Goal: Transaction & Acquisition: Purchase product/service

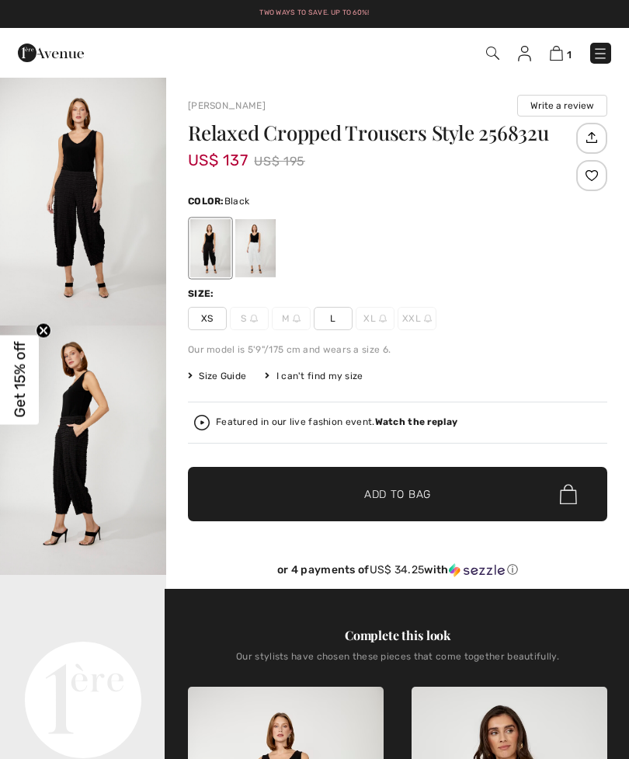
checkbox input "true"
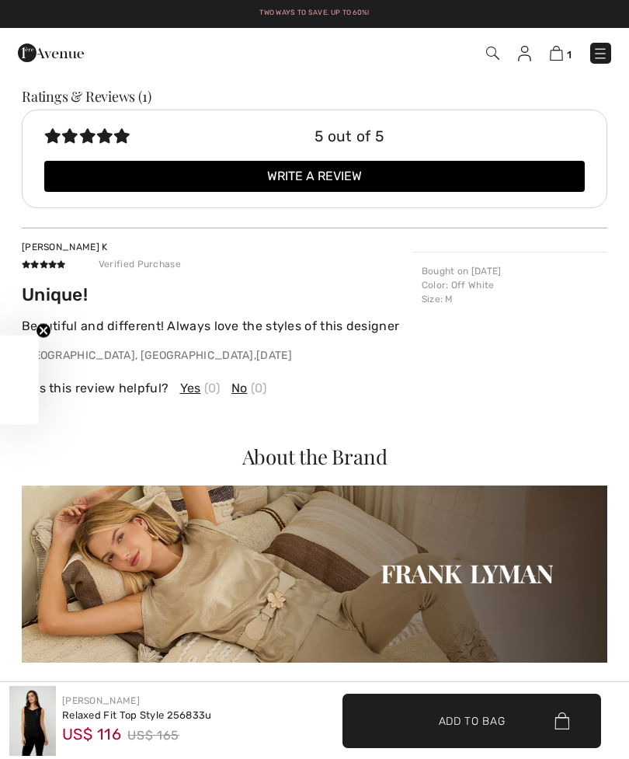
checkbox input "true"
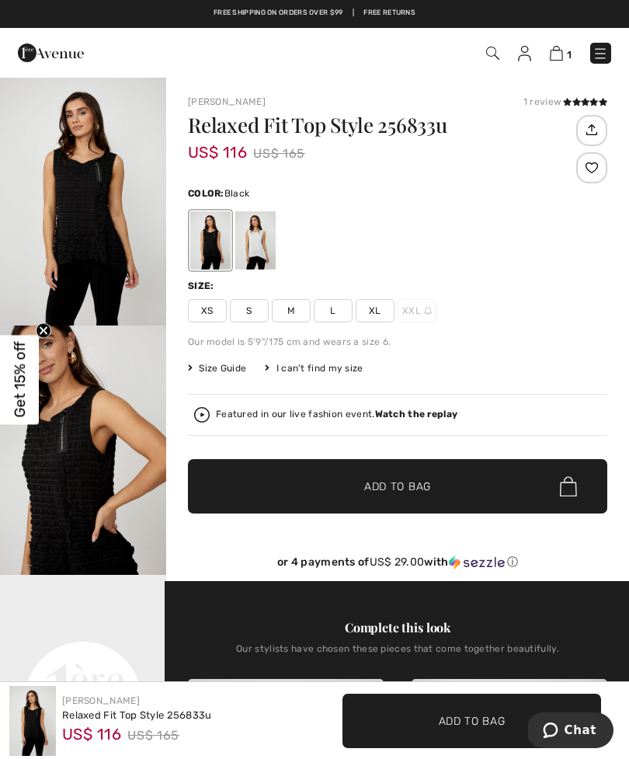
click at [256, 235] on div at bounding box center [255, 240] width 40 height 58
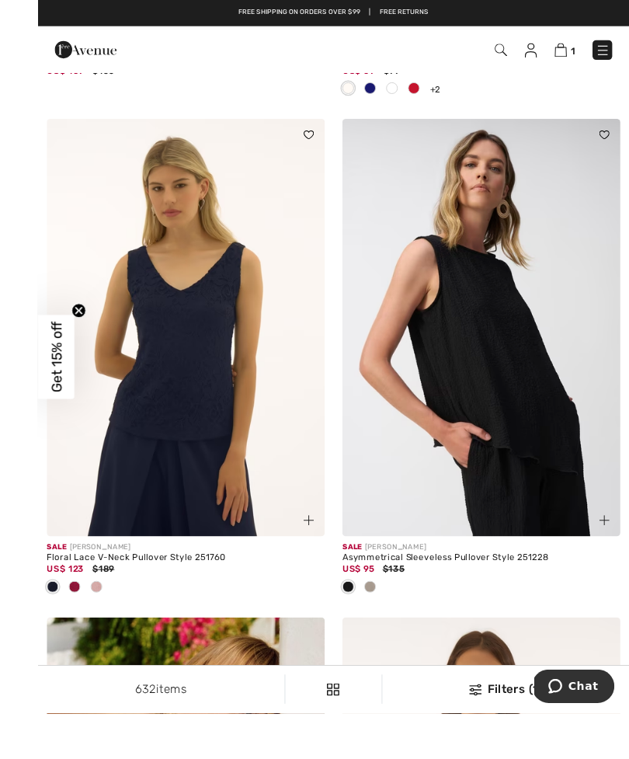
scroll to position [4988, 0]
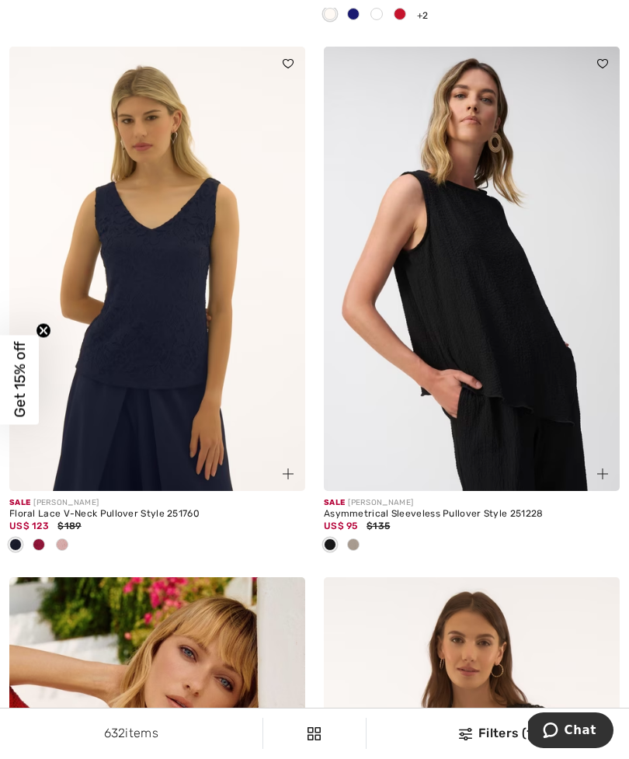
click at [462, 326] on img at bounding box center [472, 269] width 296 height 444
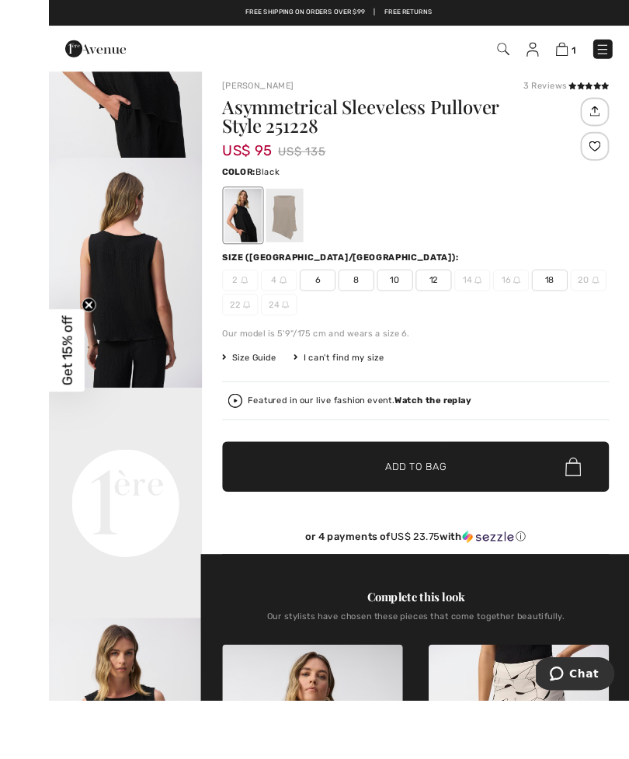
scroll to position [158, 0]
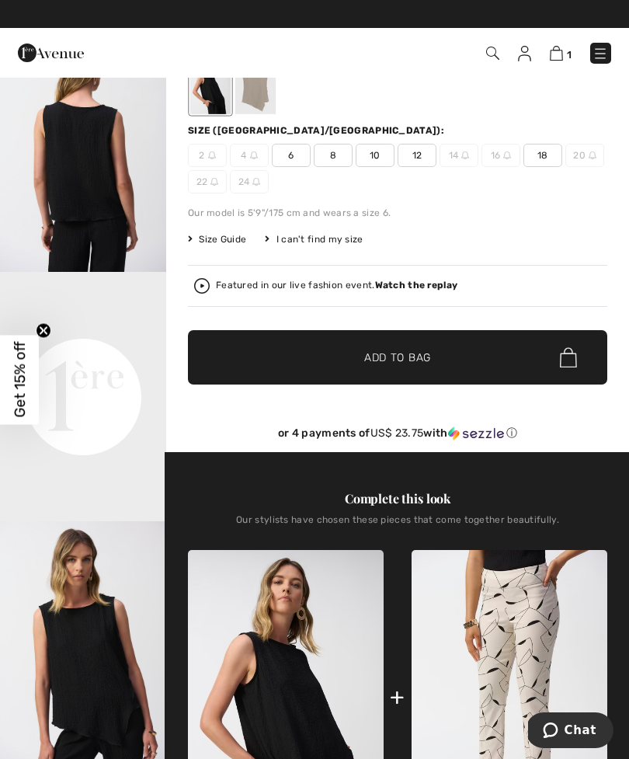
click at [421, 161] on span "12" at bounding box center [417, 155] width 39 height 23
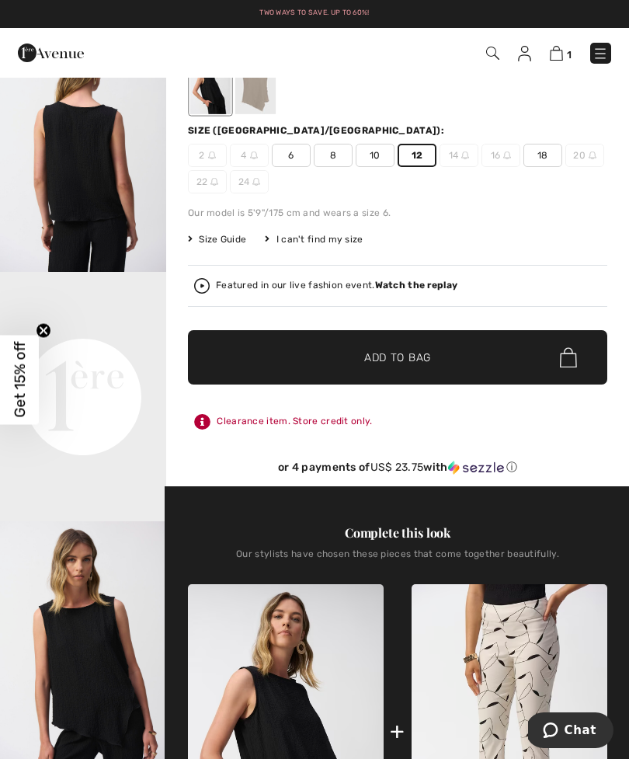
click at [400, 358] on span "Add to Bag" at bounding box center [397, 357] width 67 height 16
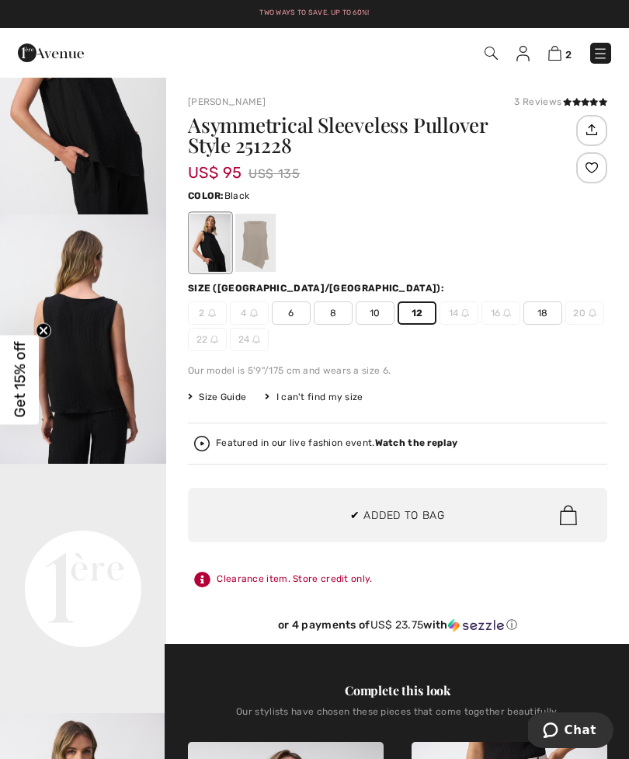
scroll to position [162, 0]
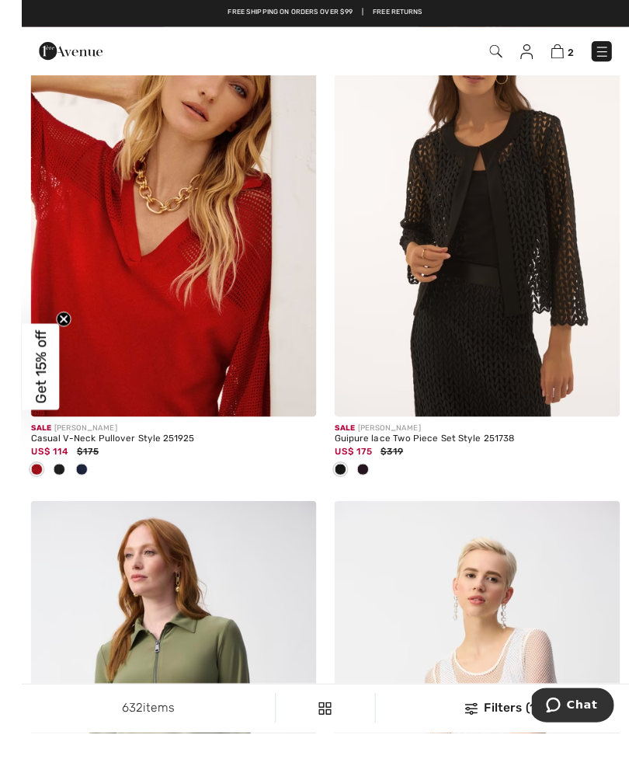
scroll to position [5629, 0]
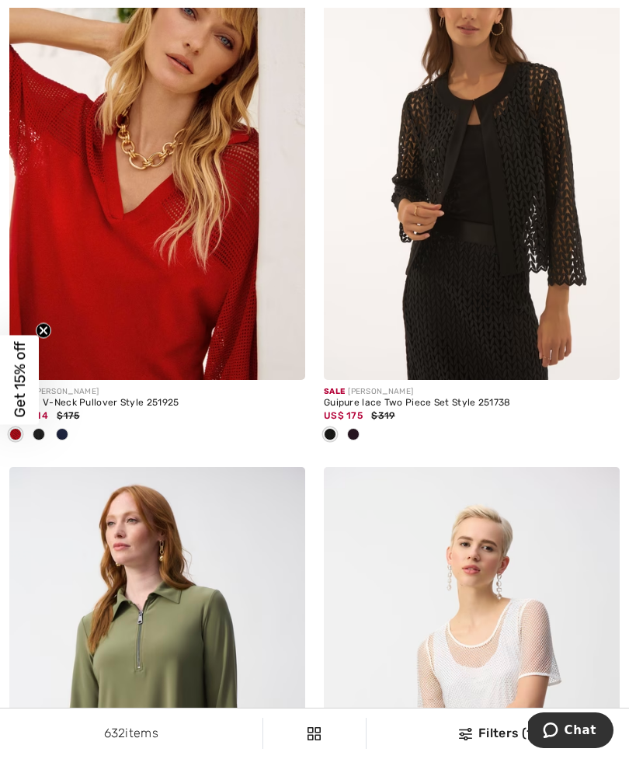
click at [455, 245] on img at bounding box center [472, 158] width 296 height 444
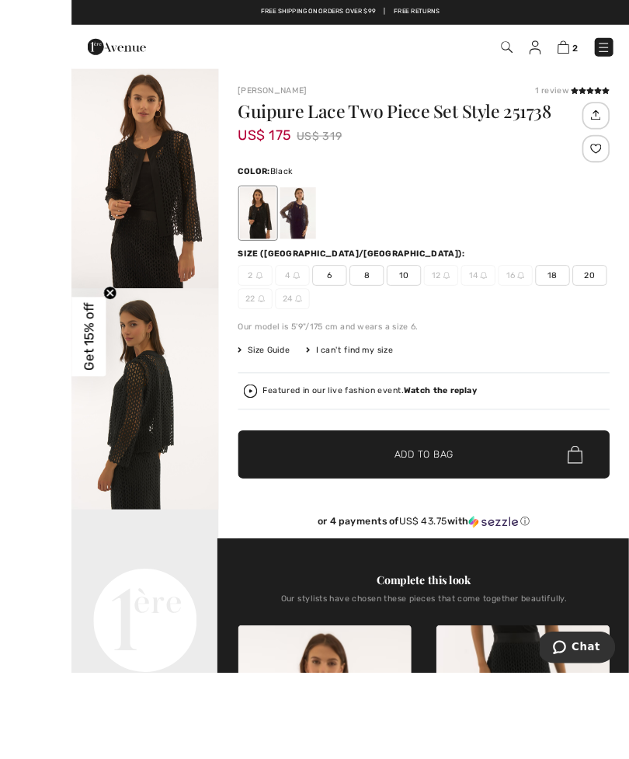
scroll to position [108, 0]
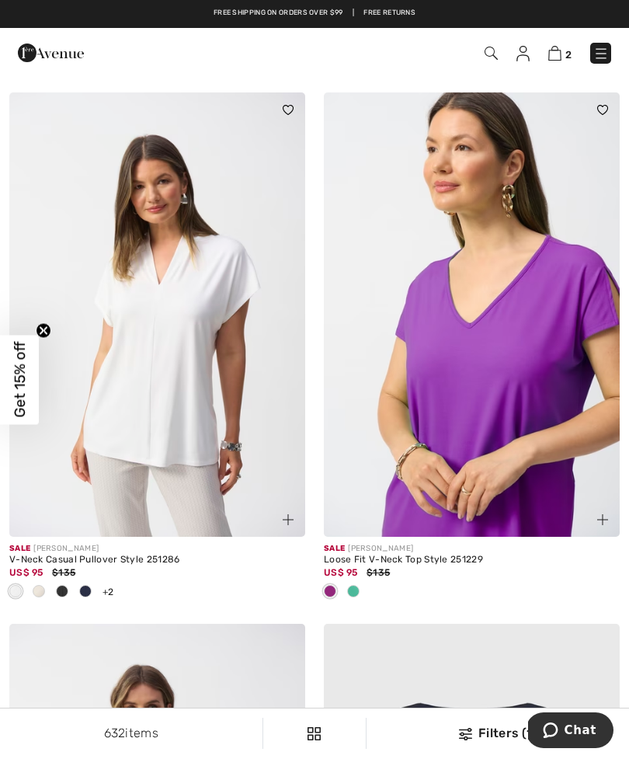
scroll to position [7710, 0]
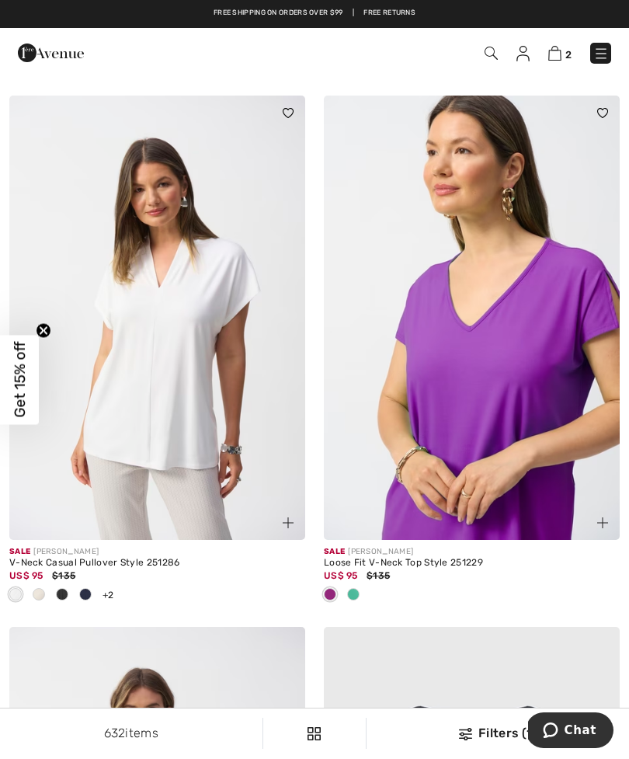
click at [91, 588] on span at bounding box center [85, 594] width 12 height 12
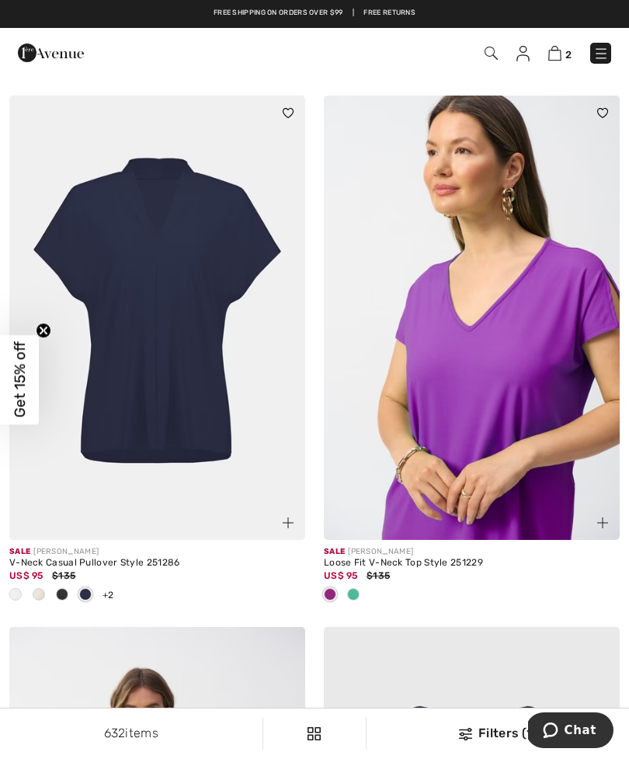
click at [64, 588] on span at bounding box center [62, 594] width 12 height 12
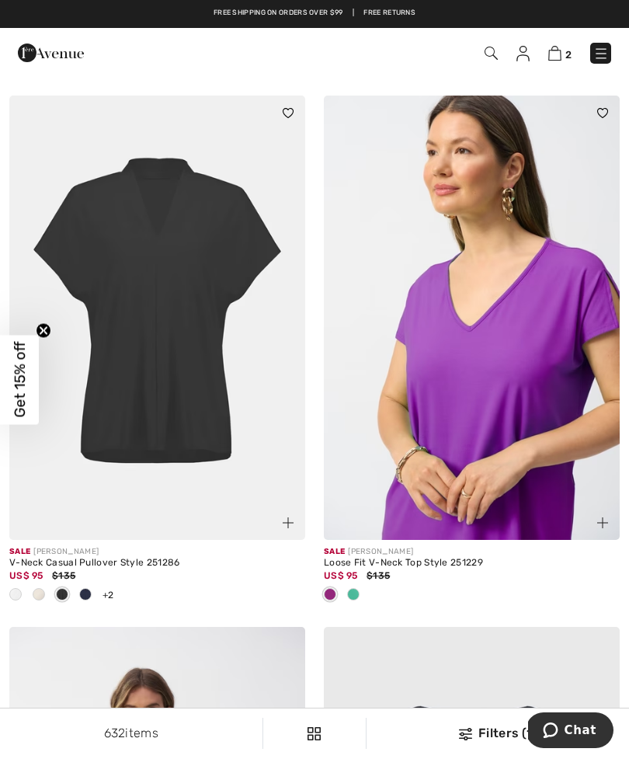
click at [68, 588] on span at bounding box center [62, 594] width 12 height 12
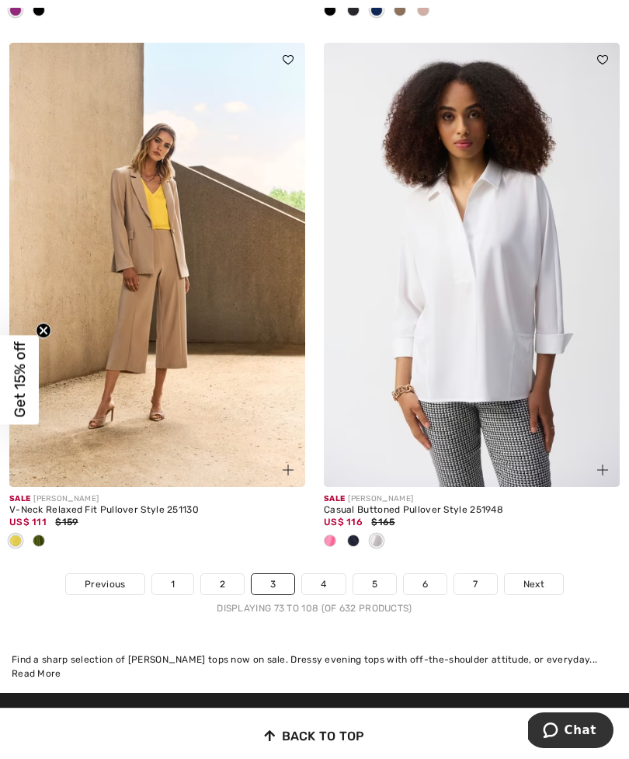
scroll to position [9361, 0]
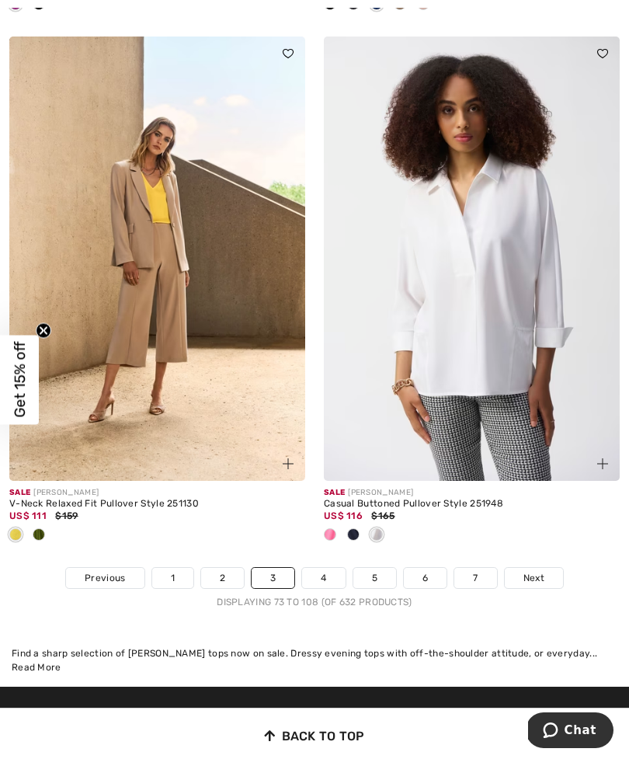
click at [358, 523] on div at bounding box center [353, 536] width 23 height 26
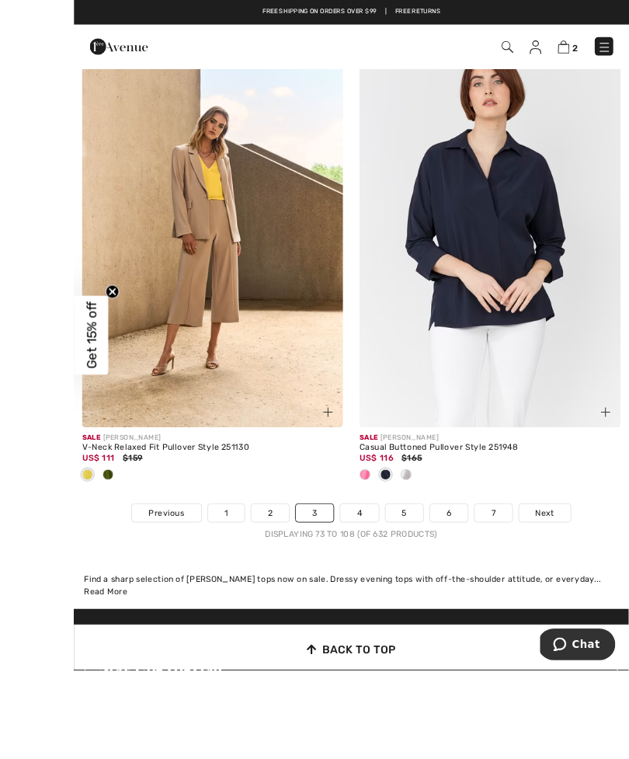
scroll to position [9419, 0]
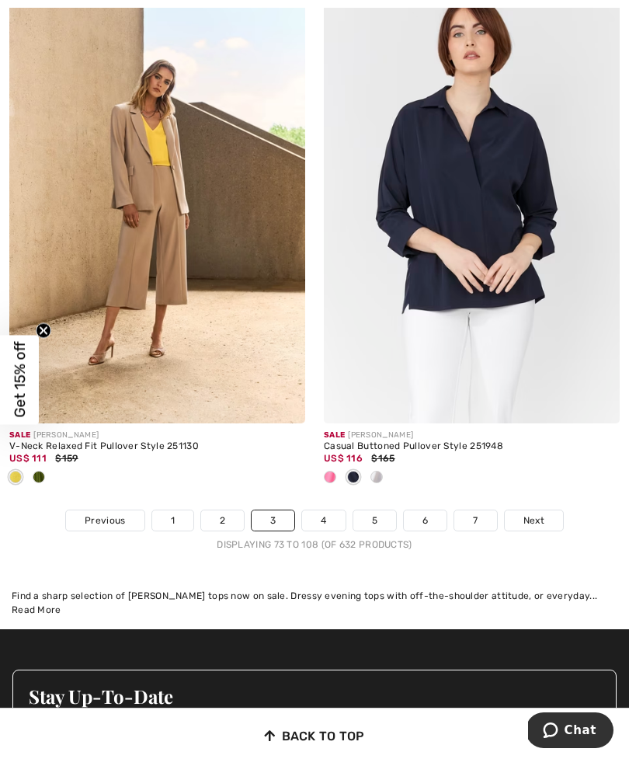
click at [321, 510] on link "4" at bounding box center [323, 520] width 43 height 20
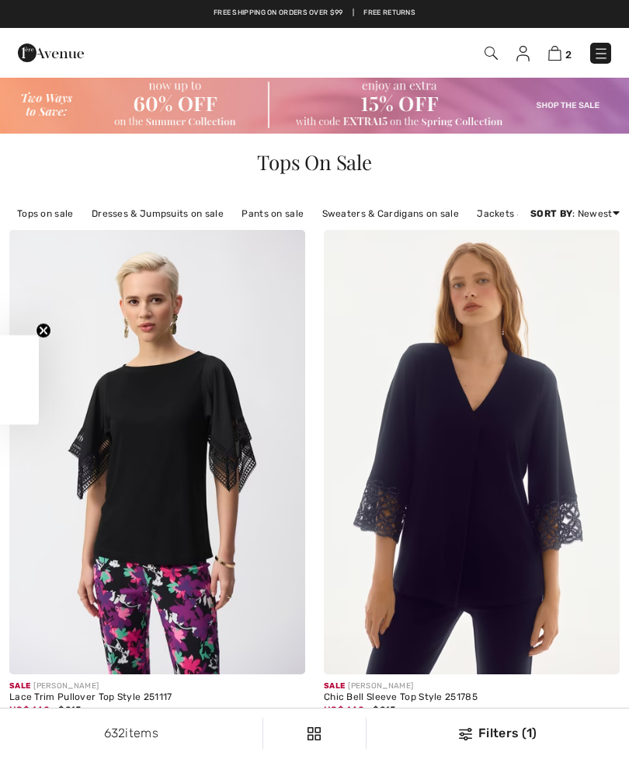
checkbox input "true"
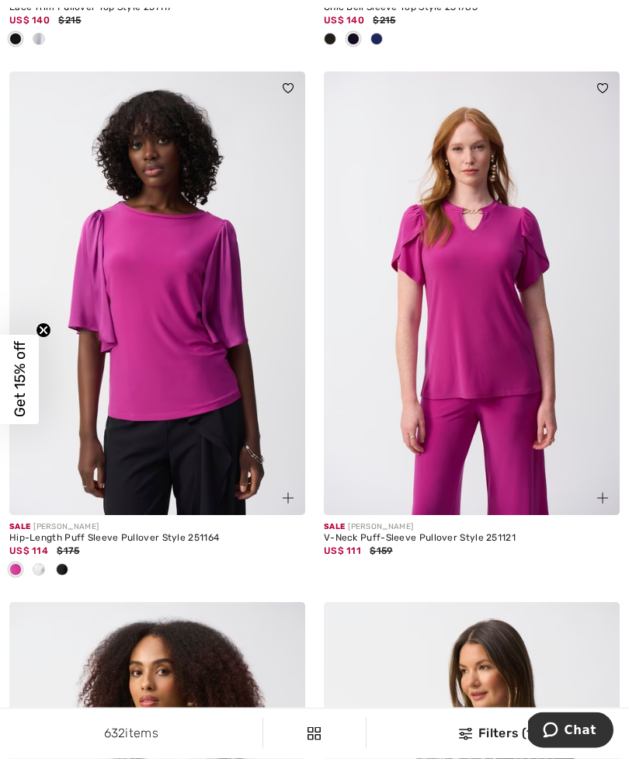
scroll to position [690, 0]
click at [68, 566] on span at bounding box center [62, 569] width 12 height 12
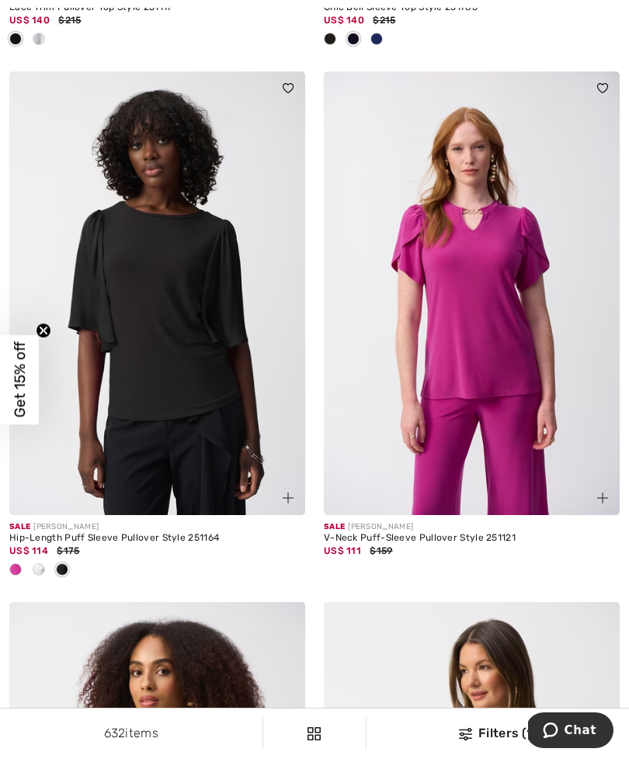
click at [47, 561] on div at bounding box center [38, 571] width 23 height 26
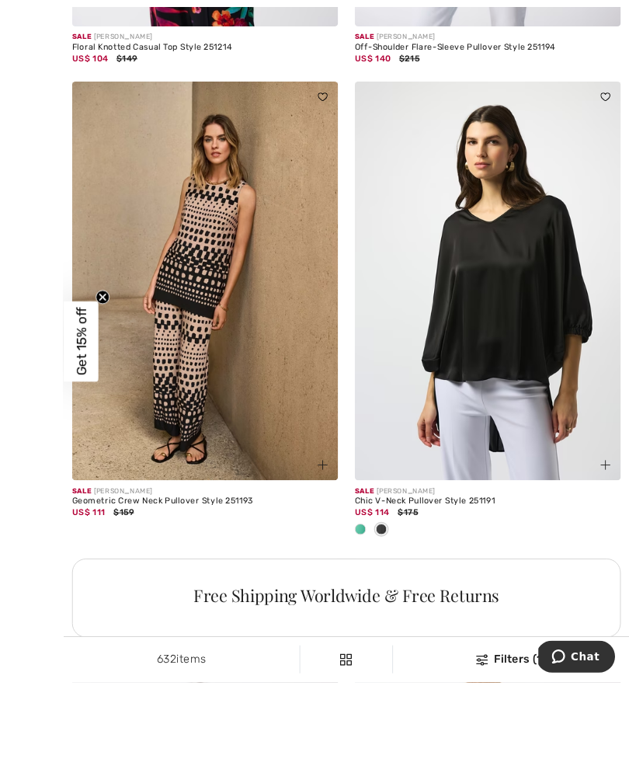
scroll to position [2794, 0]
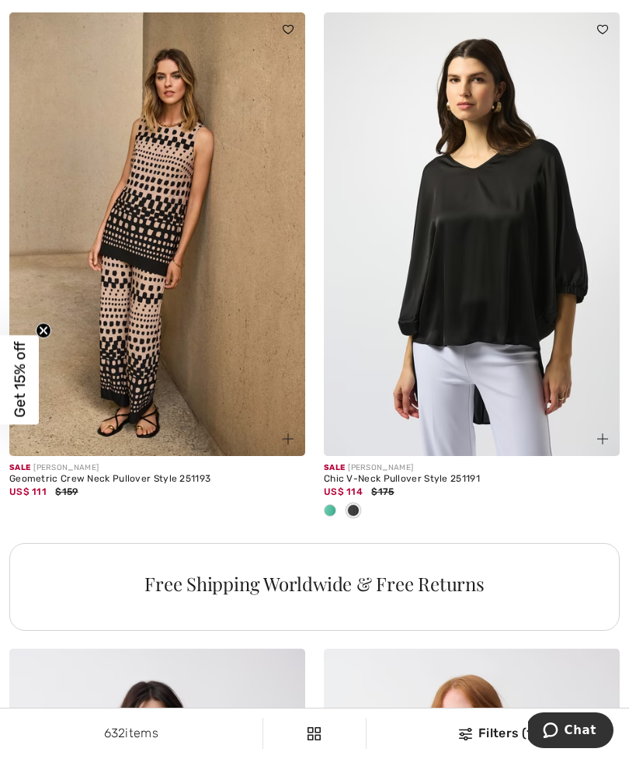
click at [476, 297] on img at bounding box center [472, 234] width 296 height 444
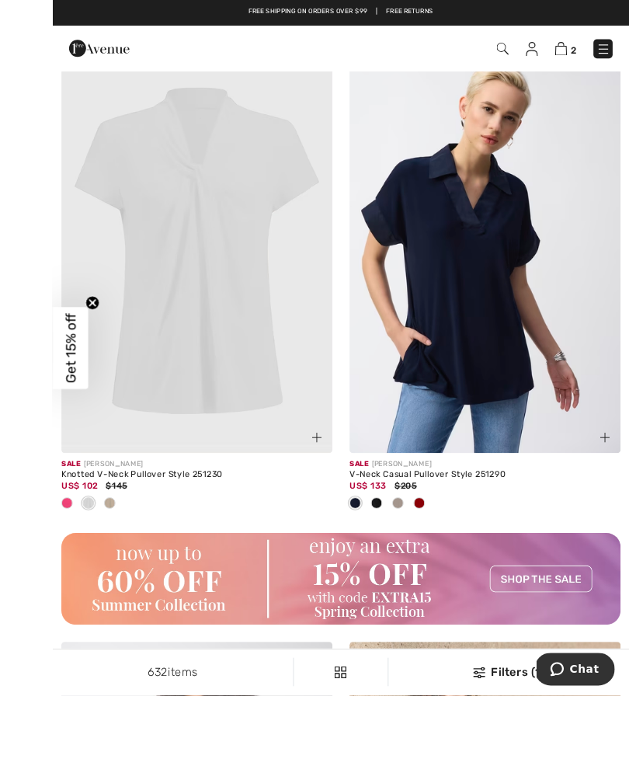
scroll to position [6037, 0]
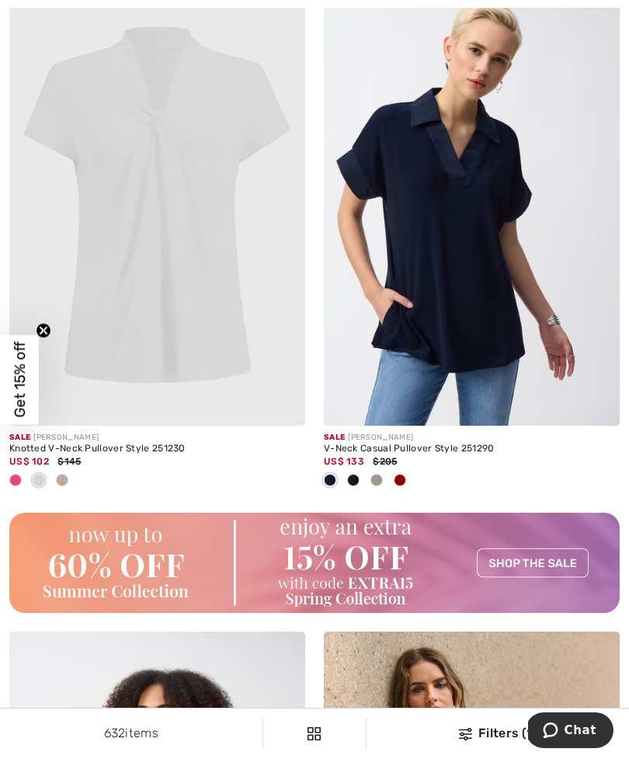
click at [358, 474] on span at bounding box center [353, 480] width 12 height 12
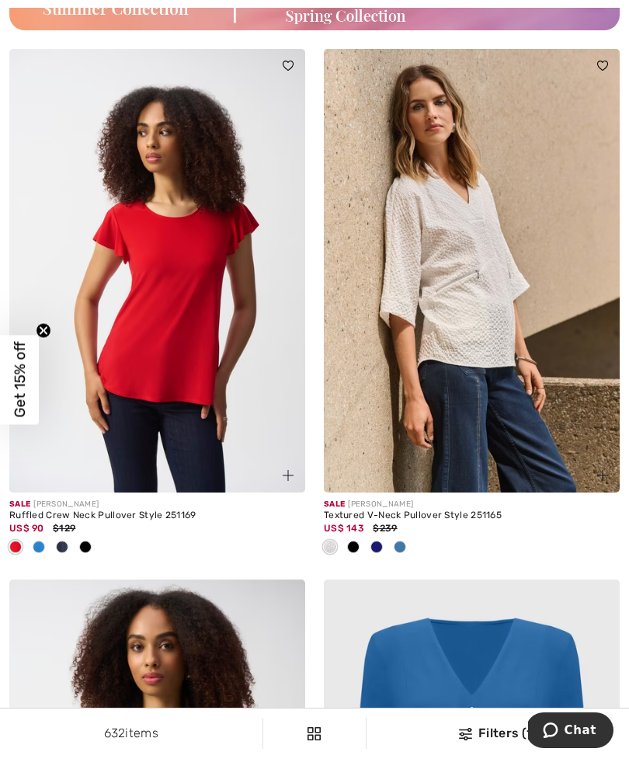
scroll to position [6633, 0]
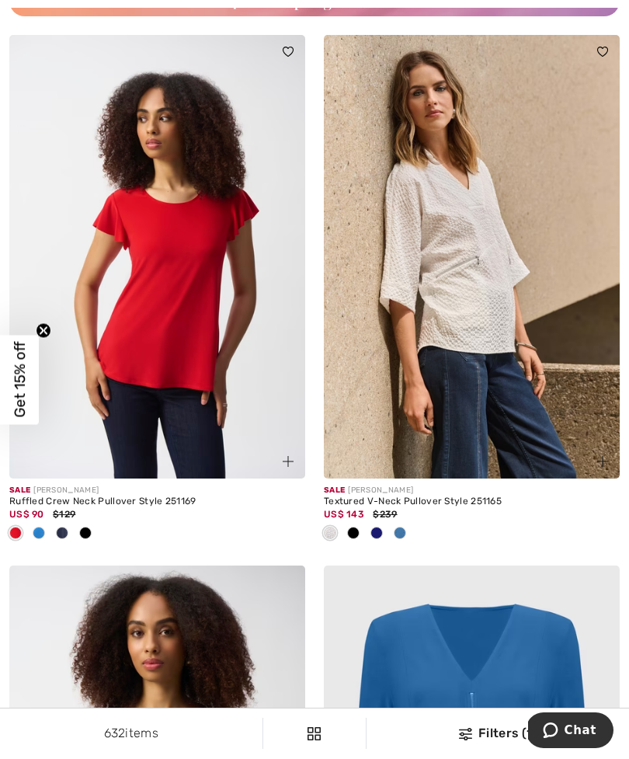
click at [358, 527] on span at bounding box center [353, 533] width 12 height 12
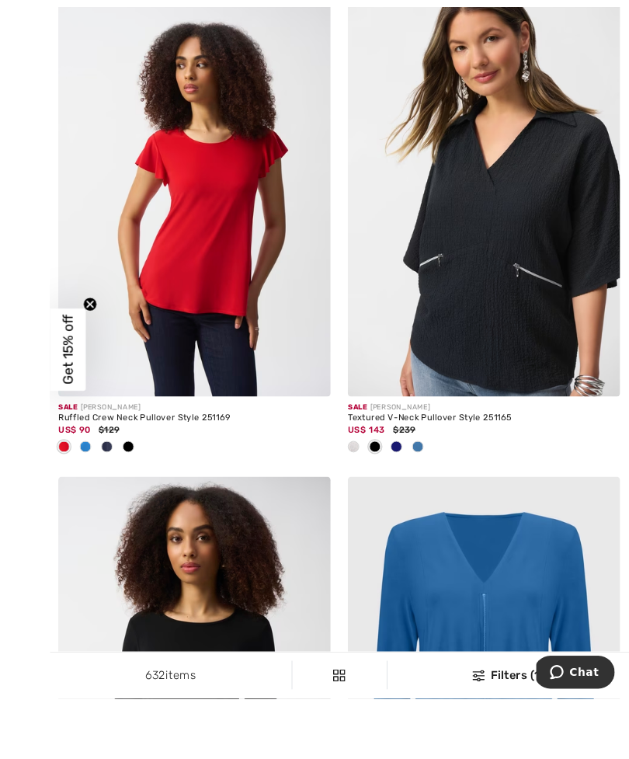
scroll to position [6734, 0]
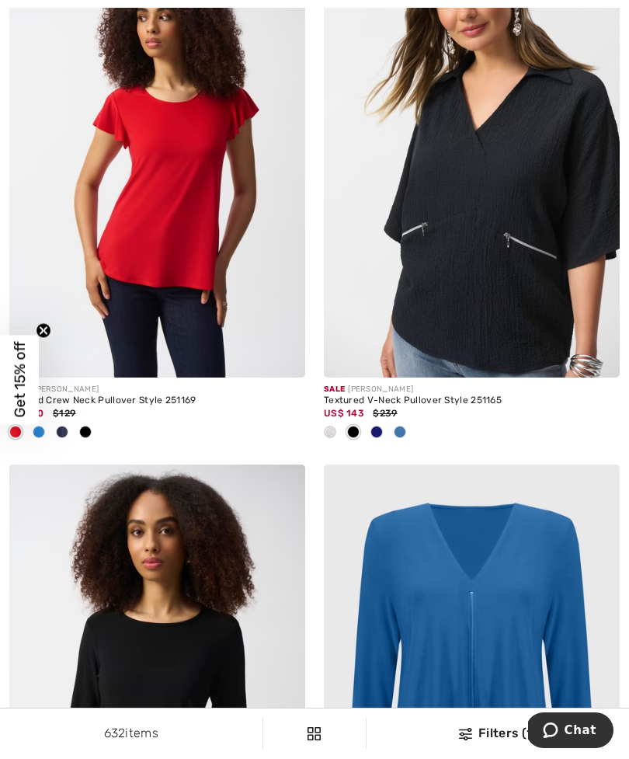
click at [467, 273] on img at bounding box center [472, 156] width 296 height 444
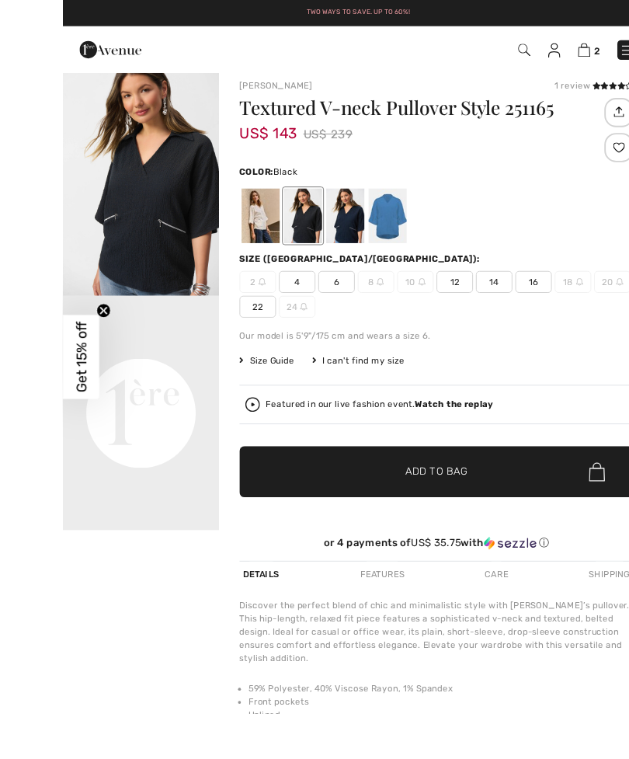
scroll to position [37, 0]
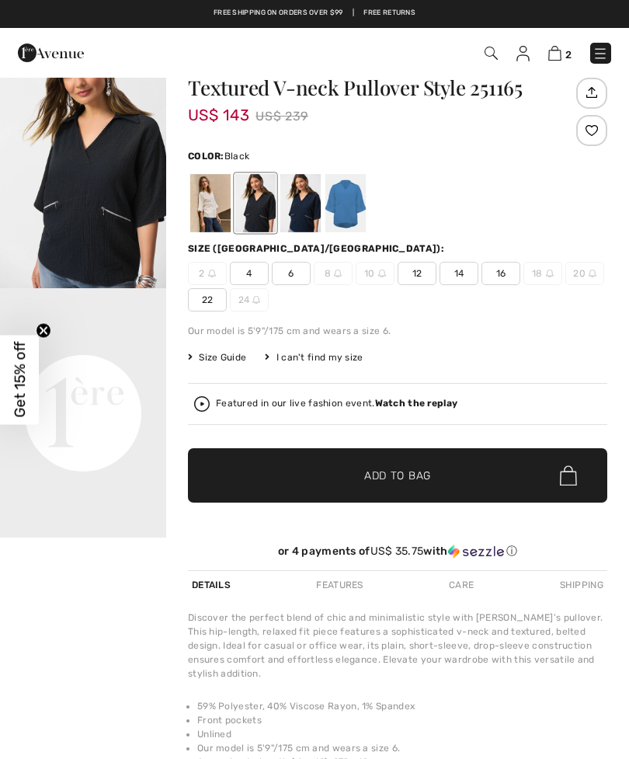
click at [355, 204] on div at bounding box center [345, 203] width 40 height 58
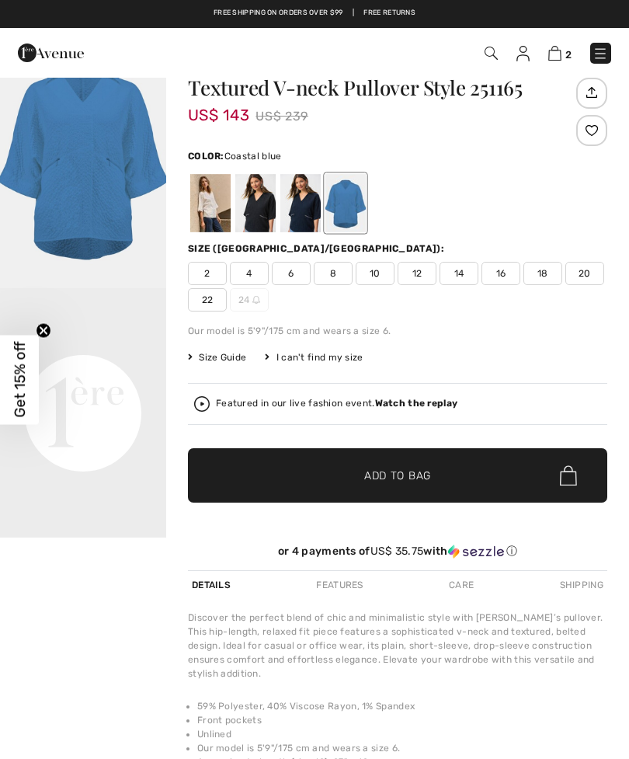
click at [305, 211] on div at bounding box center [300, 203] width 40 height 58
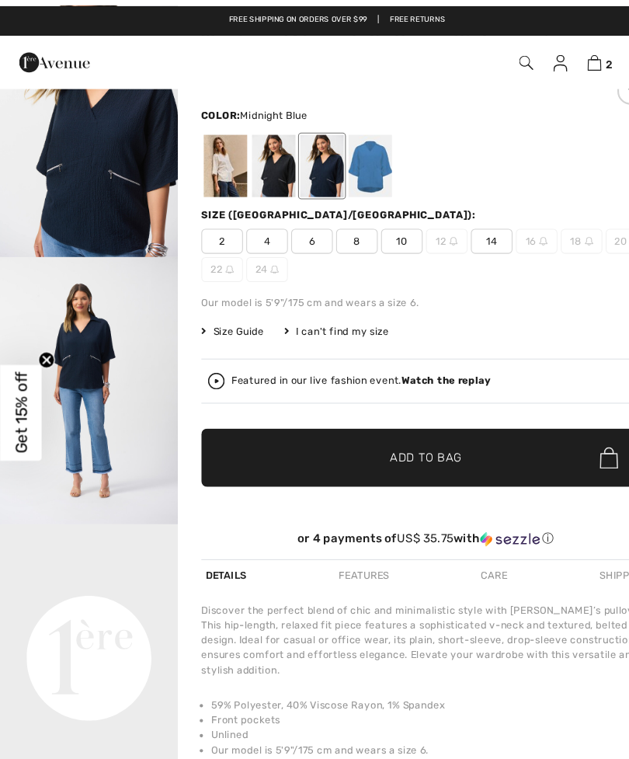
scroll to position [85, 0]
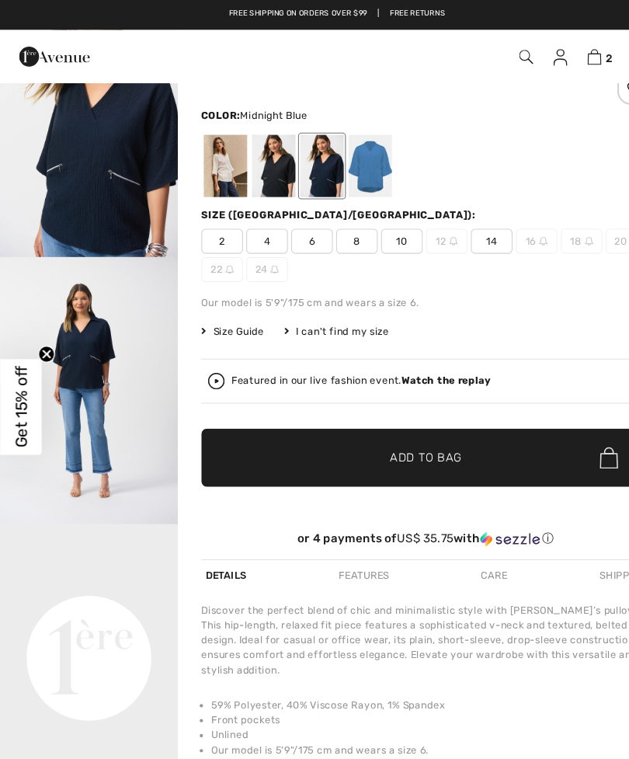
click at [263, 165] on div at bounding box center [255, 155] width 40 height 58
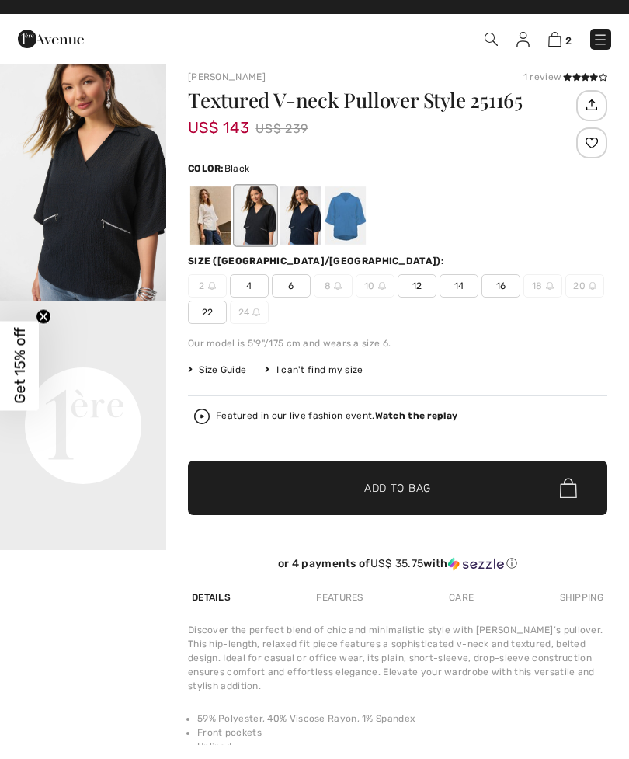
scroll to position [25, 0]
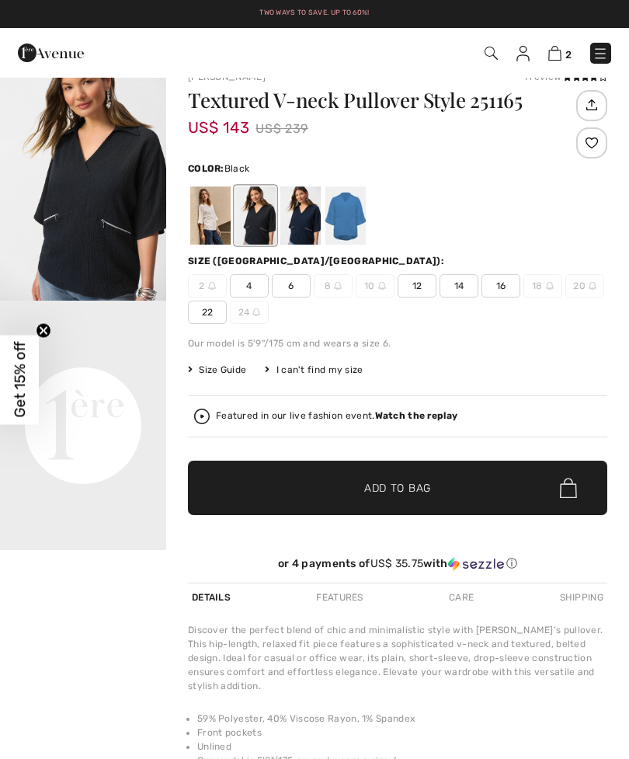
click at [457, 278] on span "14" at bounding box center [459, 285] width 39 height 23
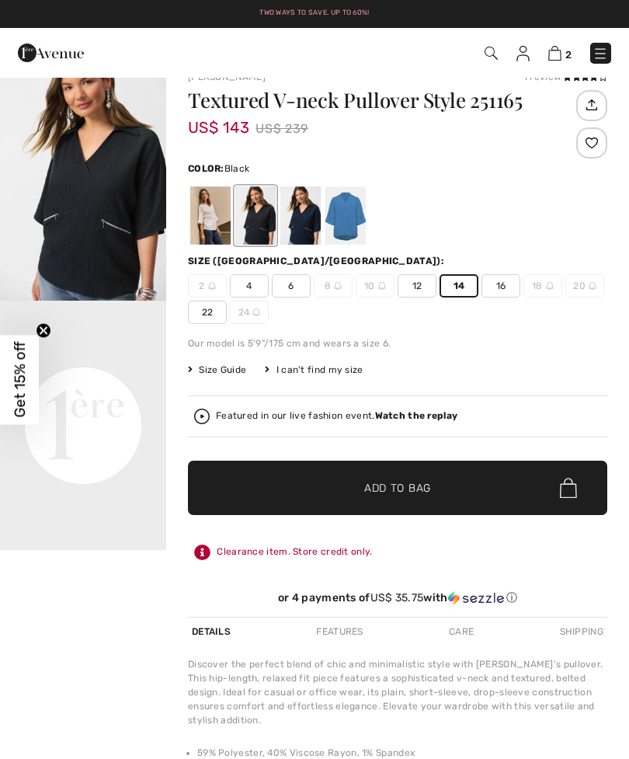
click at [408, 487] on span "Add to Bag" at bounding box center [397, 488] width 67 height 16
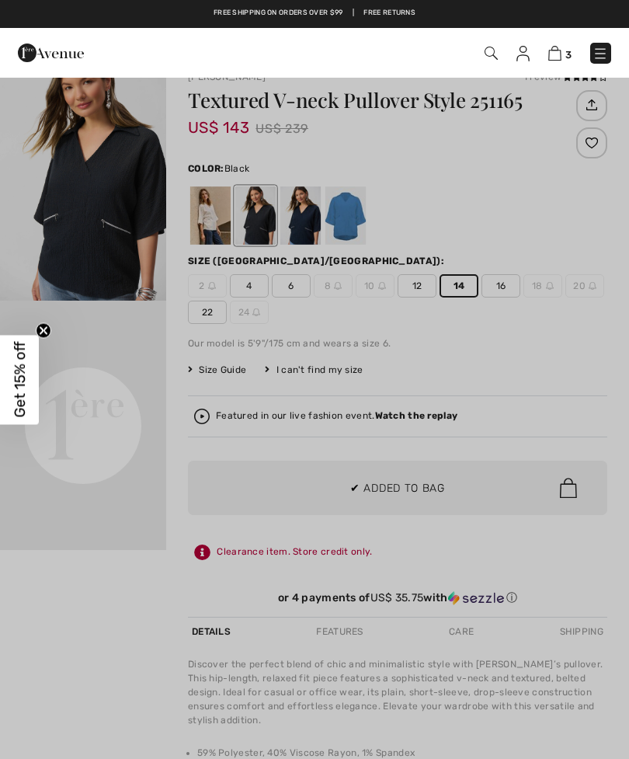
scroll to position [0, 0]
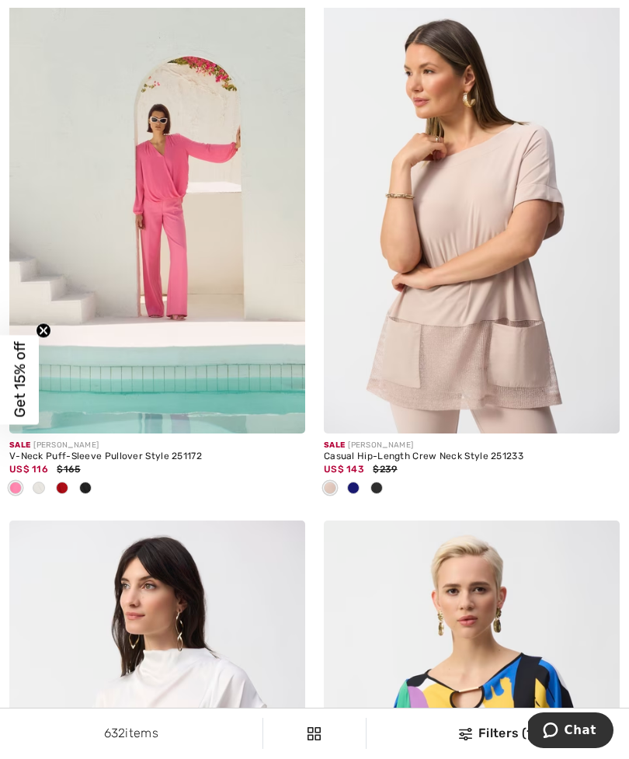
scroll to position [7744, 0]
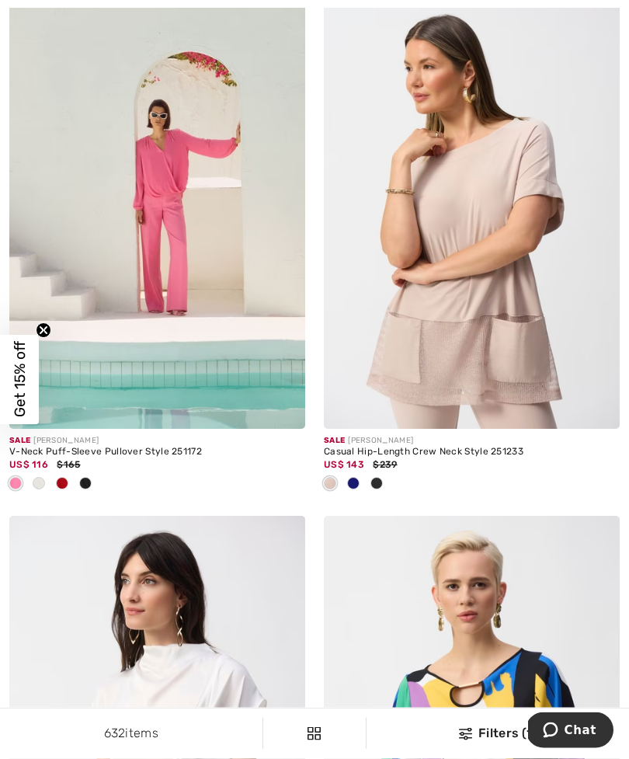
click at [385, 478] on div at bounding box center [376, 485] width 23 height 26
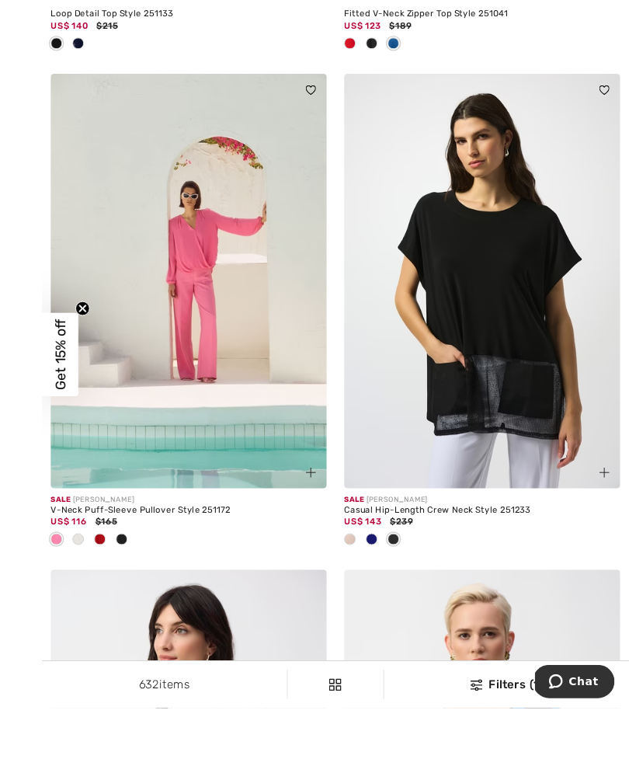
scroll to position [7703, 0]
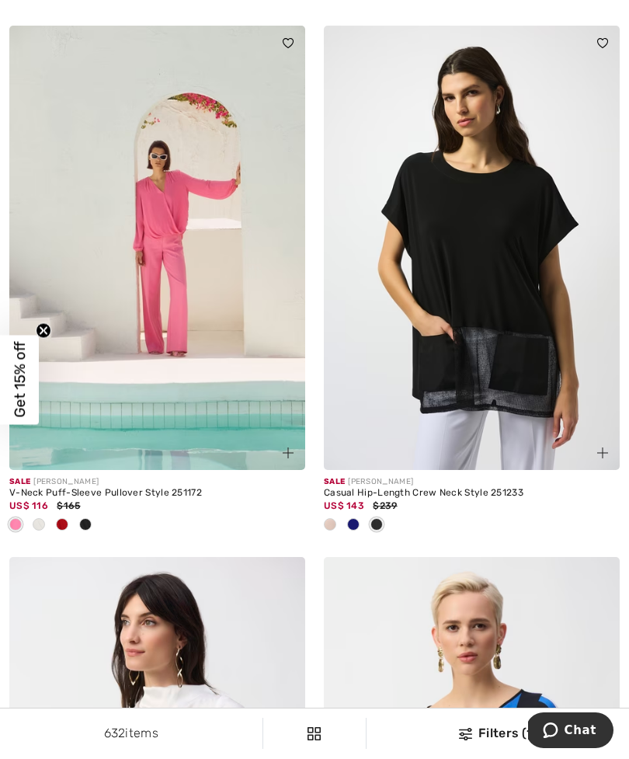
click at [474, 291] on img at bounding box center [472, 248] width 296 height 444
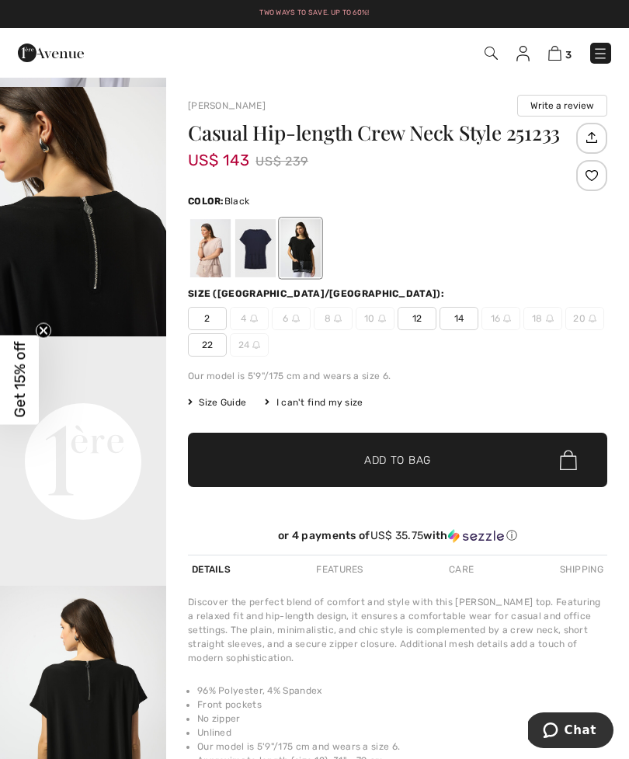
scroll to position [255, 0]
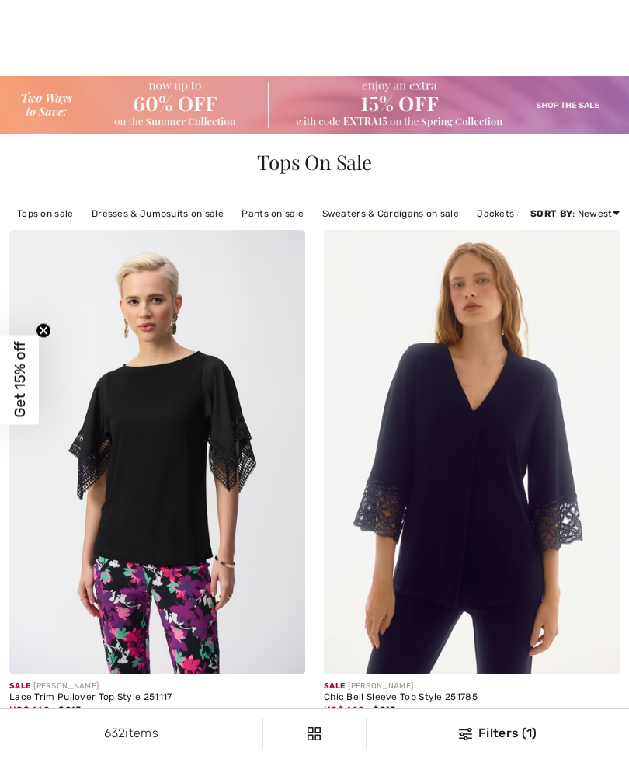
checkbox input "true"
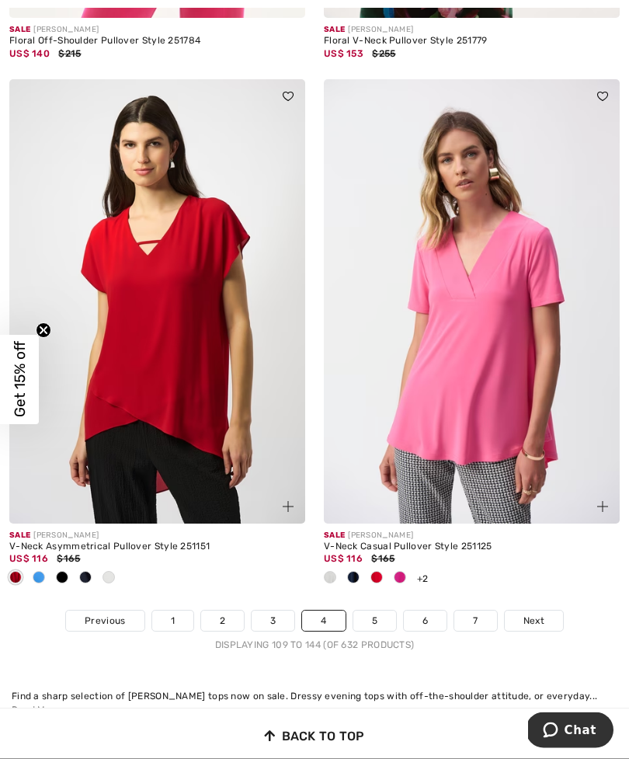
scroll to position [9239, 0]
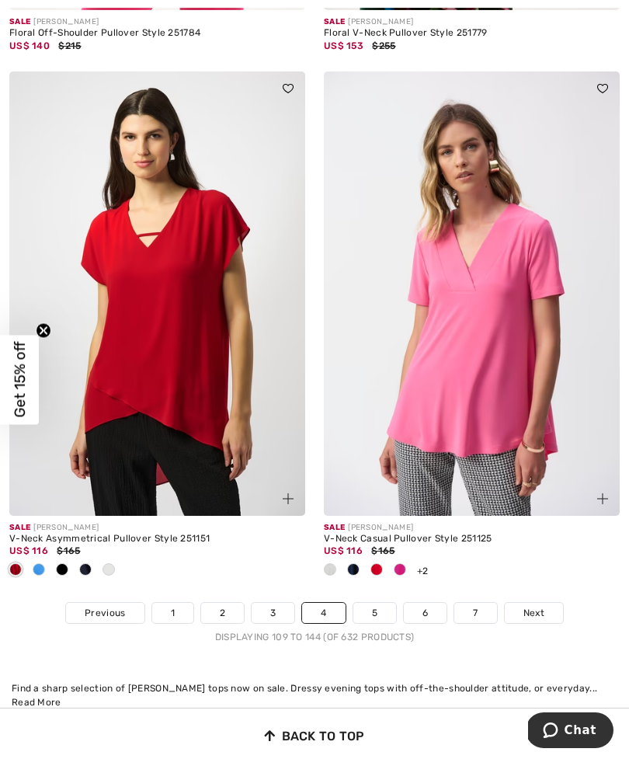
click at [375, 609] on link "5" at bounding box center [374, 613] width 43 height 20
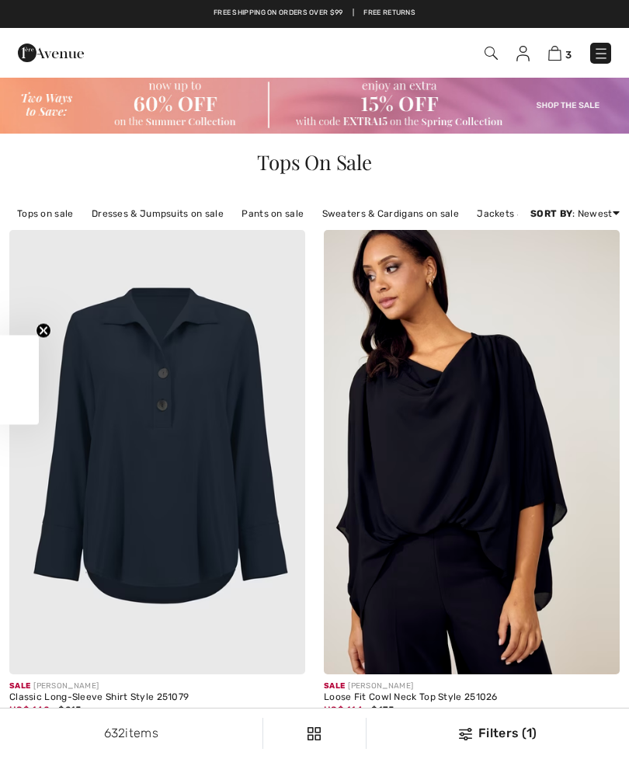
checkbox input "true"
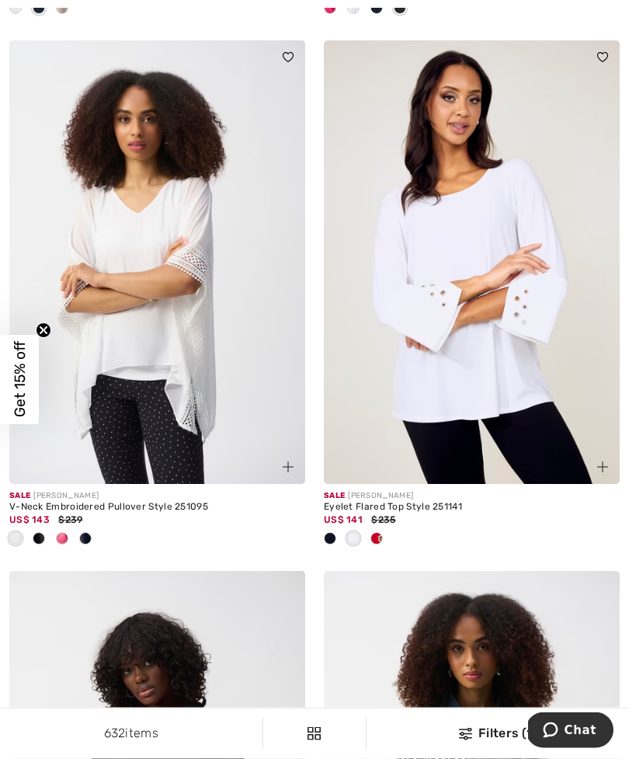
scroll to position [722, 0]
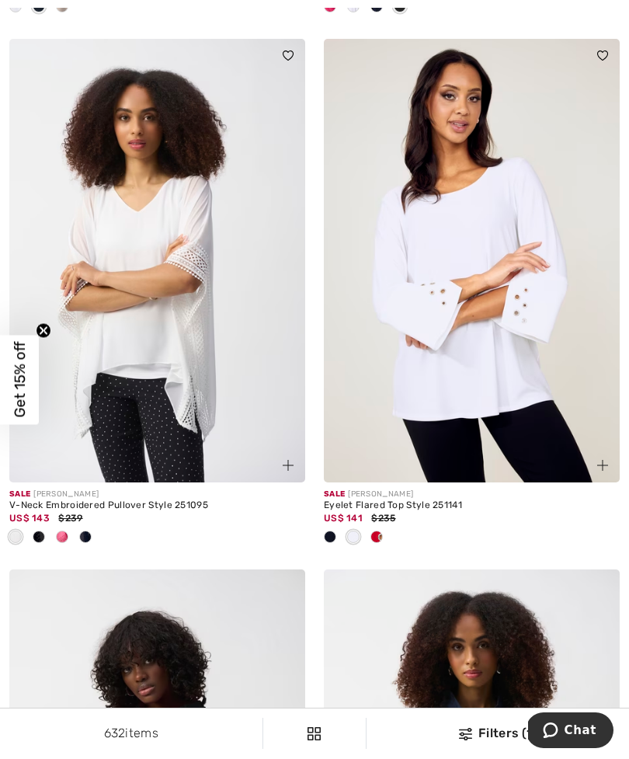
click at [338, 537] on div at bounding box center [329, 538] width 23 height 26
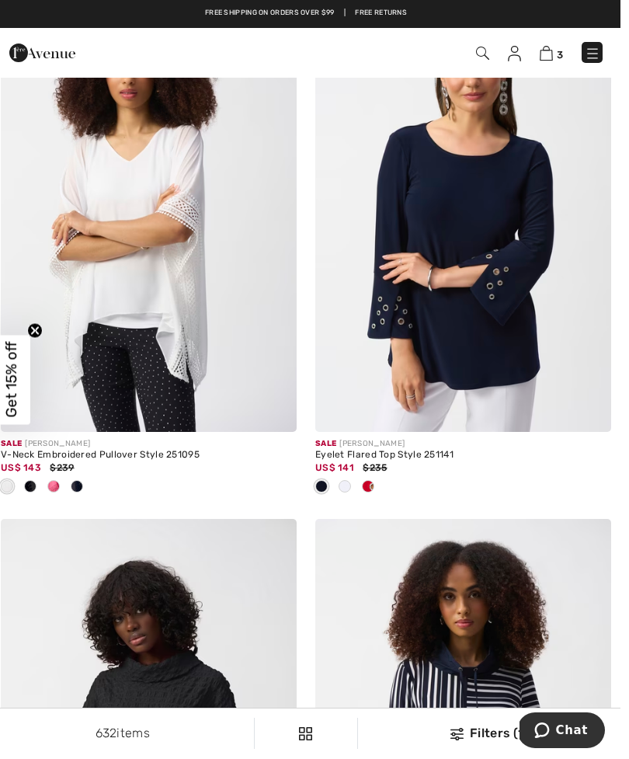
scroll to position [784, 0]
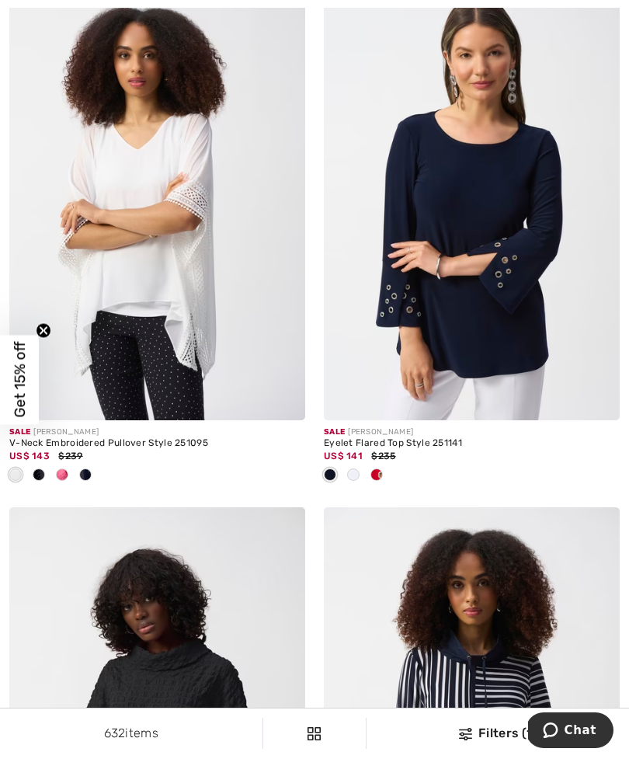
click at [472, 321] on img at bounding box center [472, 199] width 296 height 444
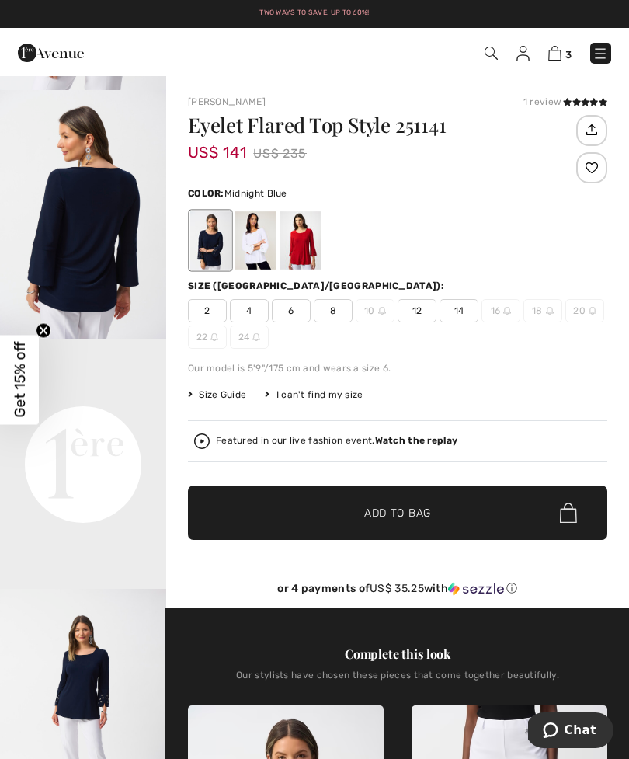
scroll to position [287, 0]
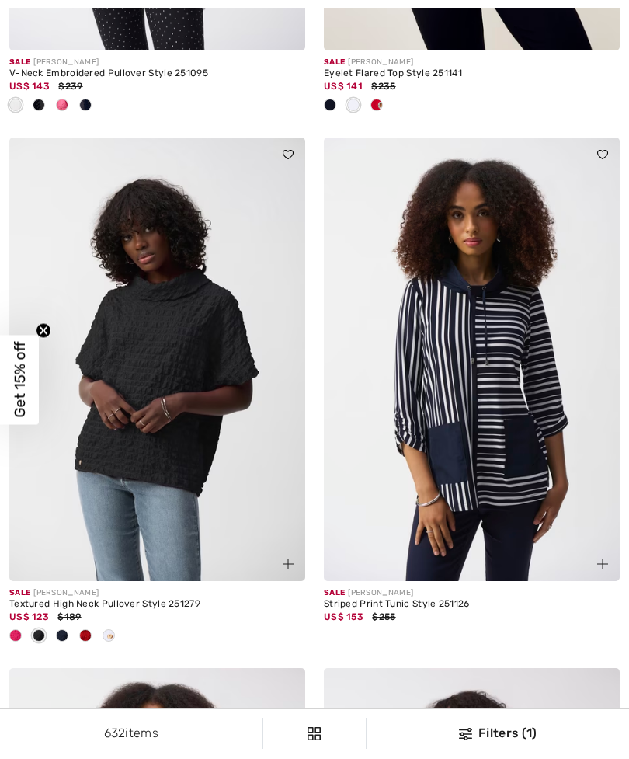
checkbox input "true"
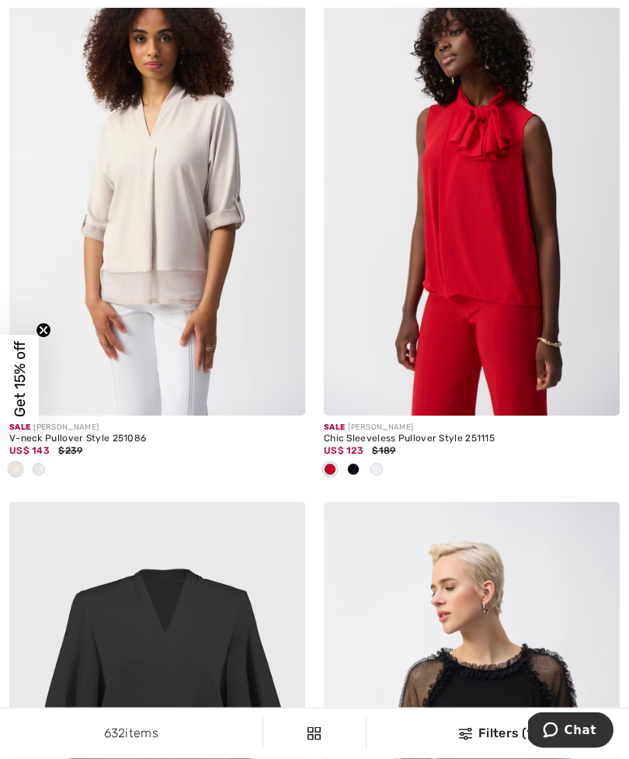
scroll to position [1851, 0]
click at [363, 467] on div at bounding box center [353, 470] width 23 height 26
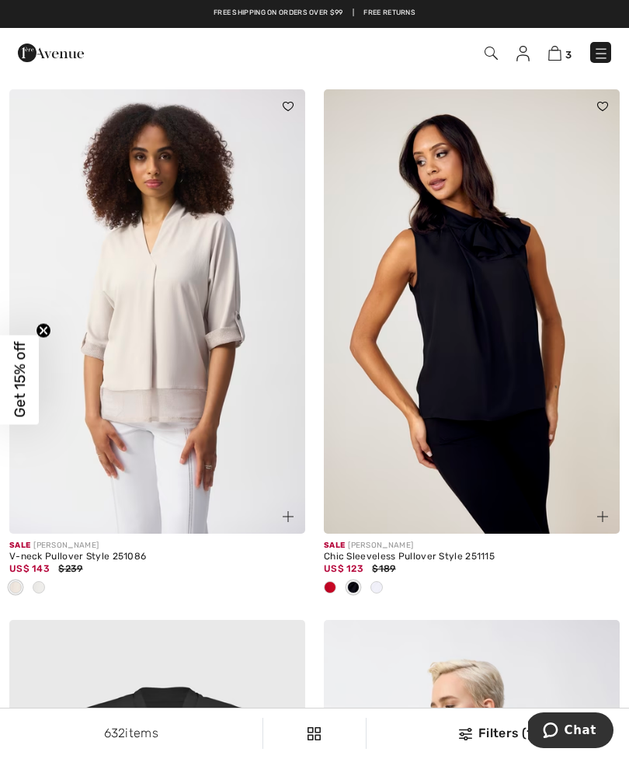
scroll to position [1731, 0]
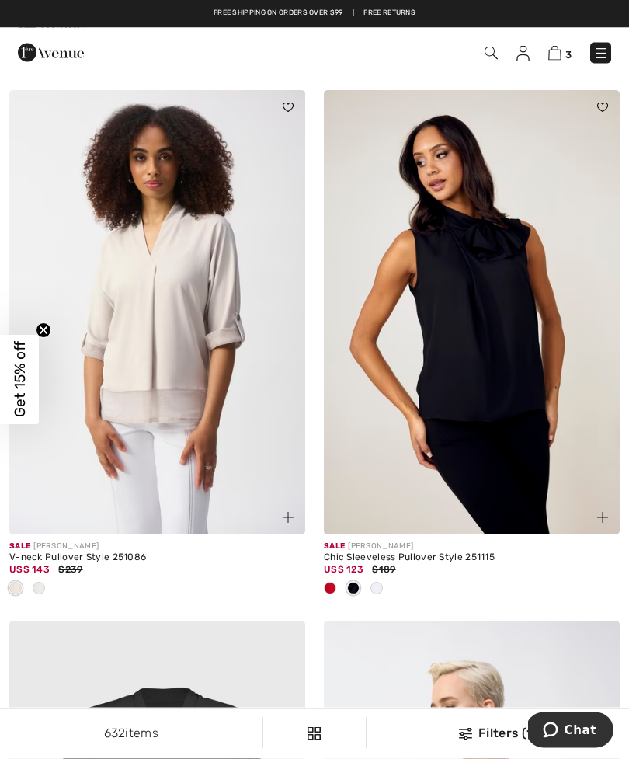
click at [474, 340] on img at bounding box center [472, 313] width 296 height 444
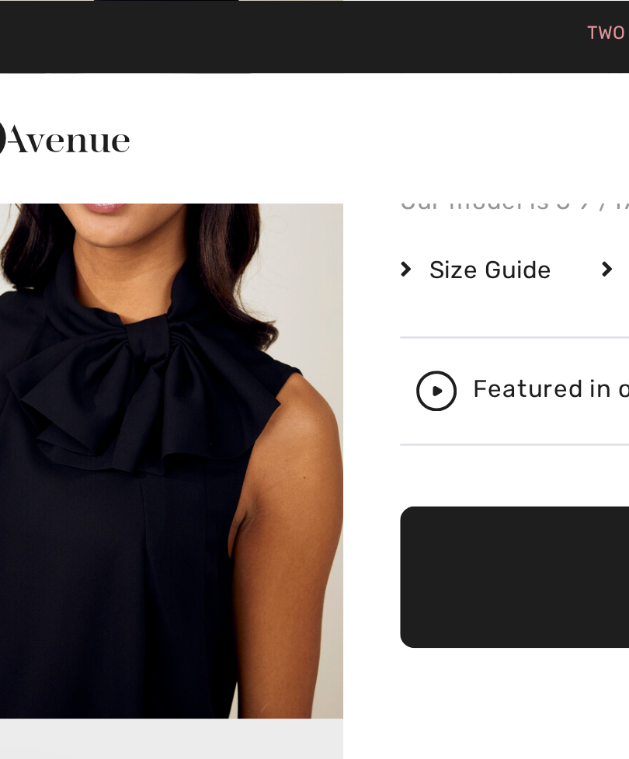
scroll to position [296, 0]
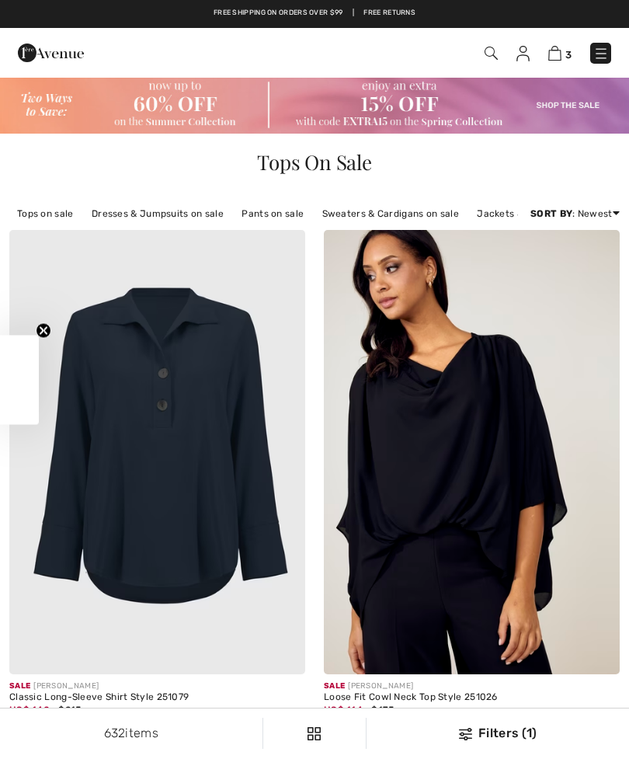
checkbox input "true"
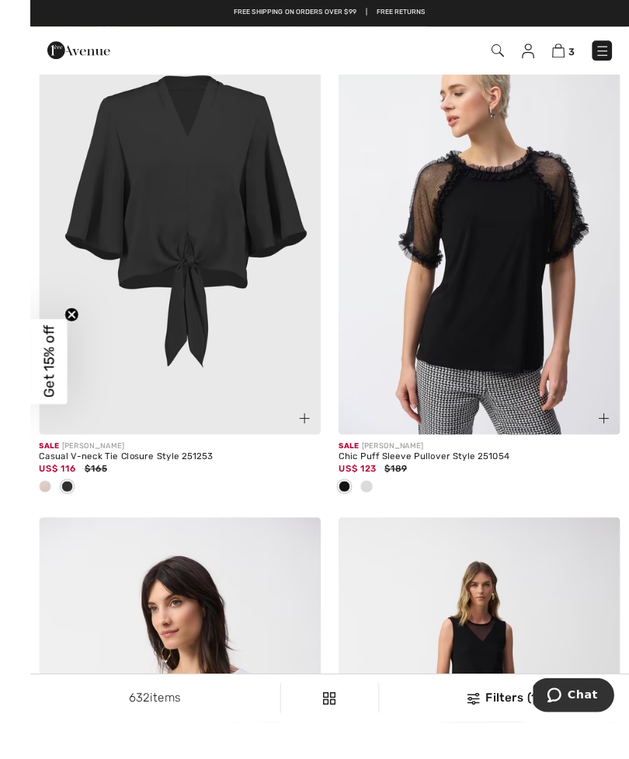
scroll to position [2394, 0]
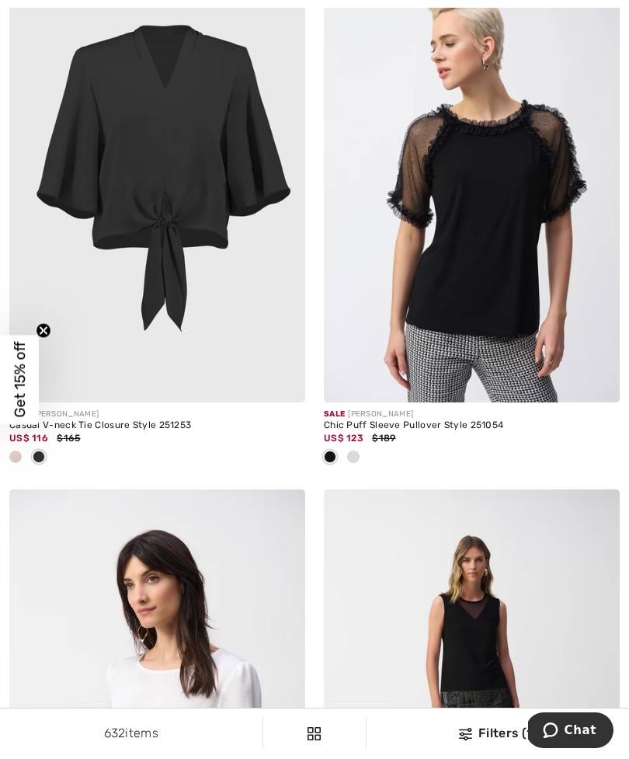
click at [470, 248] on img at bounding box center [472, 180] width 296 height 444
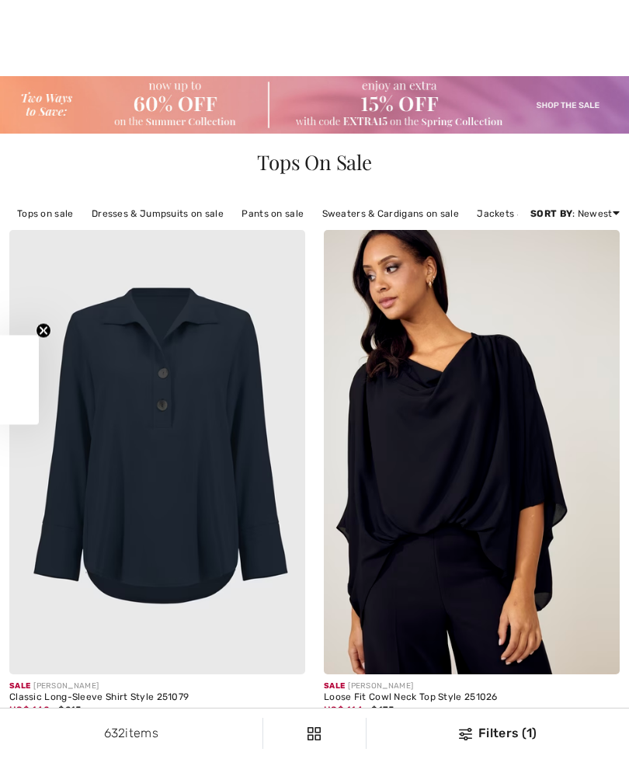
checkbox input "true"
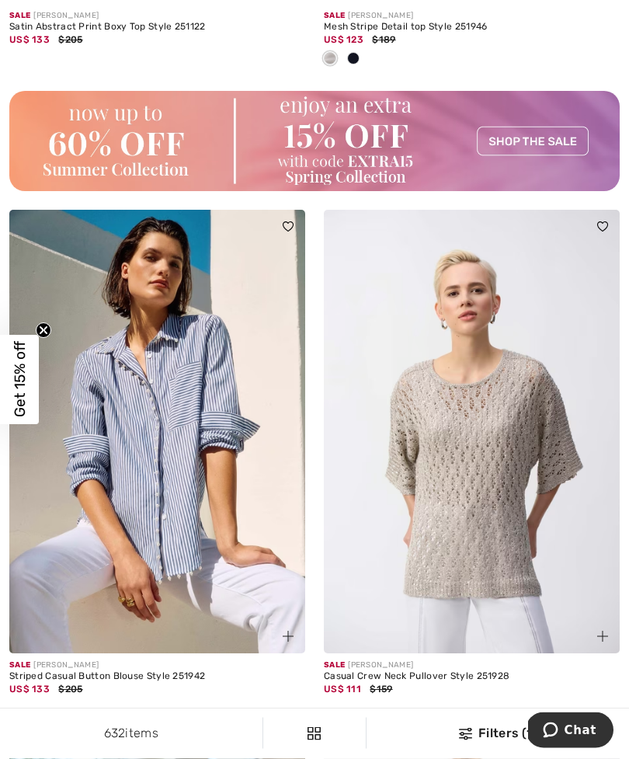
scroll to position [6561, 0]
click at [182, 434] on img at bounding box center [157, 432] width 296 height 444
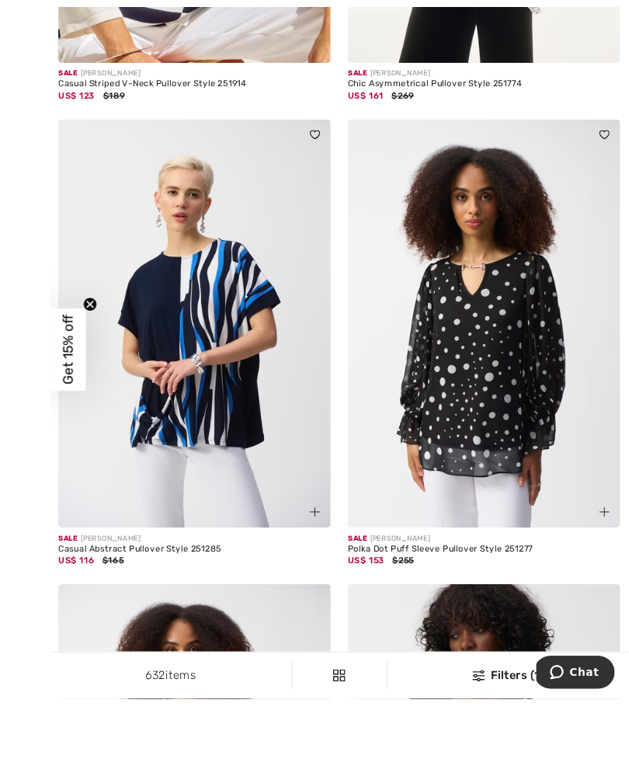
scroll to position [8271, 0]
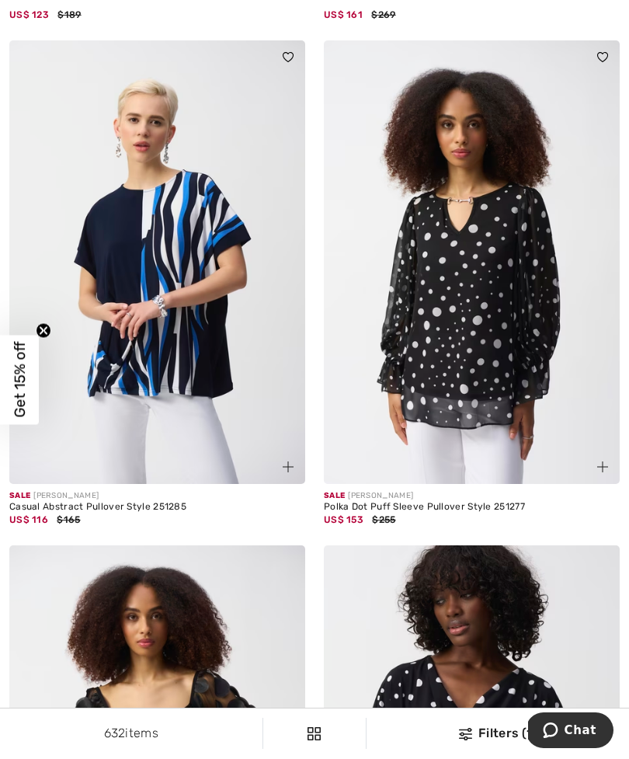
click at [471, 342] on img at bounding box center [472, 262] width 296 height 444
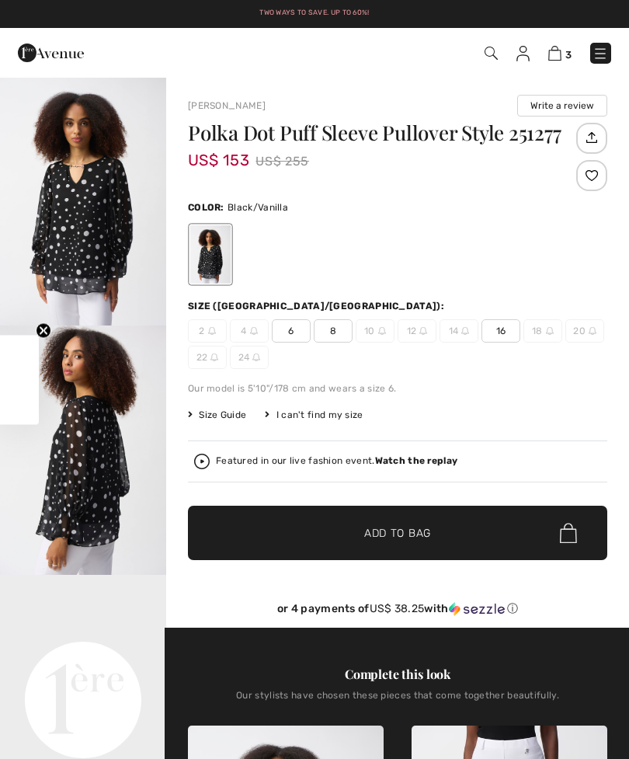
checkbox input "true"
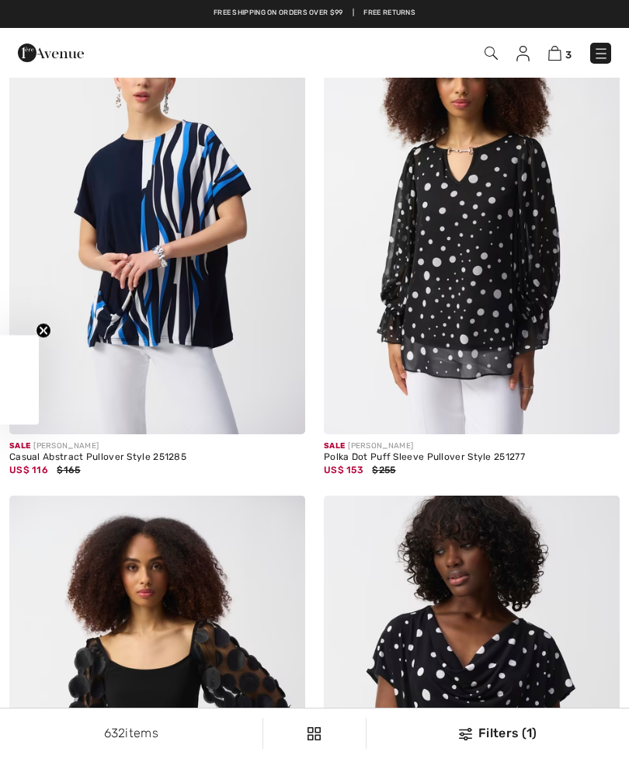
checkbox input "true"
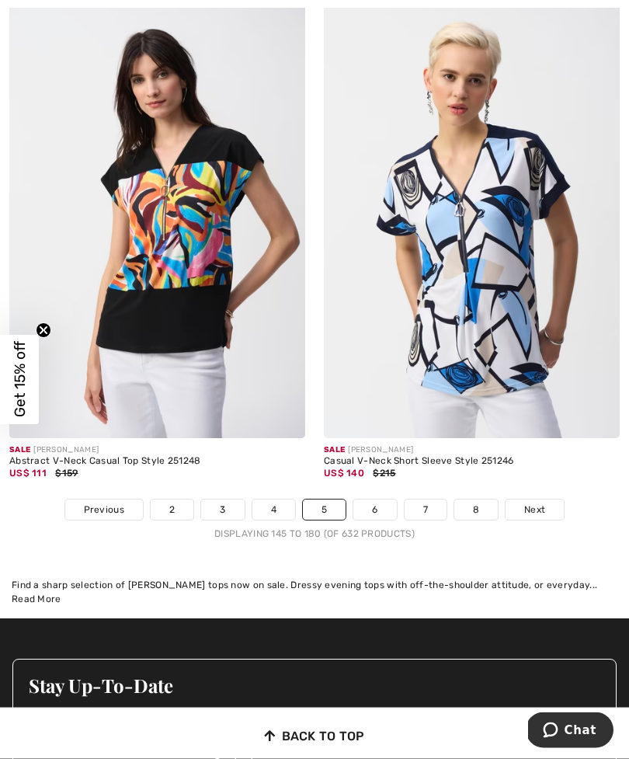
scroll to position [9328, 0]
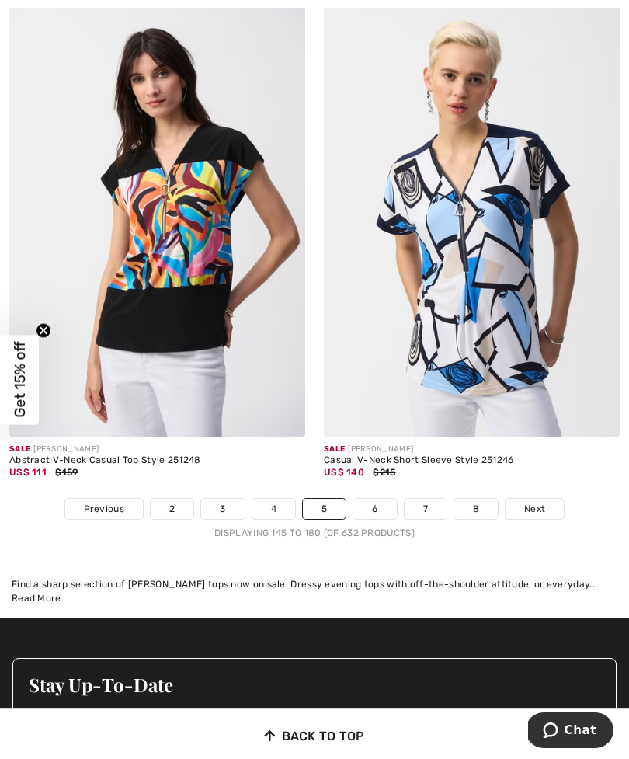
click at [381, 499] on link "6" at bounding box center [374, 509] width 43 height 20
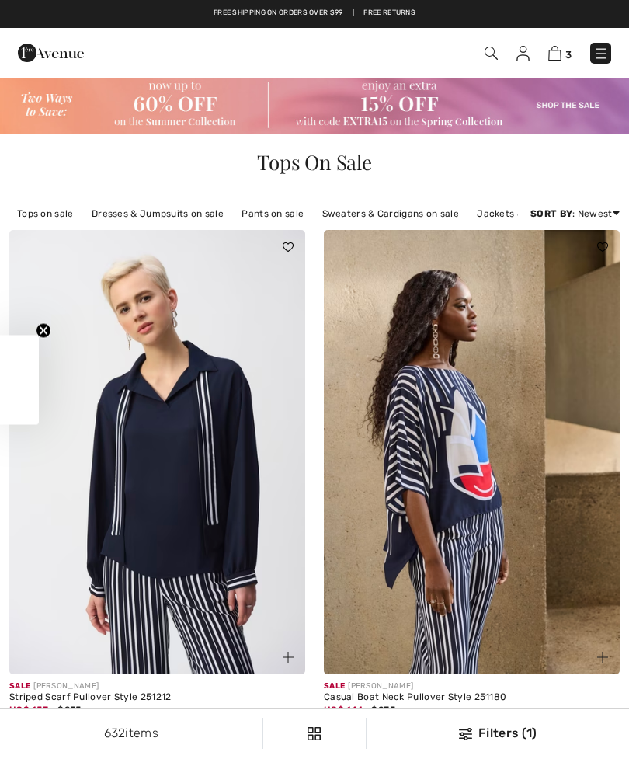
checkbox input "true"
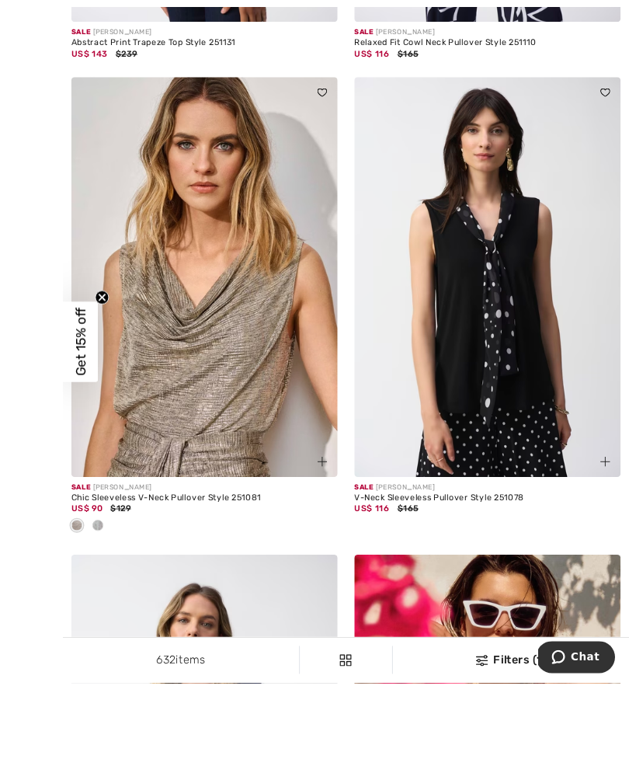
scroll to position [1736, 0]
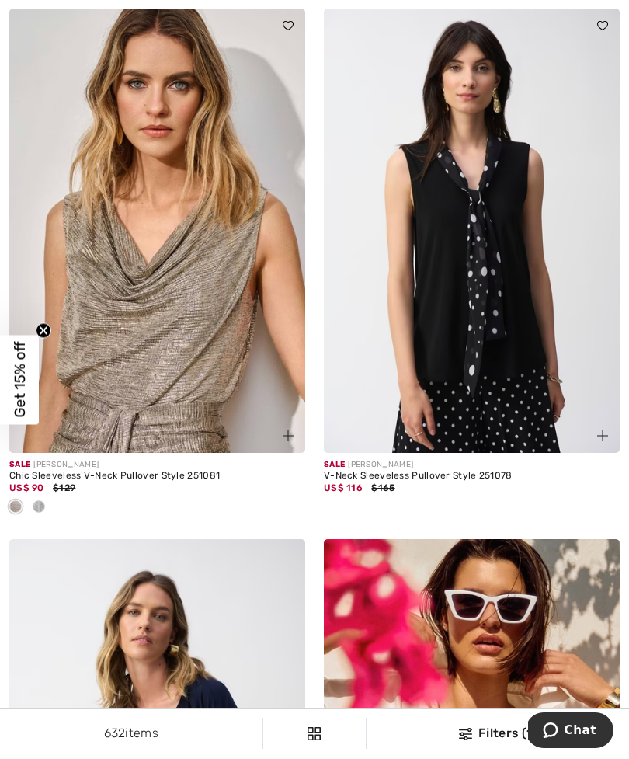
click at [464, 283] on img at bounding box center [472, 231] width 296 height 444
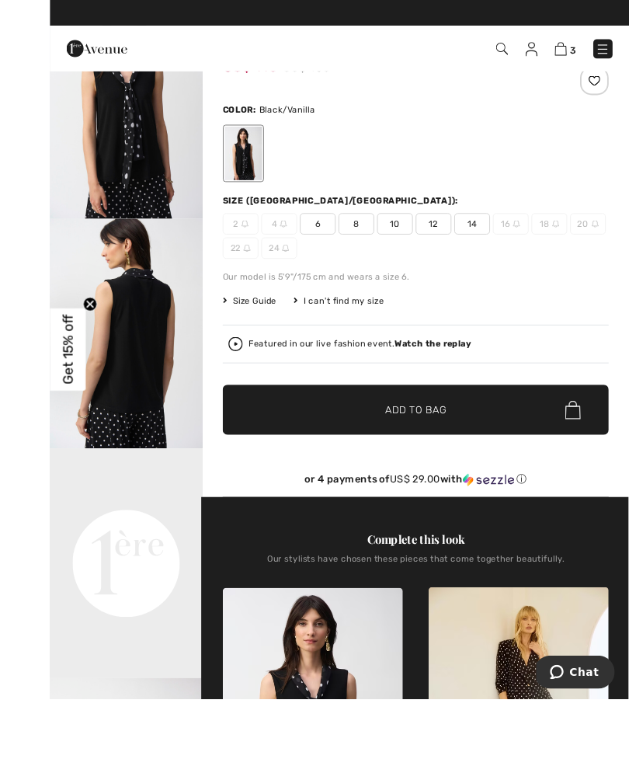
scroll to position [213, 0]
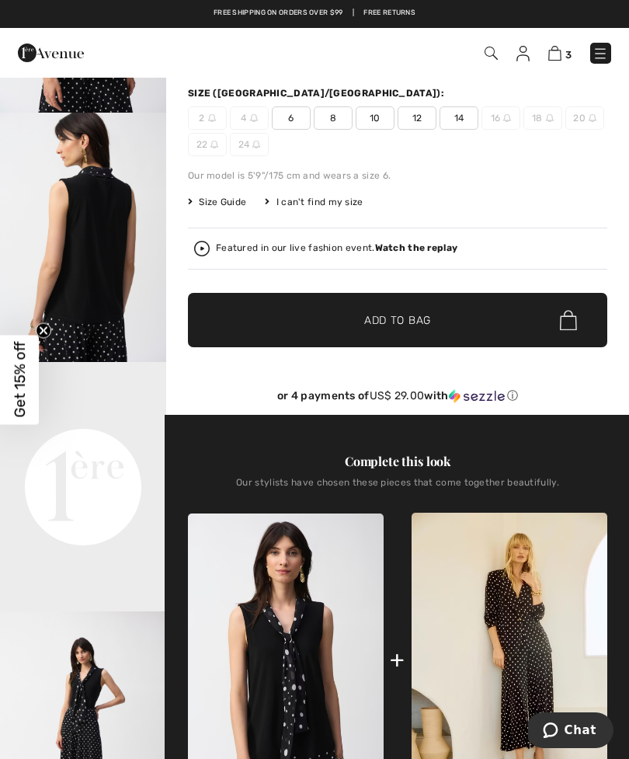
click at [460, 118] on span "14" at bounding box center [459, 117] width 39 height 23
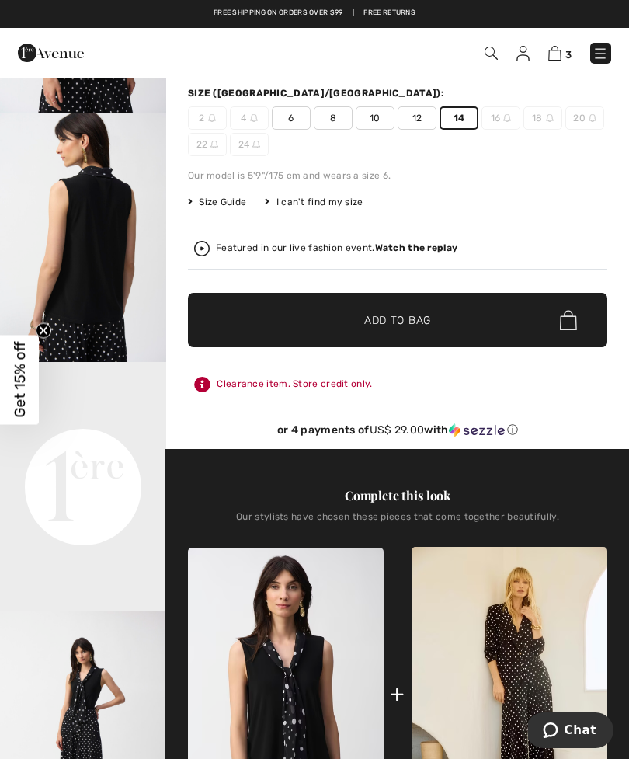
click at [437, 328] on span "✔ Added to Bag Add to Bag" at bounding box center [397, 320] width 419 height 54
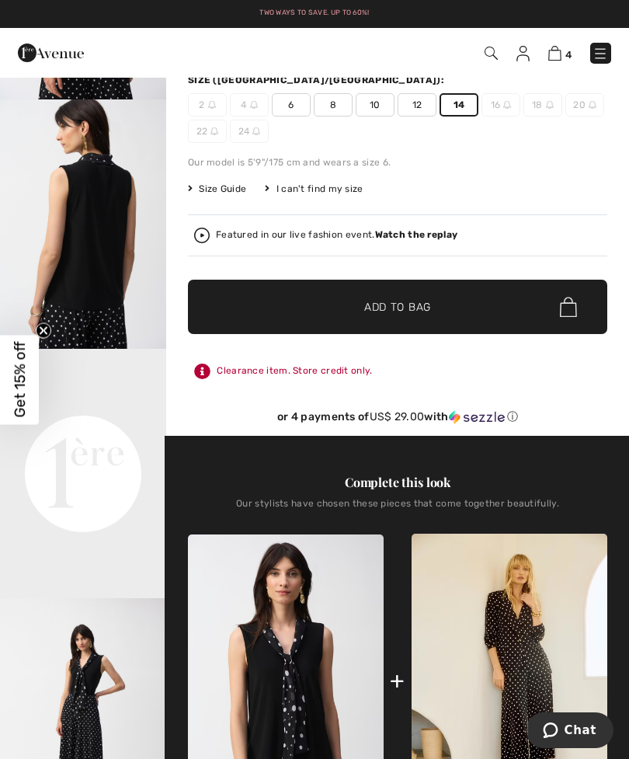
scroll to position [225, 0]
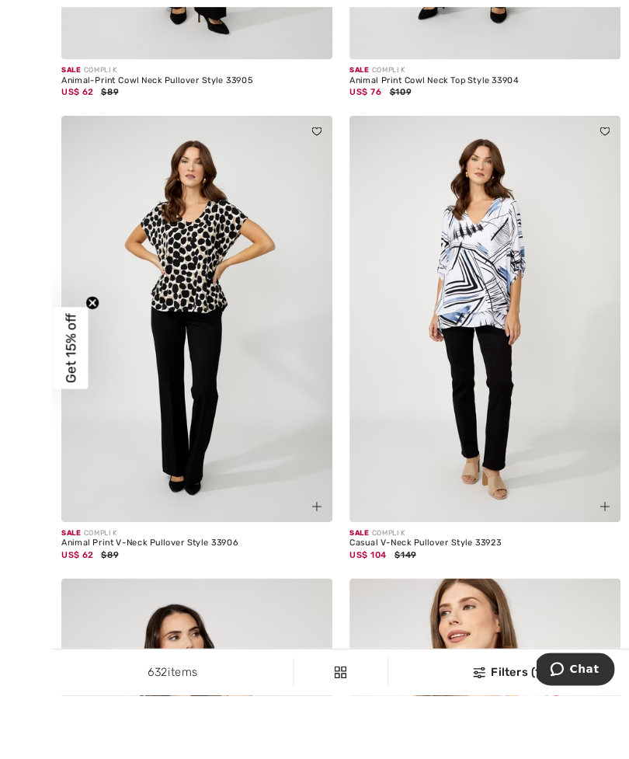
scroll to position [4402, 0]
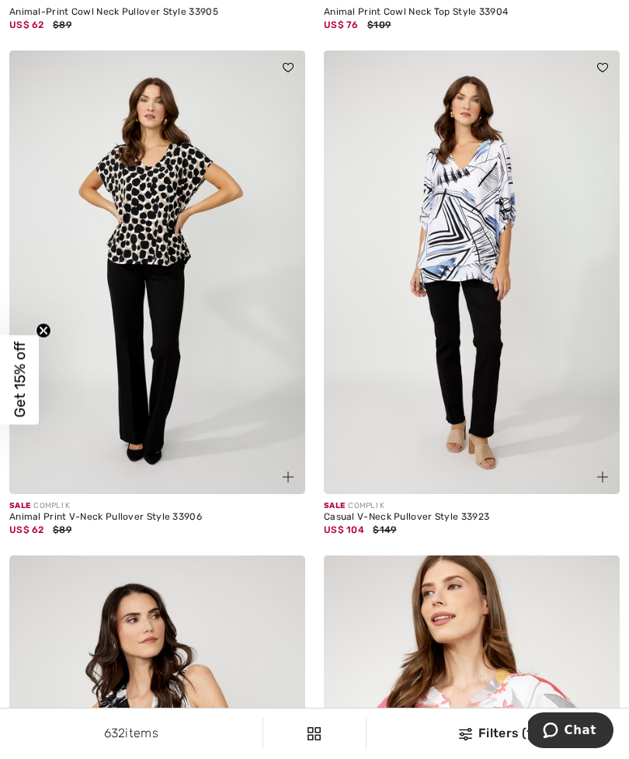
click at [460, 282] on img at bounding box center [472, 272] width 296 height 444
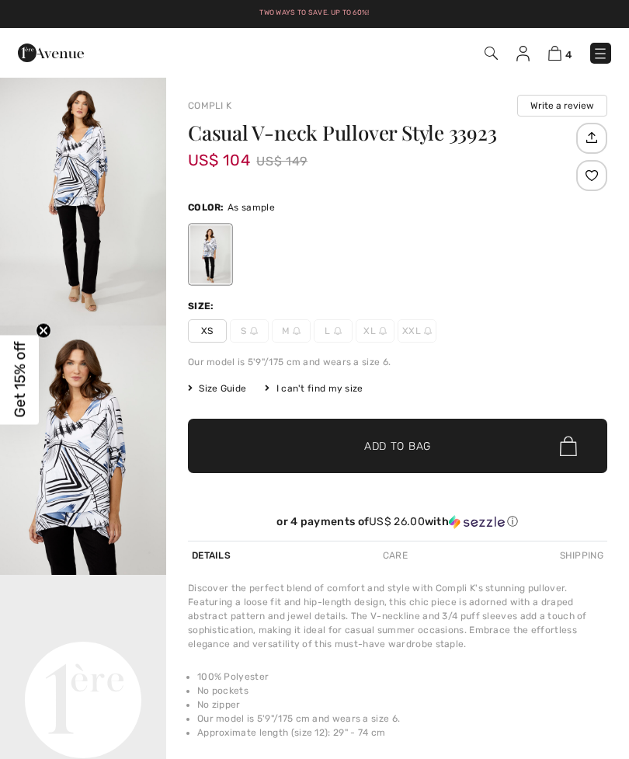
checkbox input "true"
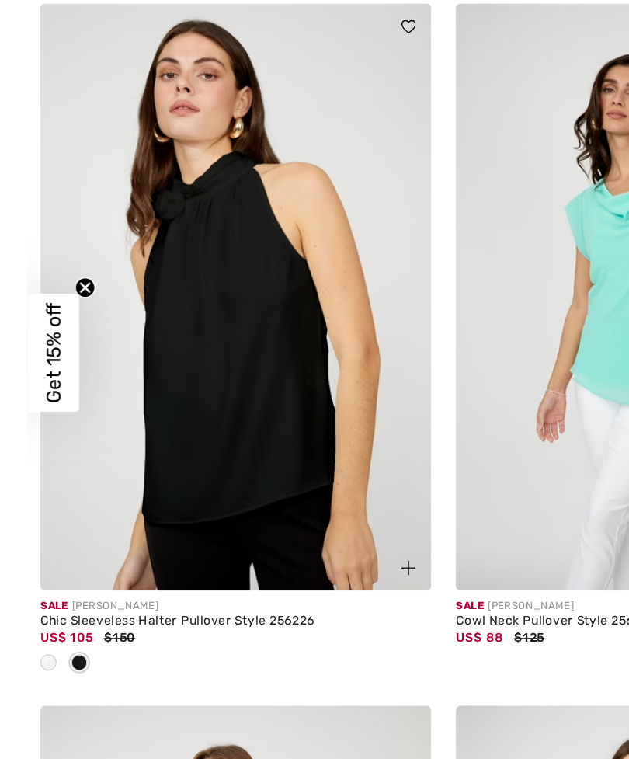
scroll to position [5430, 0]
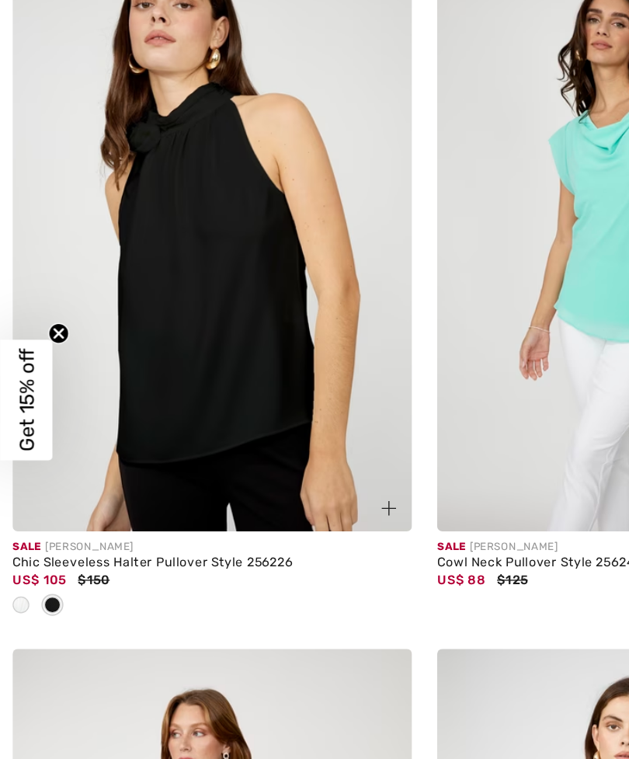
click at [152, 229] on img at bounding box center [157, 255] width 296 height 444
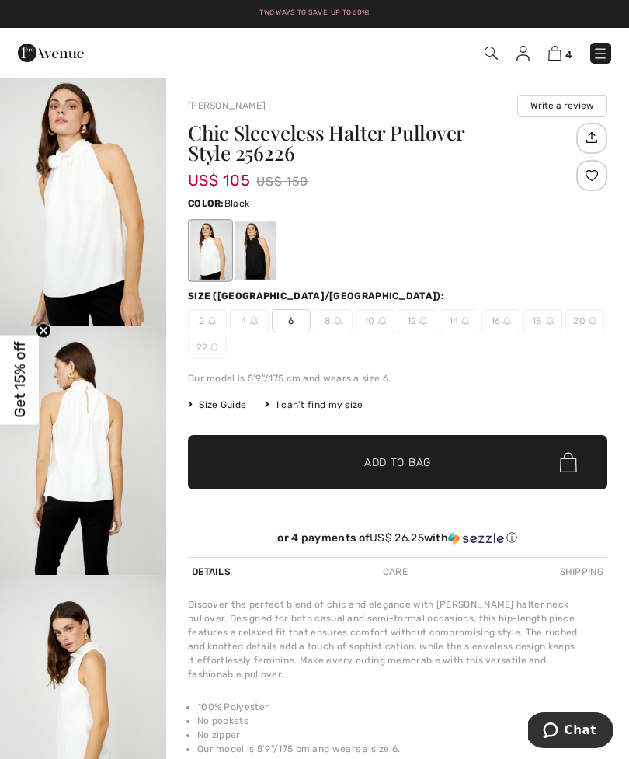
click at [267, 256] on div at bounding box center [255, 250] width 40 height 58
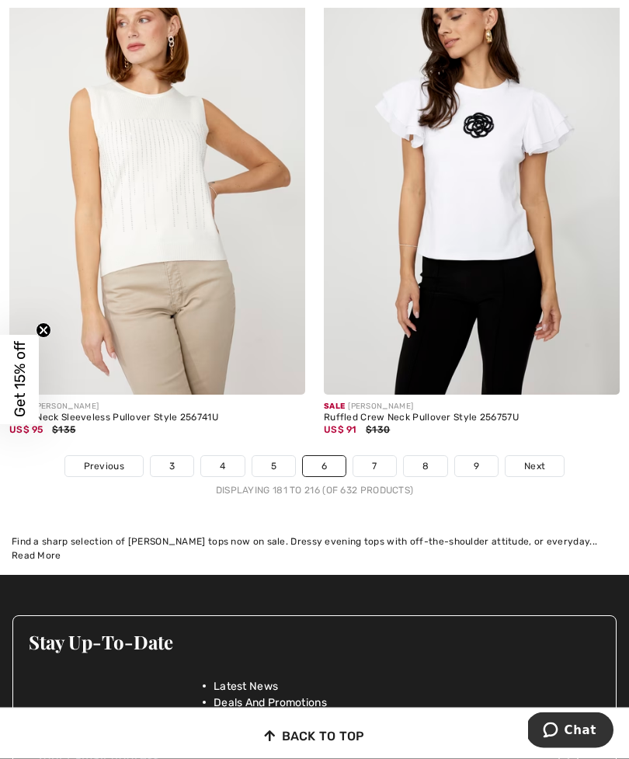
scroll to position [9191, 0]
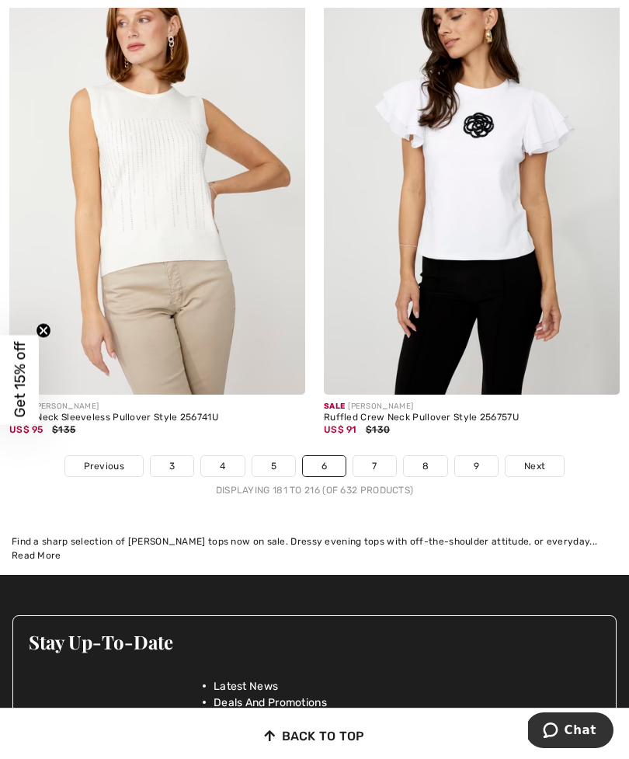
click at [373, 456] on link "7" at bounding box center [374, 466] width 42 height 20
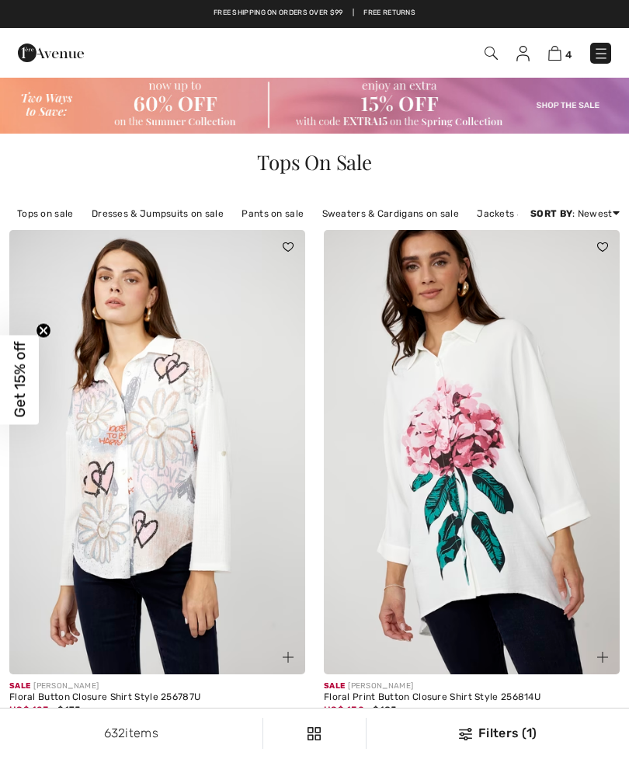
checkbox input "true"
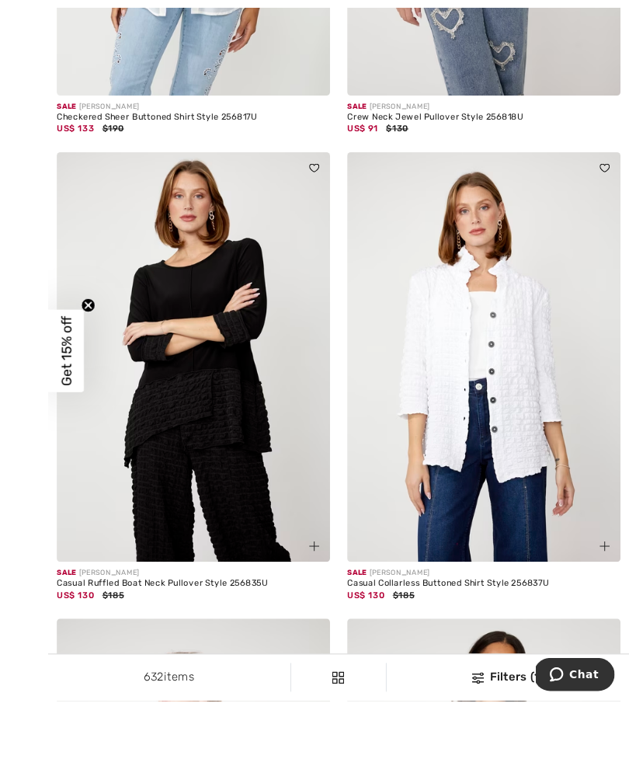
scroll to position [1112, 0]
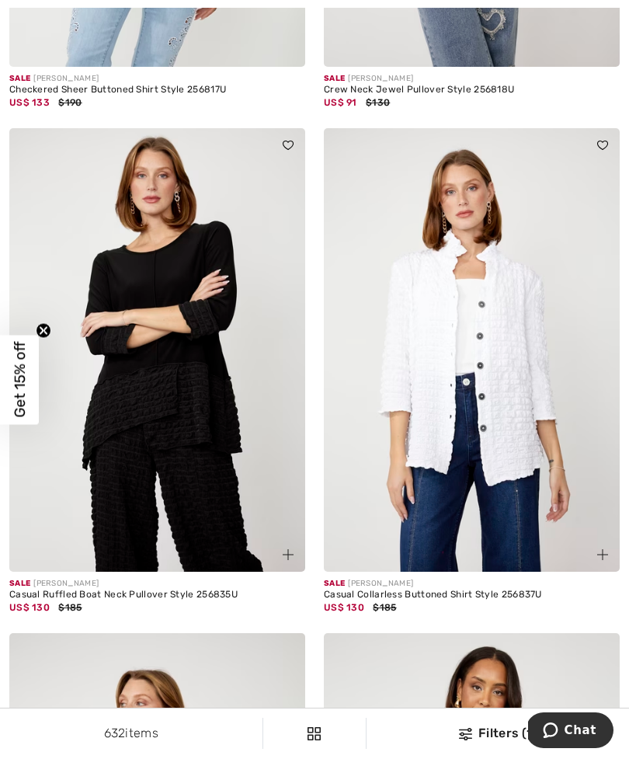
click at [178, 392] on img at bounding box center [157, 350] width 296 height 444
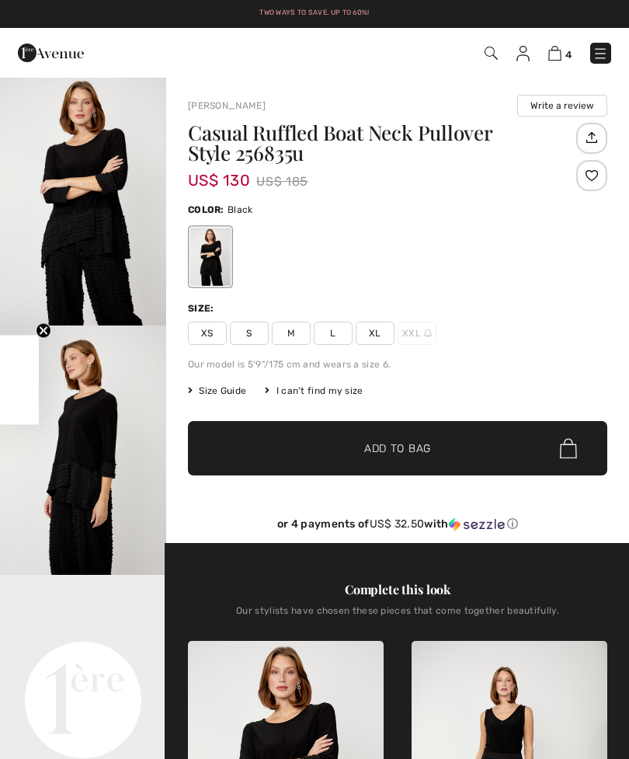
checkbox input "true"
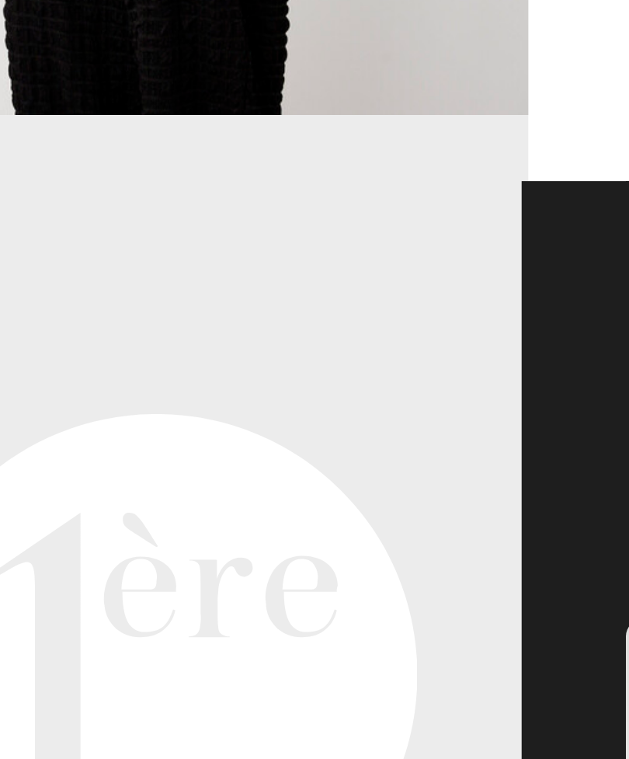
scroll to position [107, 0]
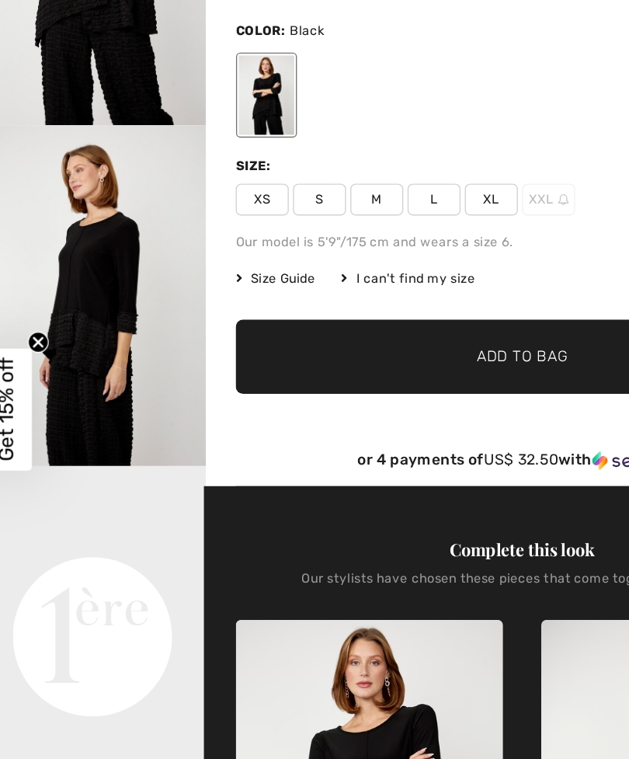
click at [321, 214] on span "L" at bounding box center [333, 225] width 39 height 23
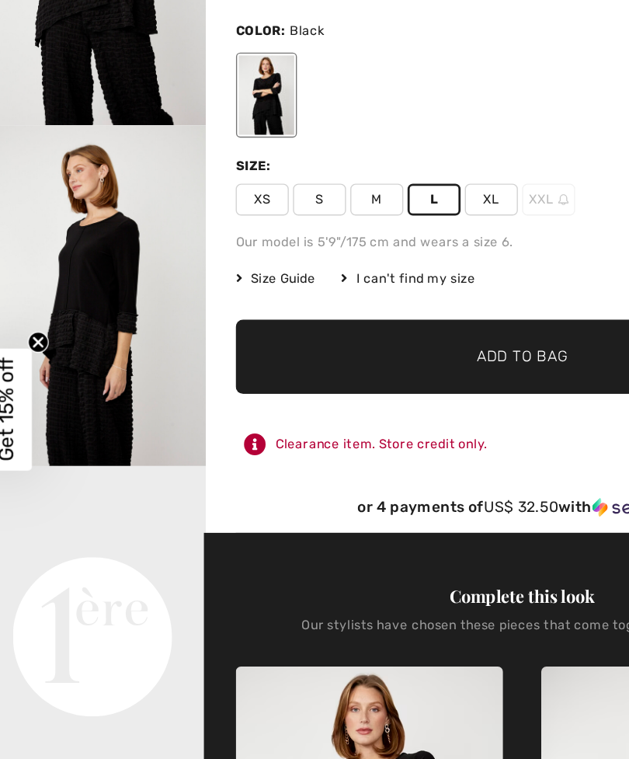
click at [328, 333] on span "✔ Added to Bag" at bounding box center [374, 341] width 95 height 16
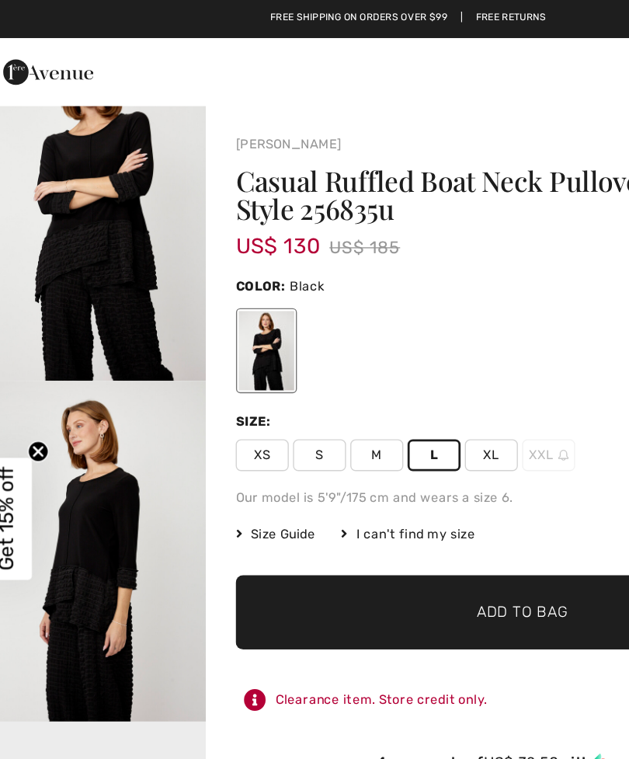
scroll to position [64, 0]
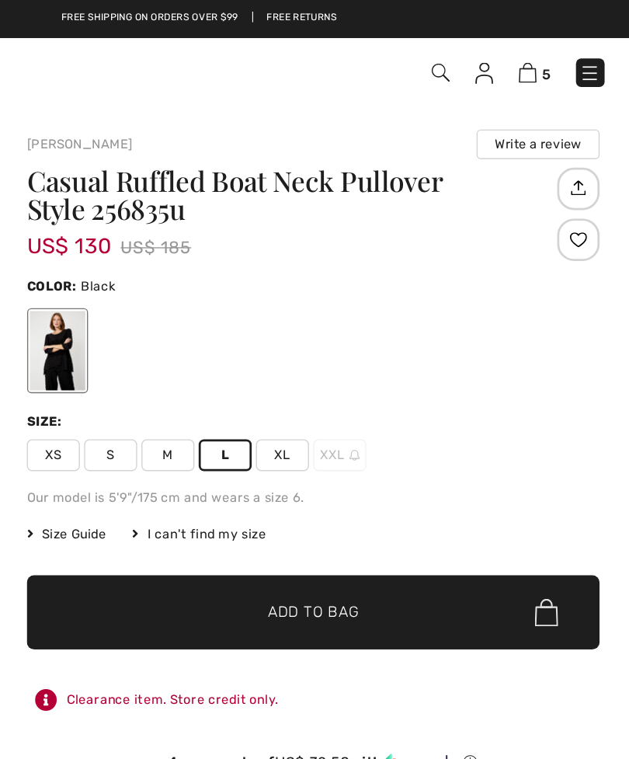
click at [548, 53] on img at bounding box center [554, 53] width 13 height 15
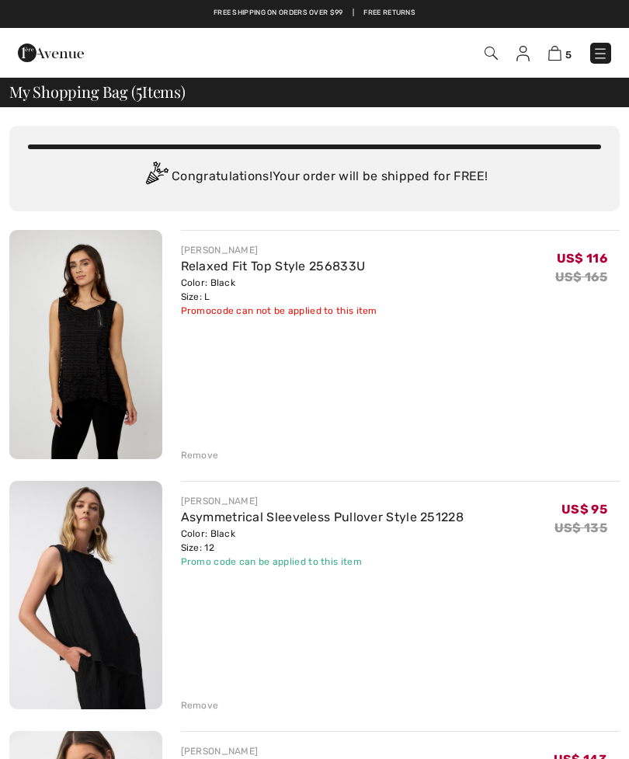
click at [204, 454] on div "Remove" at bounding box center [200, 455] width 38 height 14
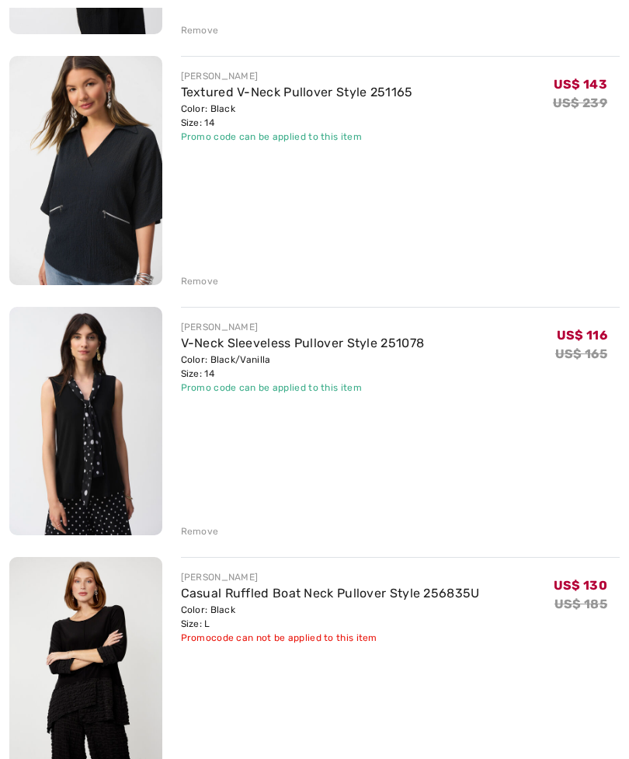
scroll to position [424, 0]
click at [207, 534] on div "Remove" at bounding box center [200, 531] width 38 height 14
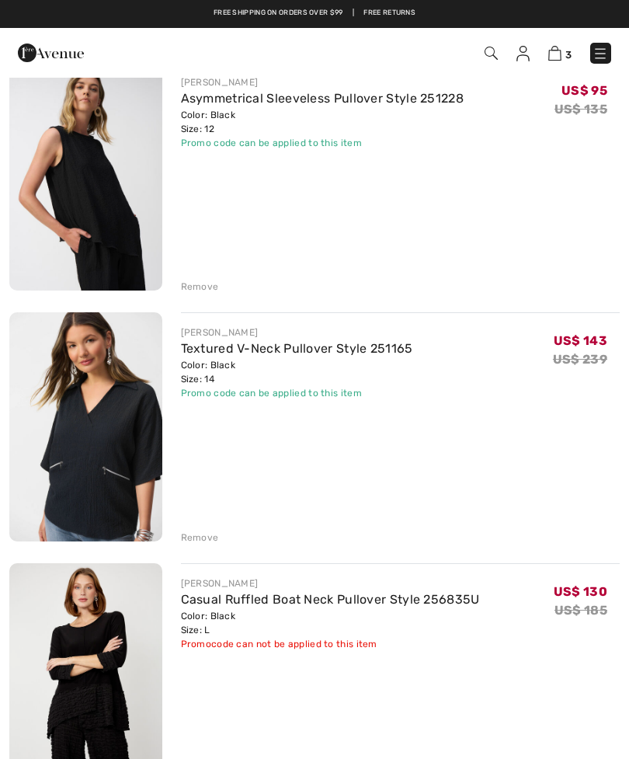
scroll to position [165, 0]
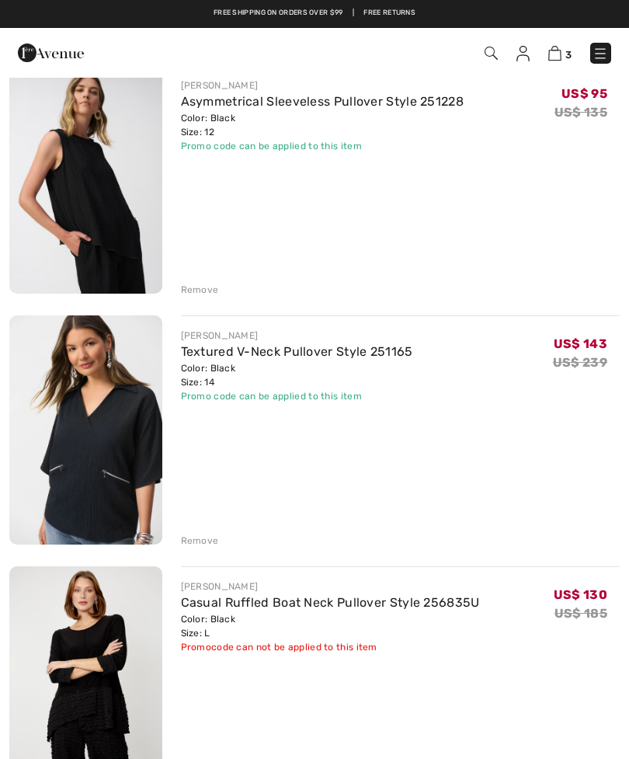
click at [195, 295] on div "Remove" at bounding box center [200, 290] width 38 height 14
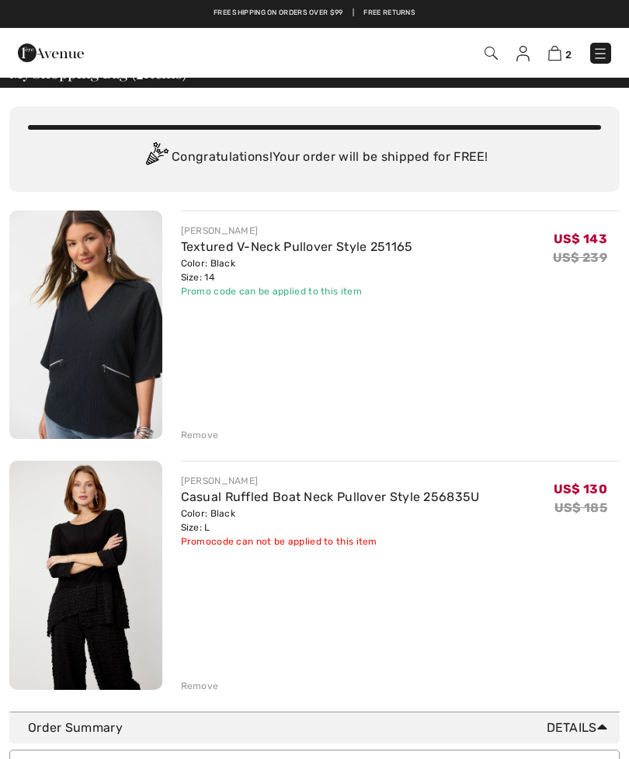
scroll to position [0, 0]
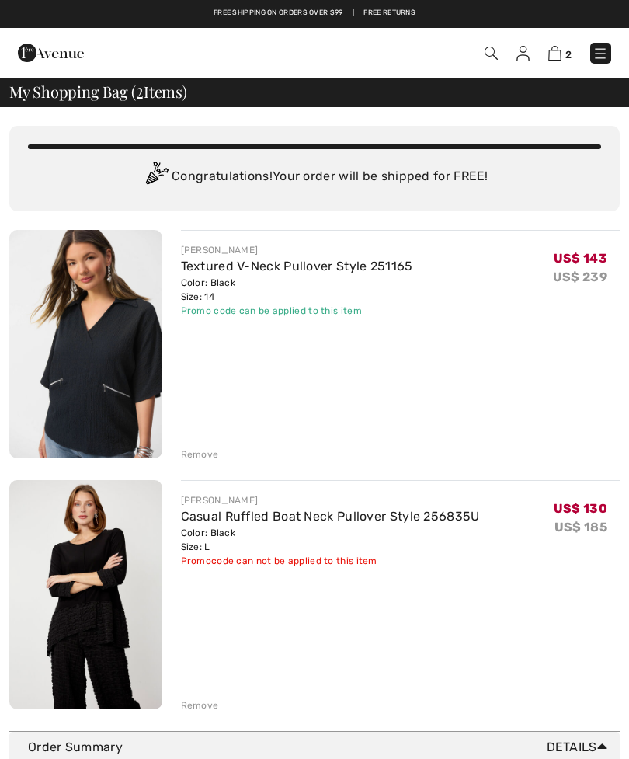
click at [109, 343] on img at bounding box center [85, 344] width 153 height 228
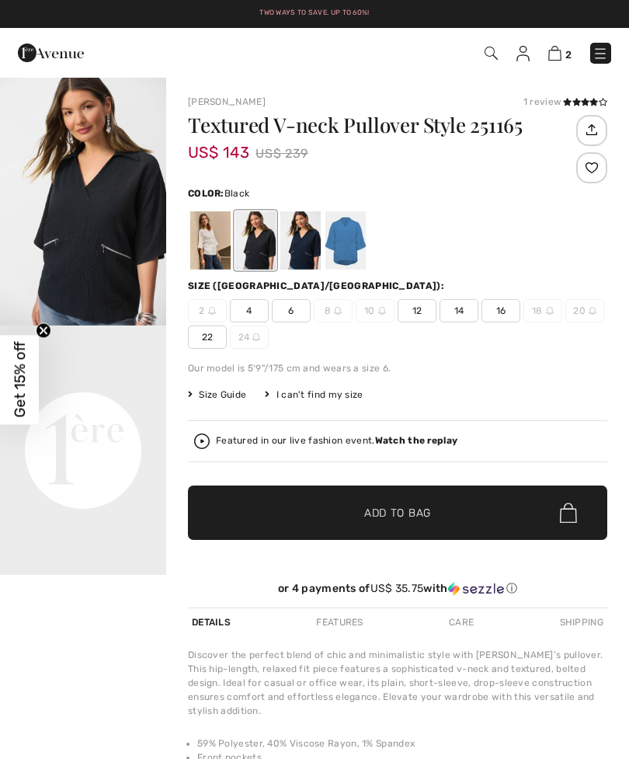
checkbox input "true"
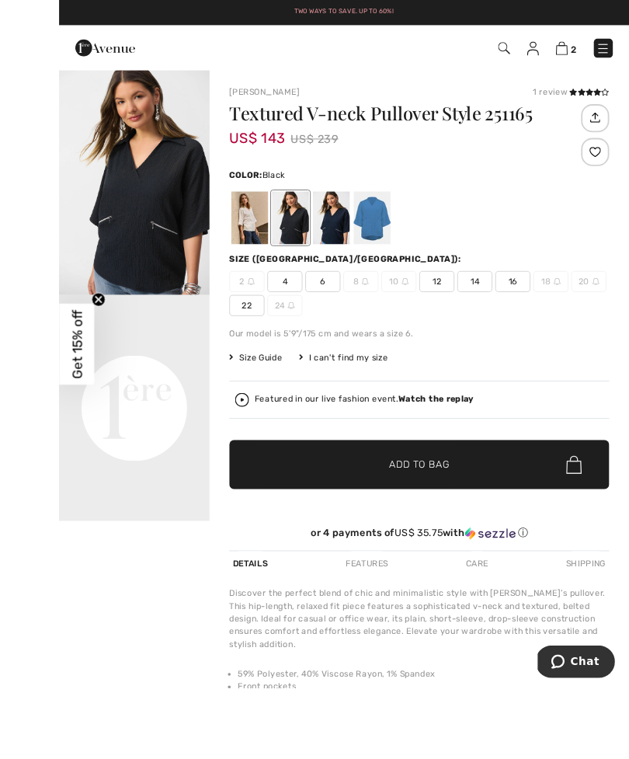
scroll to position [54, 0]
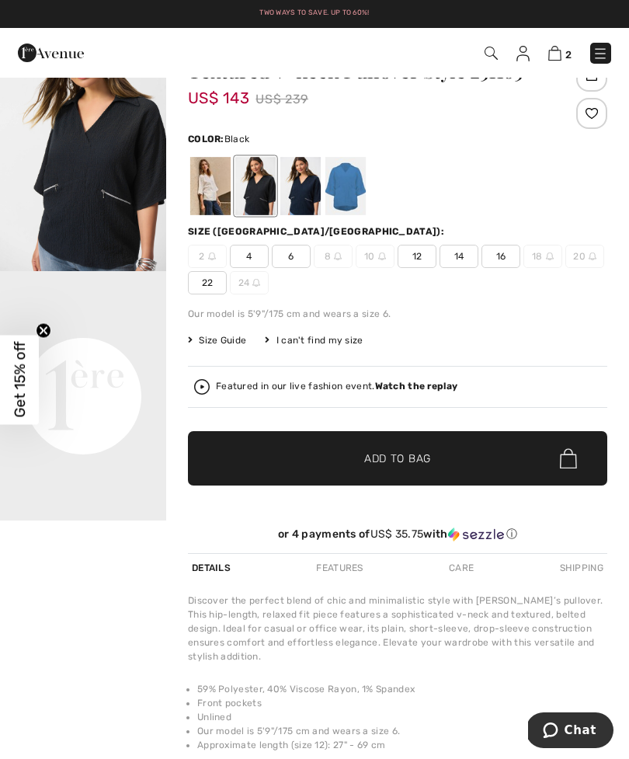
click at [561, 56] on img at bounding box center [554, 53] width 13 height 15
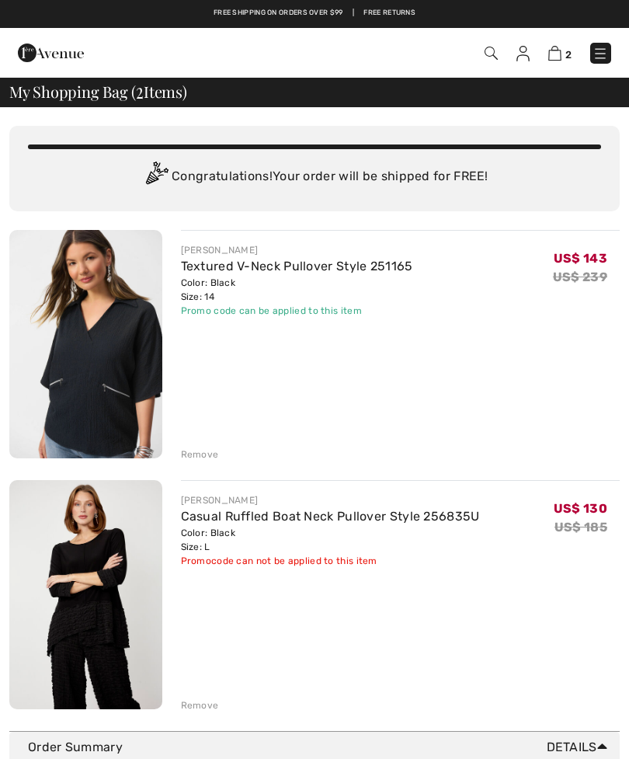
click at [202, 453] on div "Remove" at bounding box center [200, 454] width 38 height 14
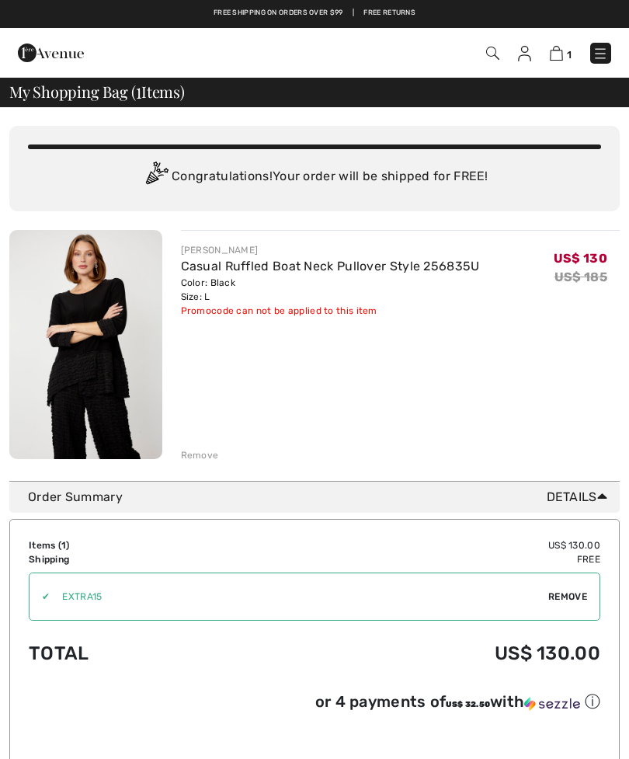
click at [253, 273] on link "Casual Ruffled Boat Neck Pullover Style 256835U" at bounding box center [330, 266] width 299 height 15
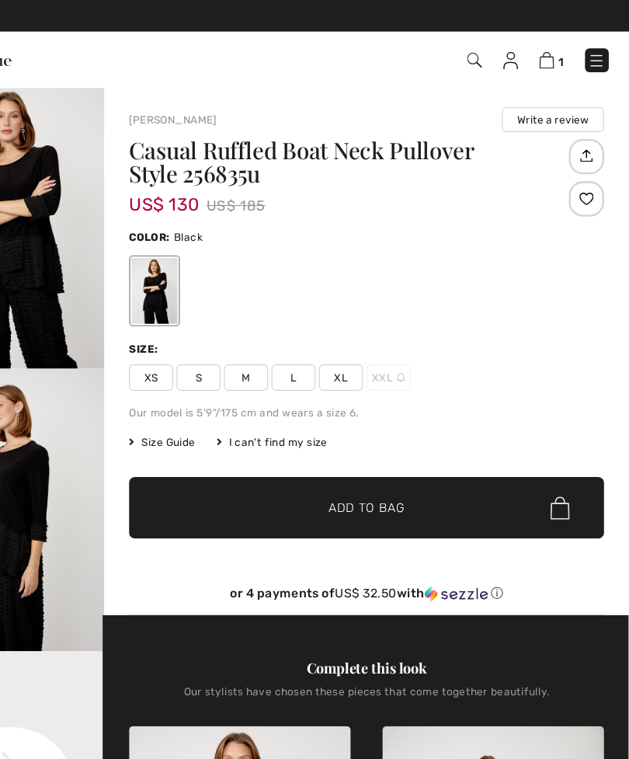
click at [593, 54] on img at bounding box center [601, 54] width 16 height 16
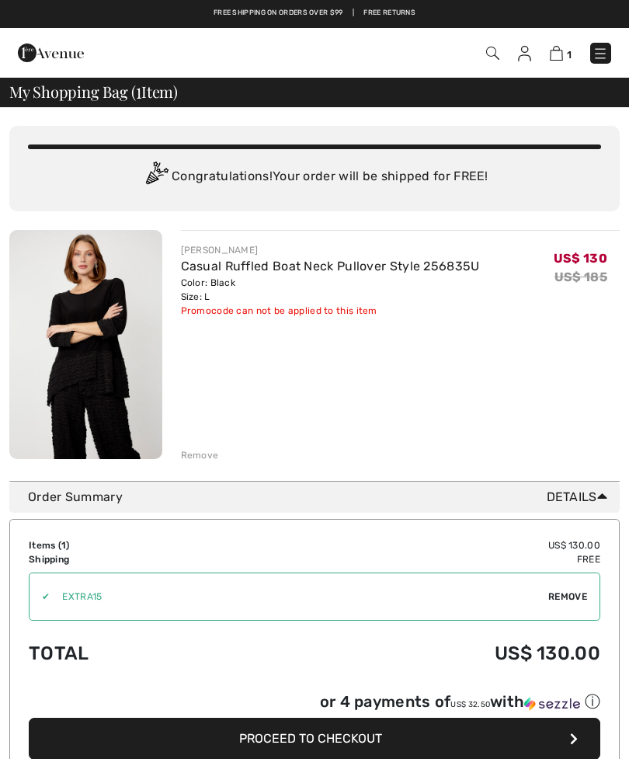
checkbox input "true"
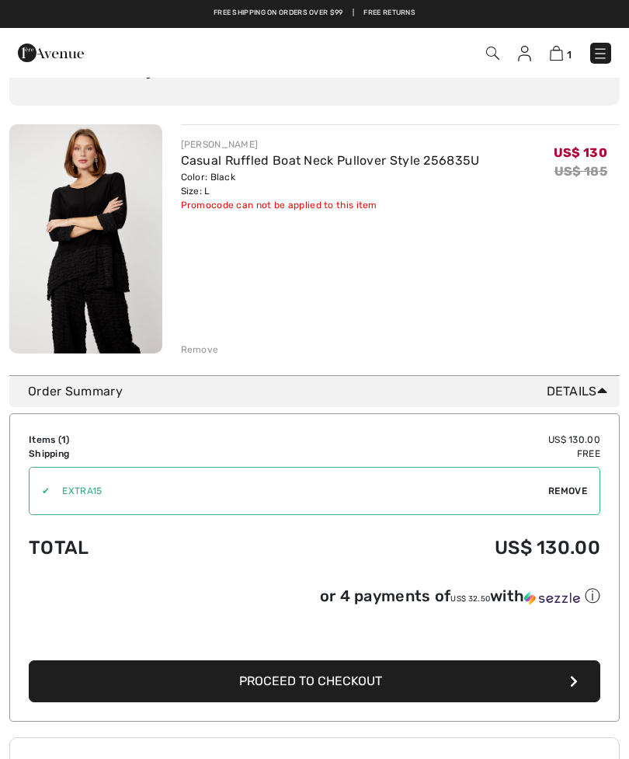
scroll to position [104, 0]
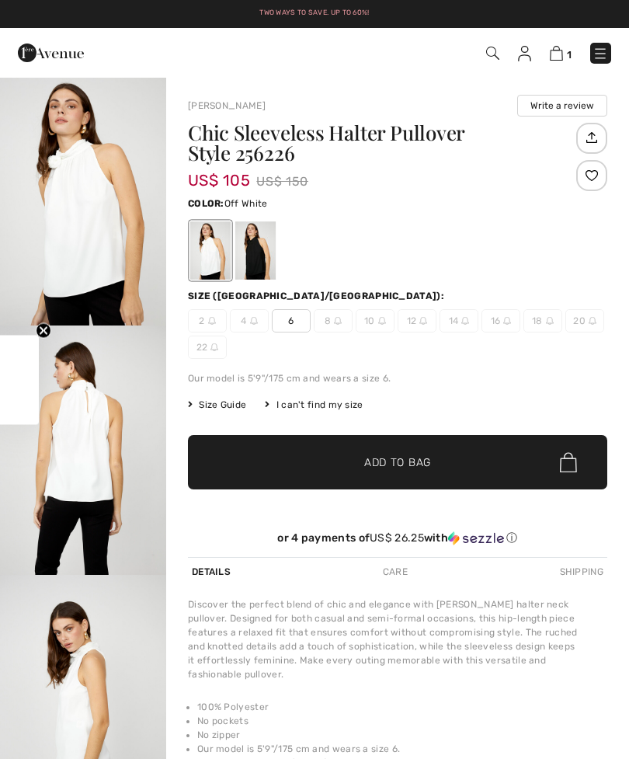
checkbox input "true"
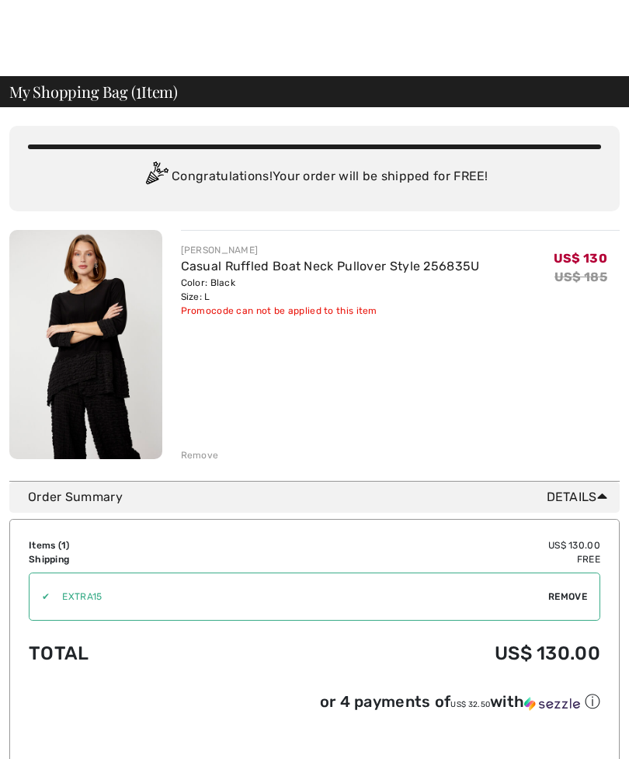
checkbox input "true"
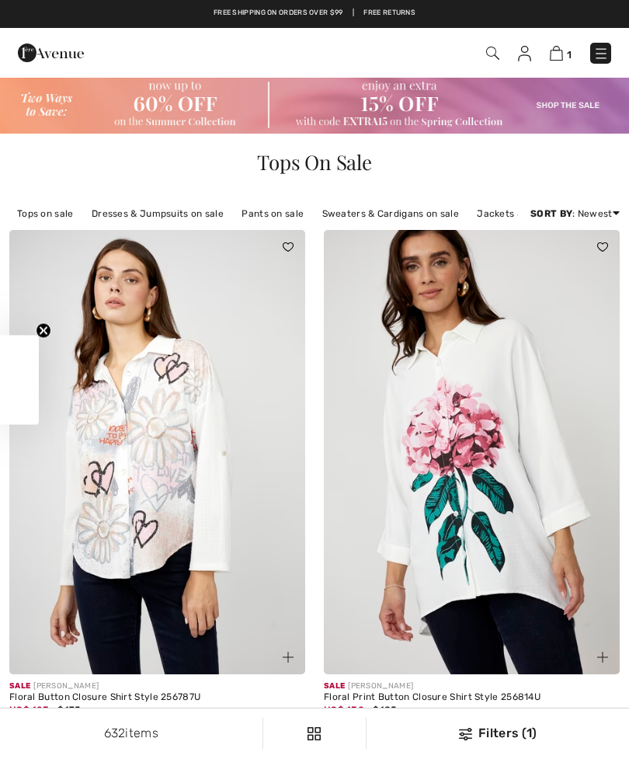
checkbox input "true"
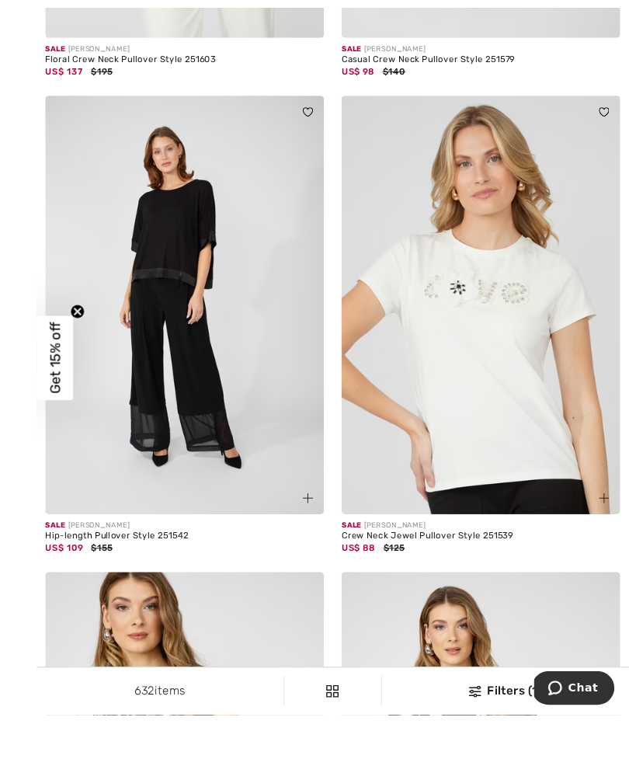
scroll to position [7605, 0]
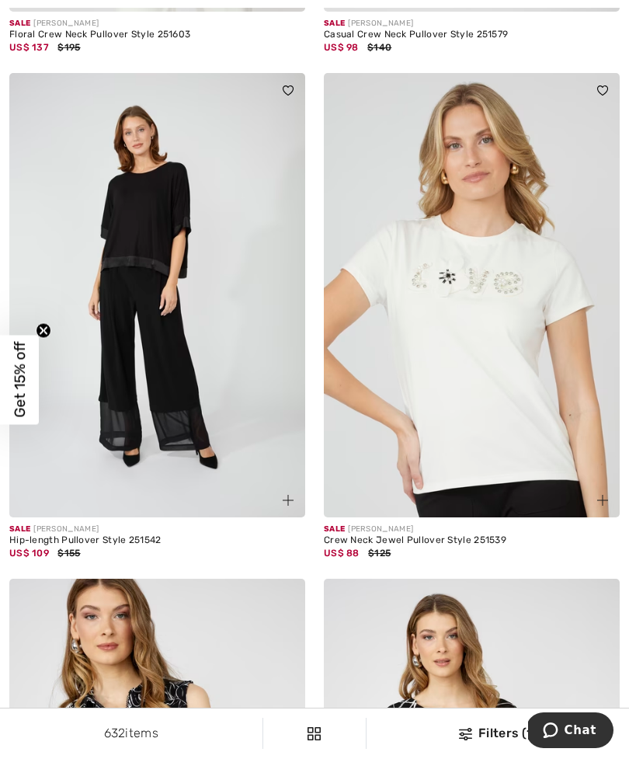
click at [147, 312] on img at bounding box center [157, 295] width 296 height 444
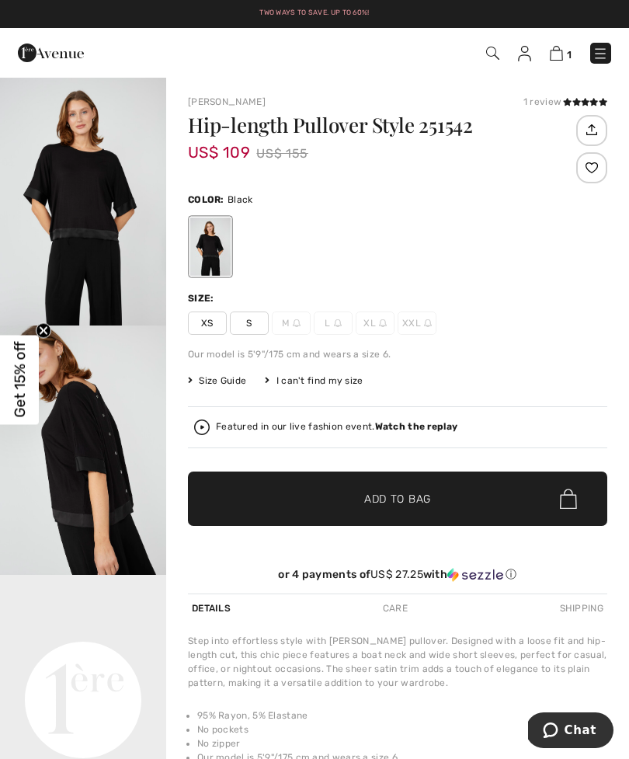
checkbox input "true"
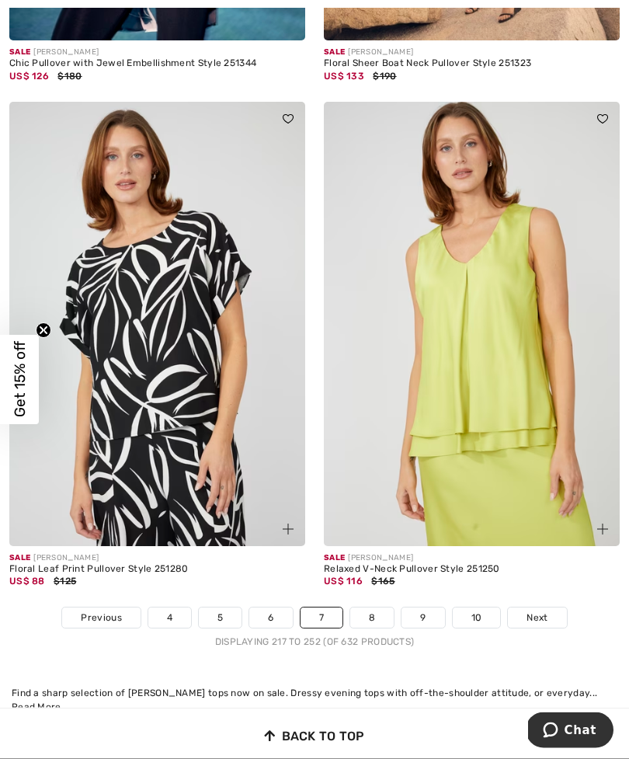
scroll to position [9092, 0]
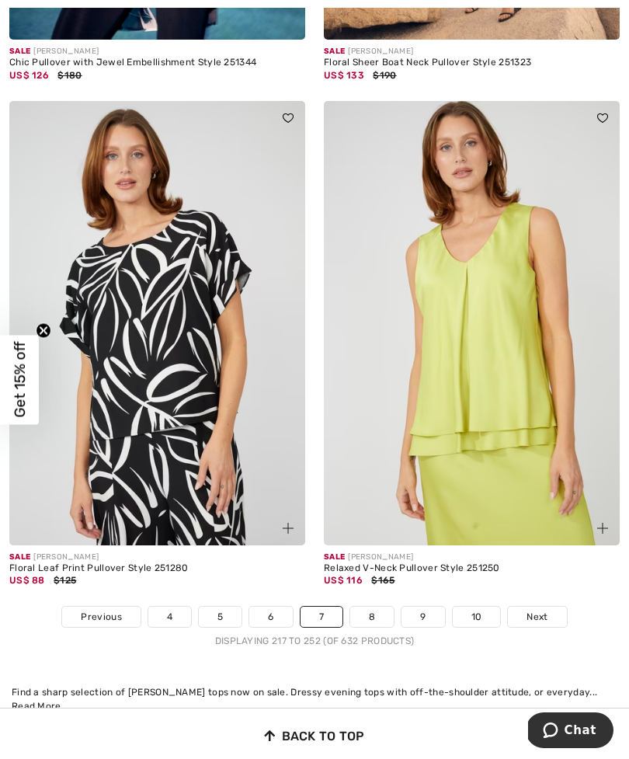
click at [224, 606] on link "5" at bounding box center [220, 616] width 43 height 20
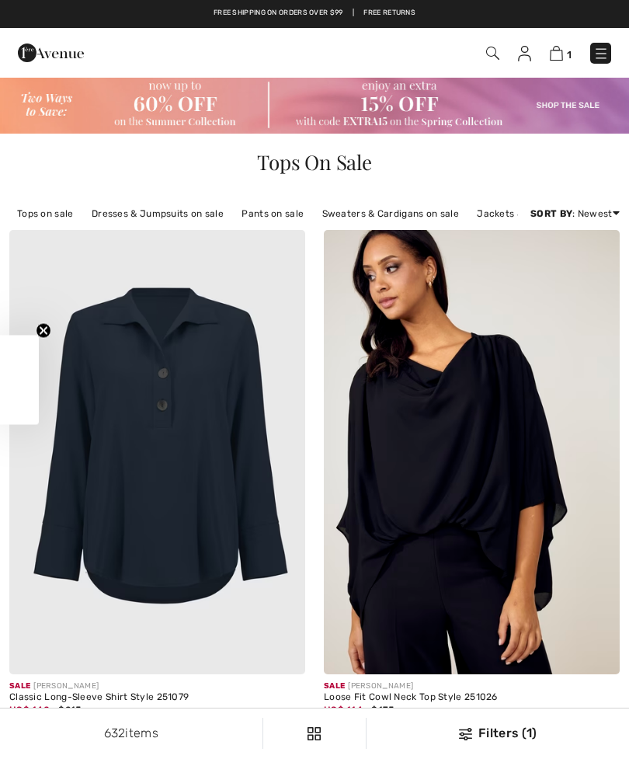
checkbox input "true"
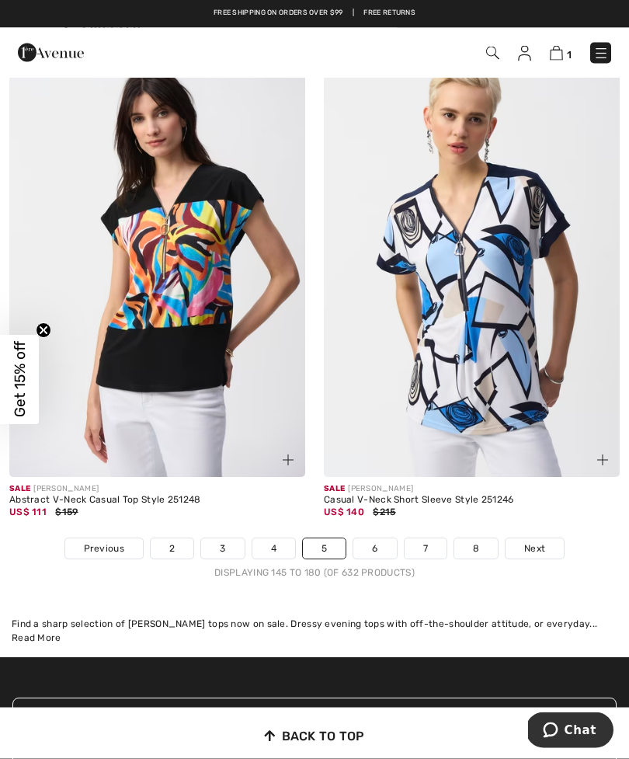
scroll to position [9280, 0]
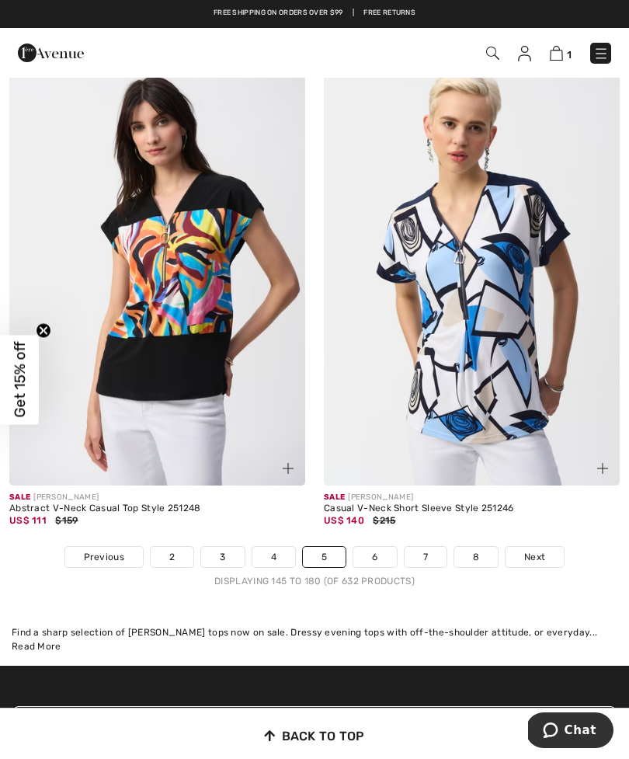
click at [273, 547] on link "4" at bounding box center [273, 557] width 43 height 20
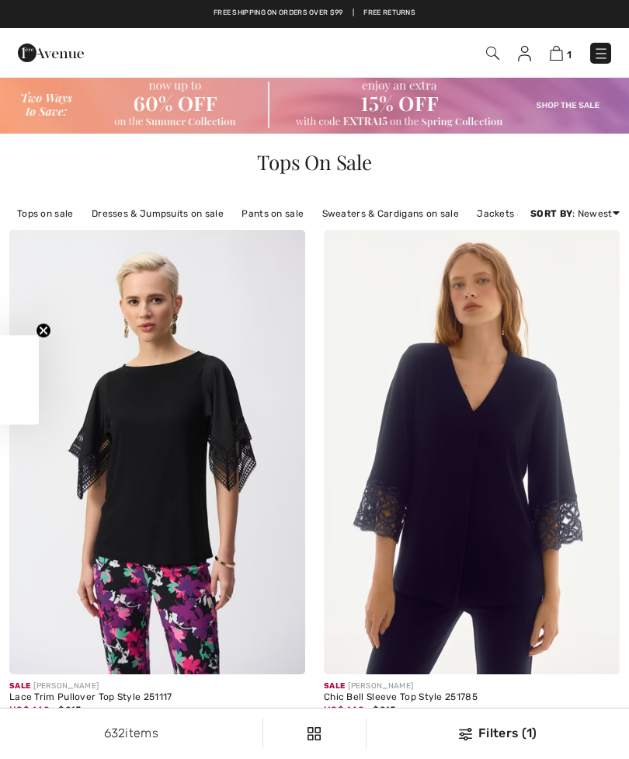
checkbox input "true"
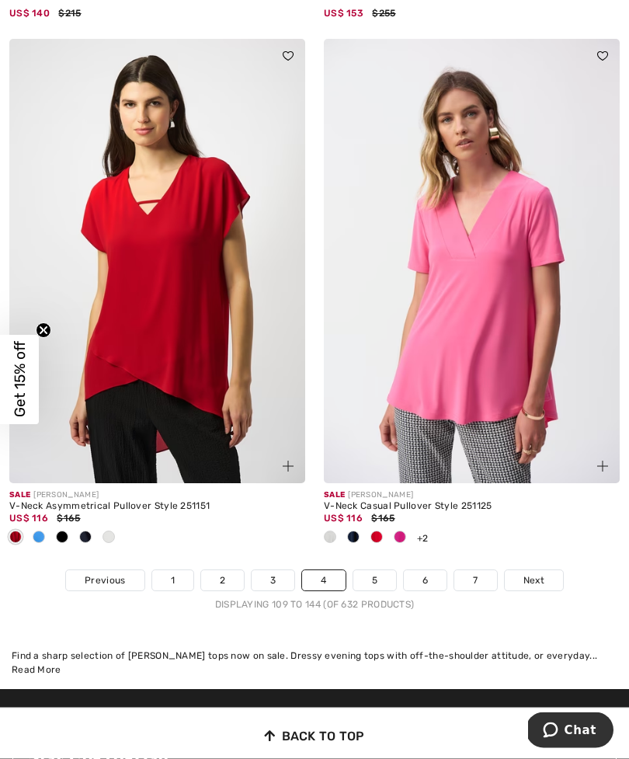
scroll to position [9258, 0]
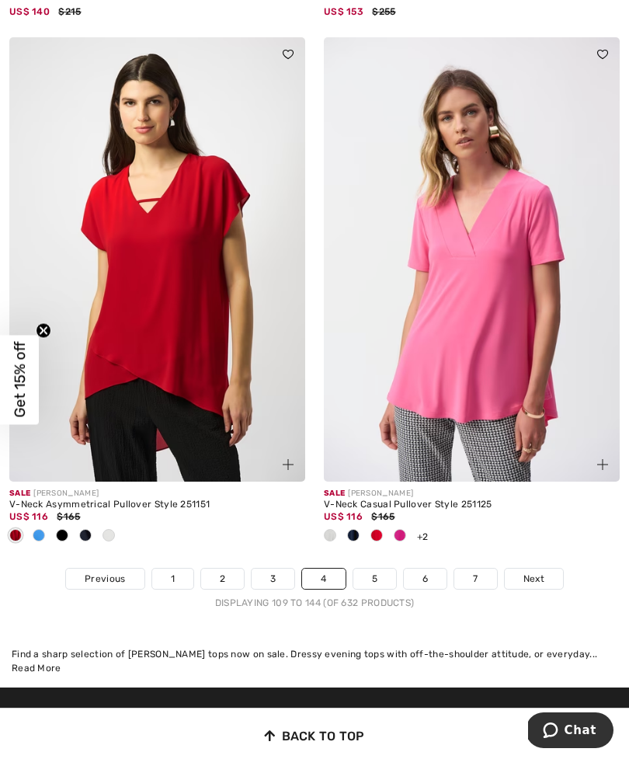
click at [429, 568] on link "6" at bounding box center [425, 578] width 43 height 20
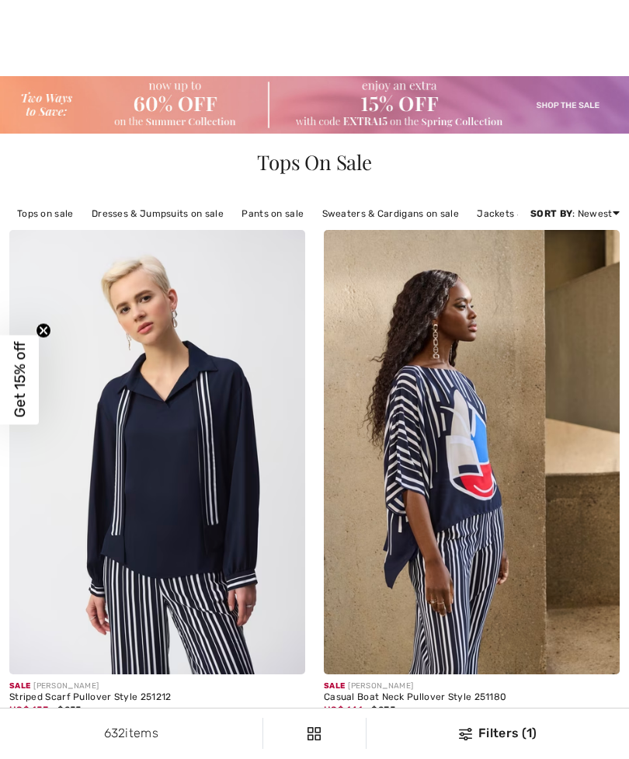
checkbox input "true"
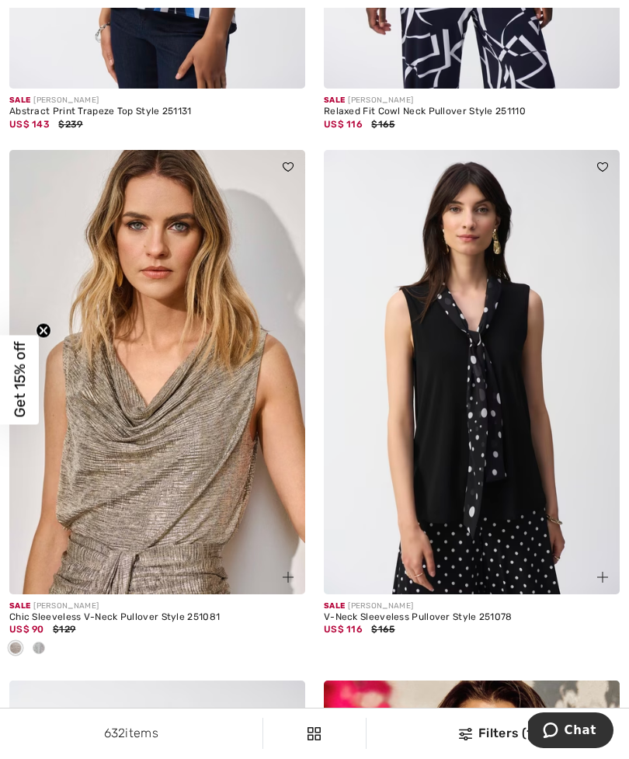
scroll to position [1604, 0]
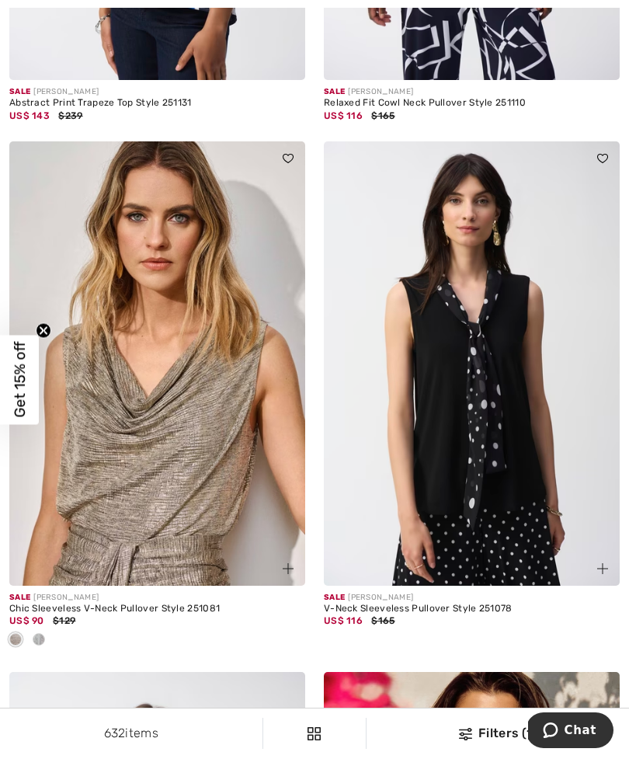
click img
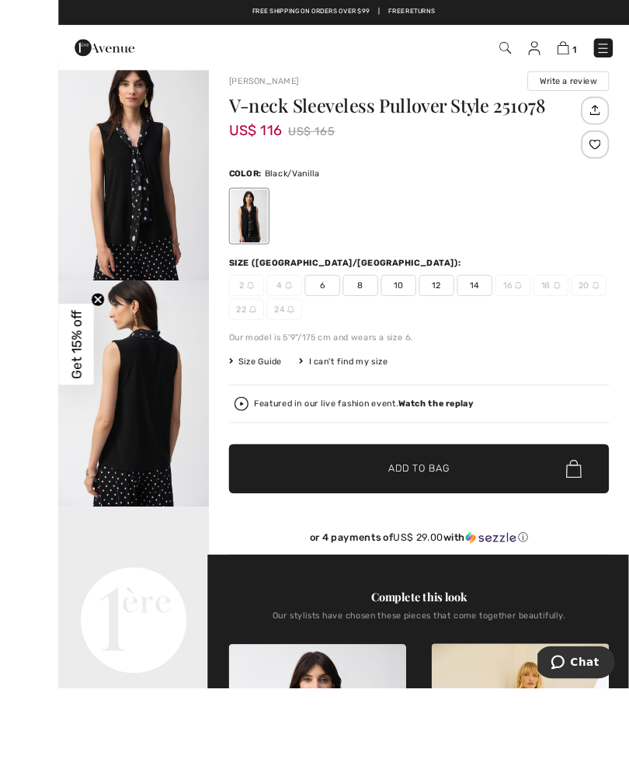
scroll to position [92, 0]
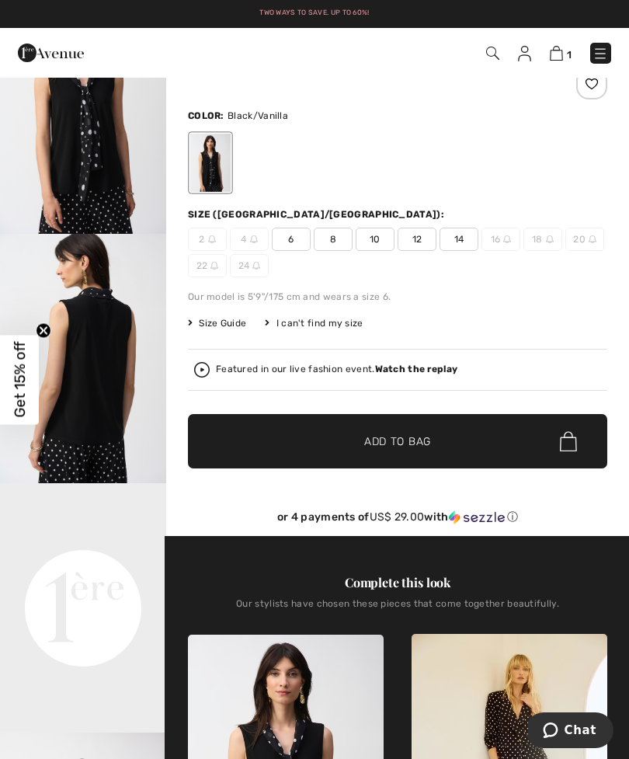
click at [460, 242] on span "14" at bounding box center [459, 239] width 39 height 23
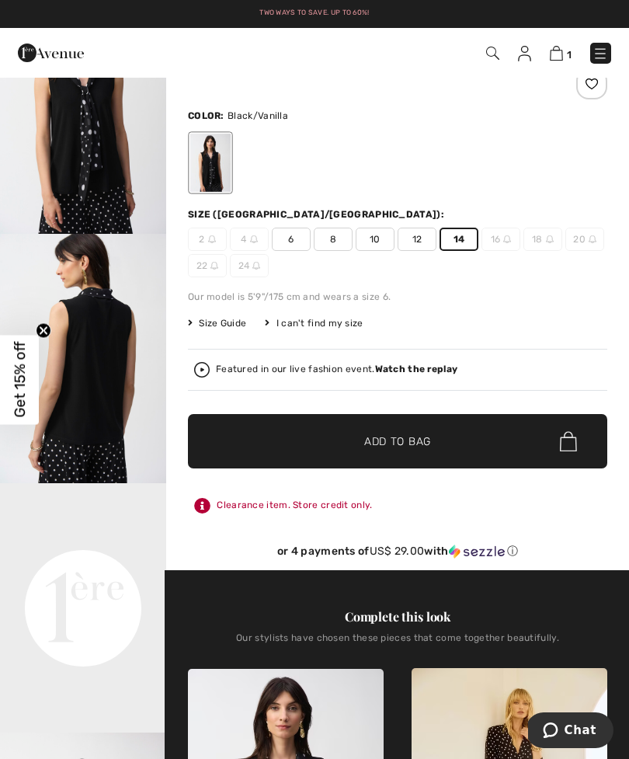
click at [379, 438] on span "Add to Bag" at bounding box center [397, 441] width 67 height 16
click at [552, 58] on img at bounding box center [554, 53] width 13 height 15
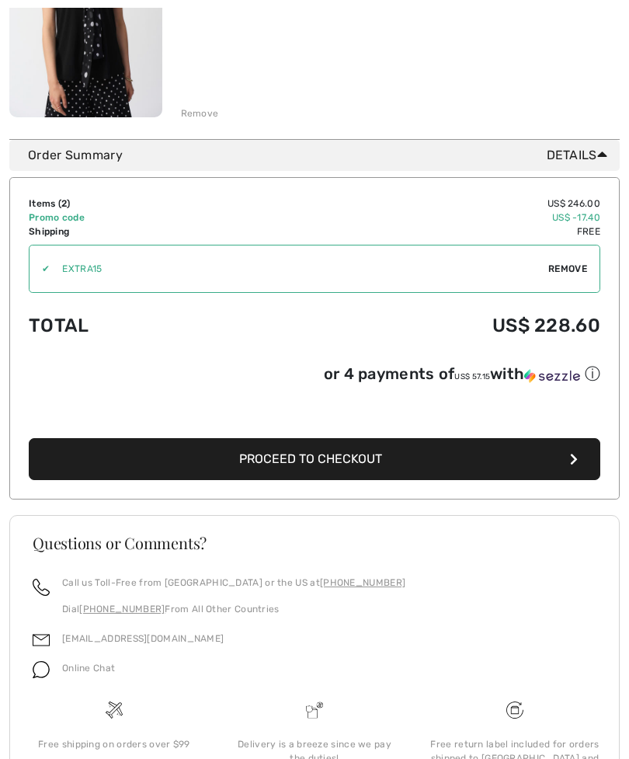
scroll to position [629, 0]
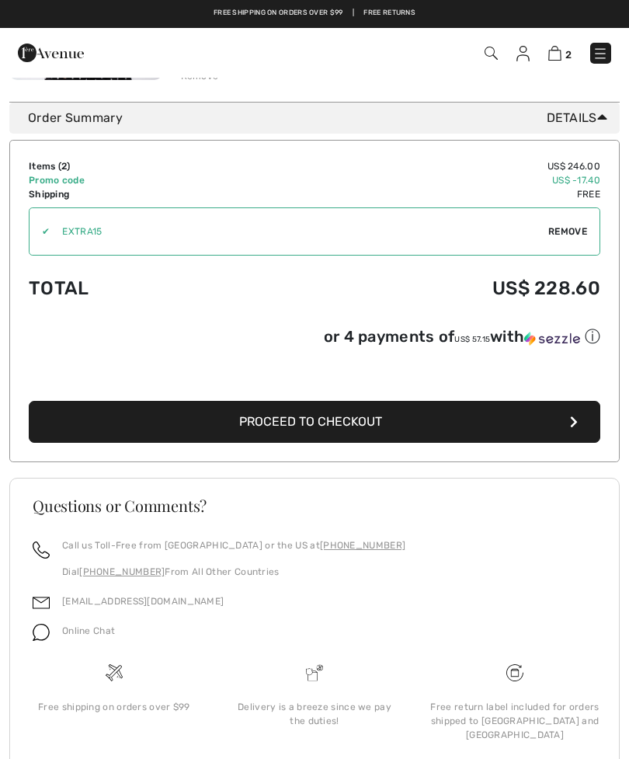
click at [351, 429] on span "Proceed to Checkout" at bounding box center [310, 421] width 143 height 15
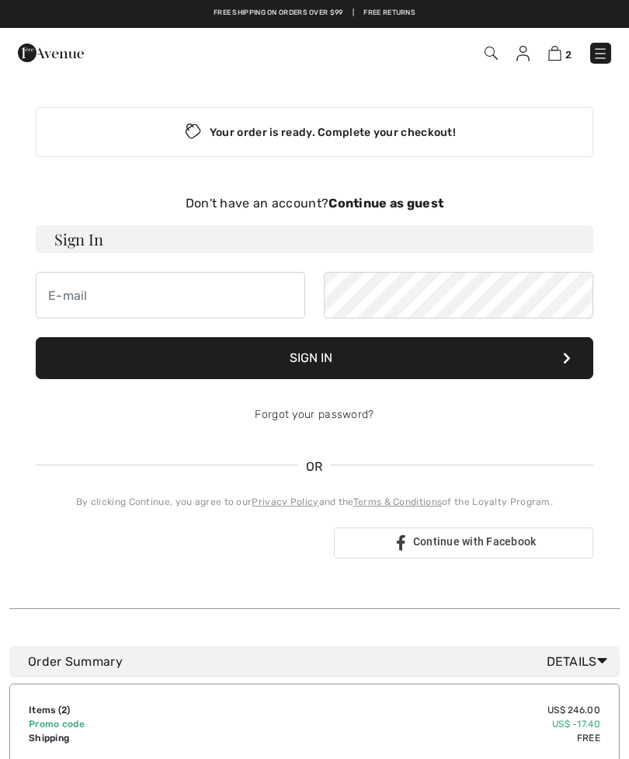
click at [266, 362] on button "Sign In" at bounding box center [315, 358] width 558 height 42
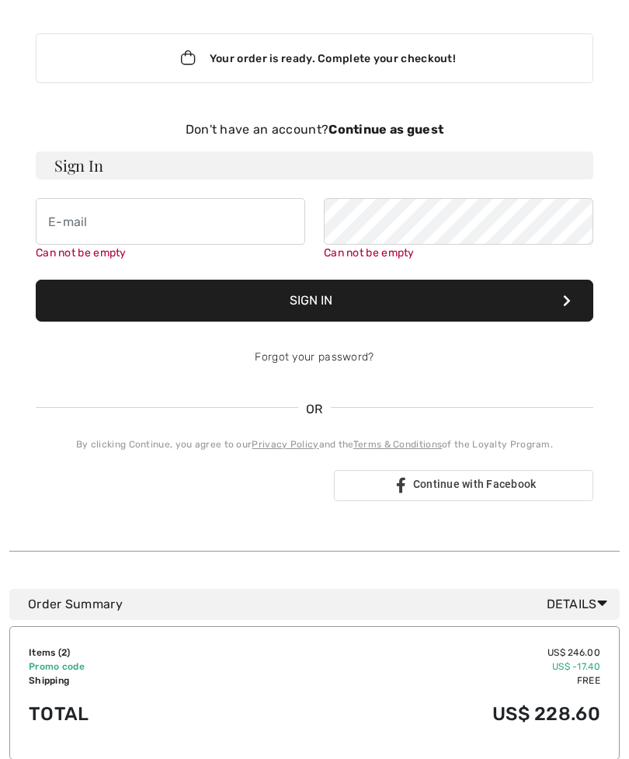
scroll to position [160, 0]
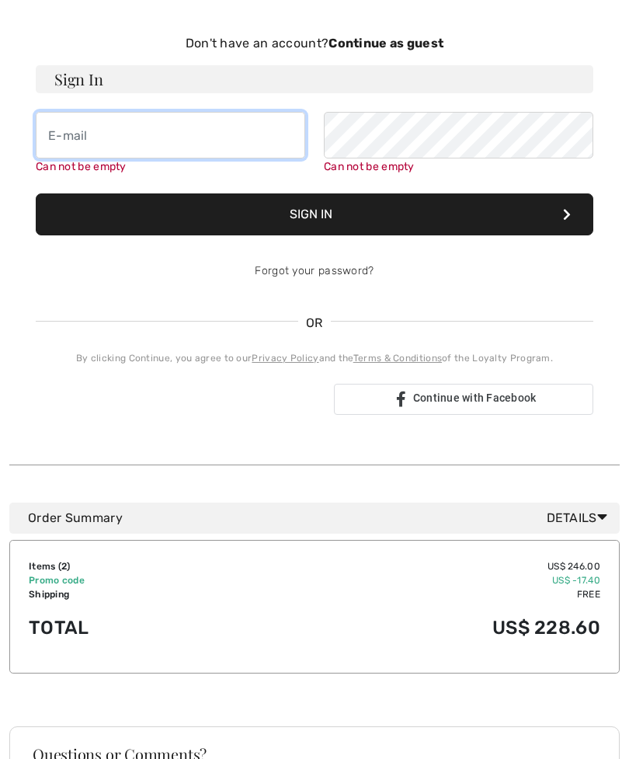
click at [111, 134] on input "email" at bounding box center [170, 135] width 269 height 47
type input "Bcarmichael38@gmail.com"
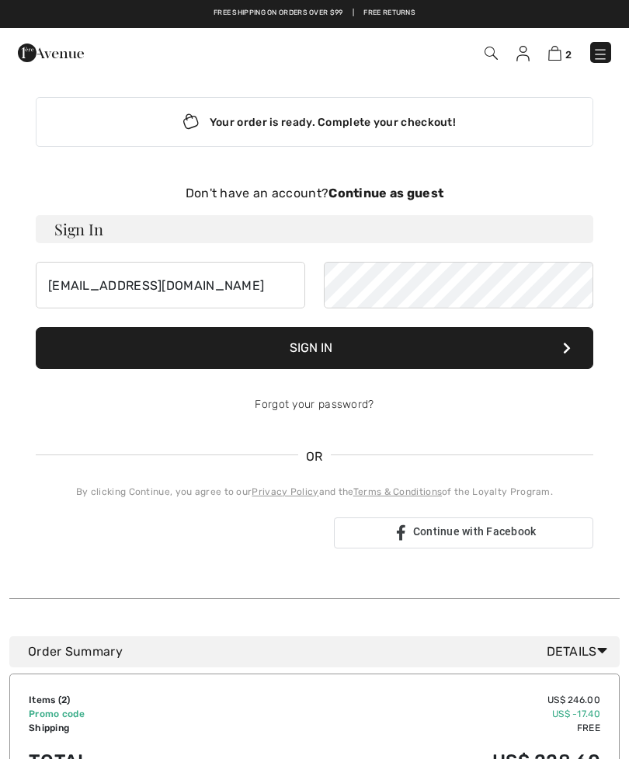
scroll to position [0, 0]
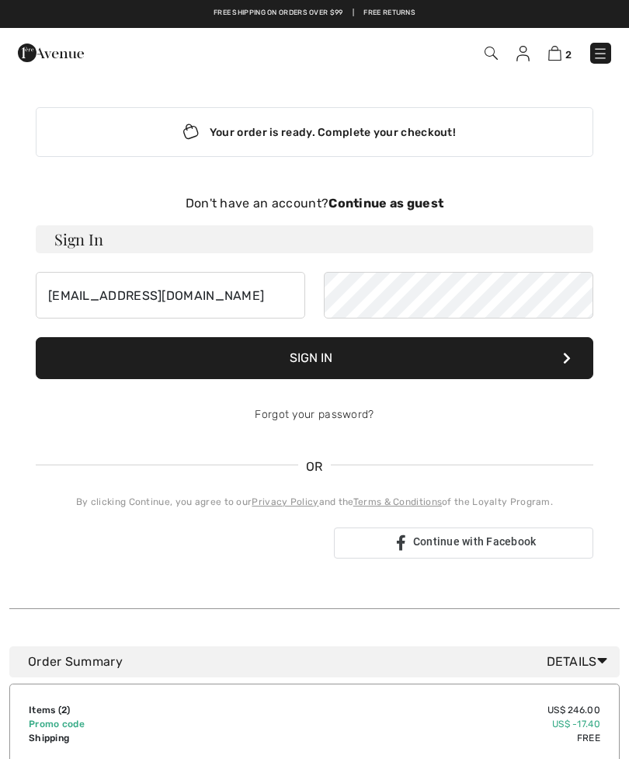
click at [409, 131] on div "Your order is ready. Complete your checkout!" at bounding box center [315, 132] width 558 height 50
click at [506, 357] on button "Sign In" at bounding box center [315, 358] width 558 height 42
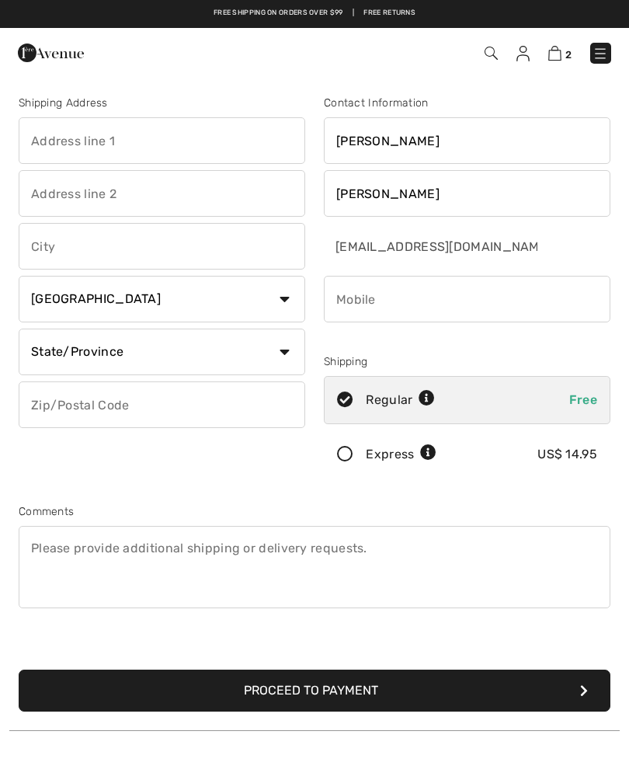
checkbox input "true"
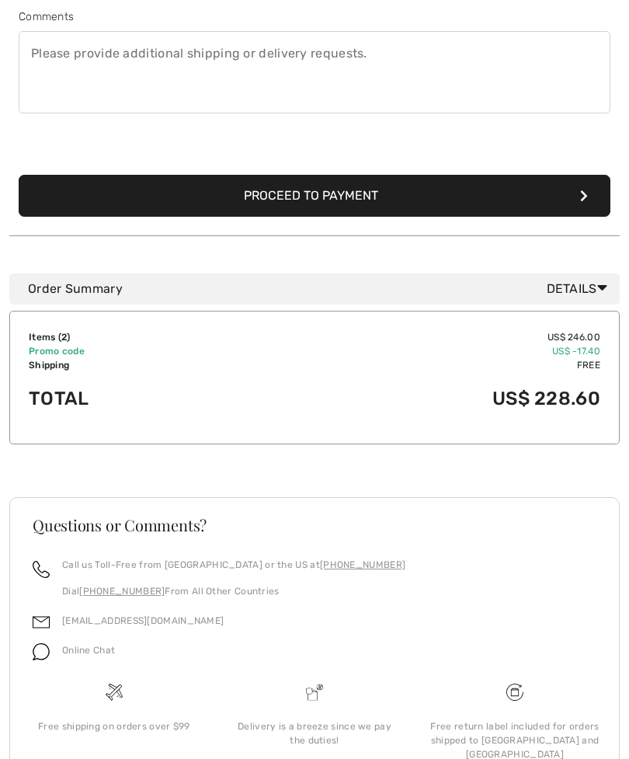
scroll to position [511, 0]
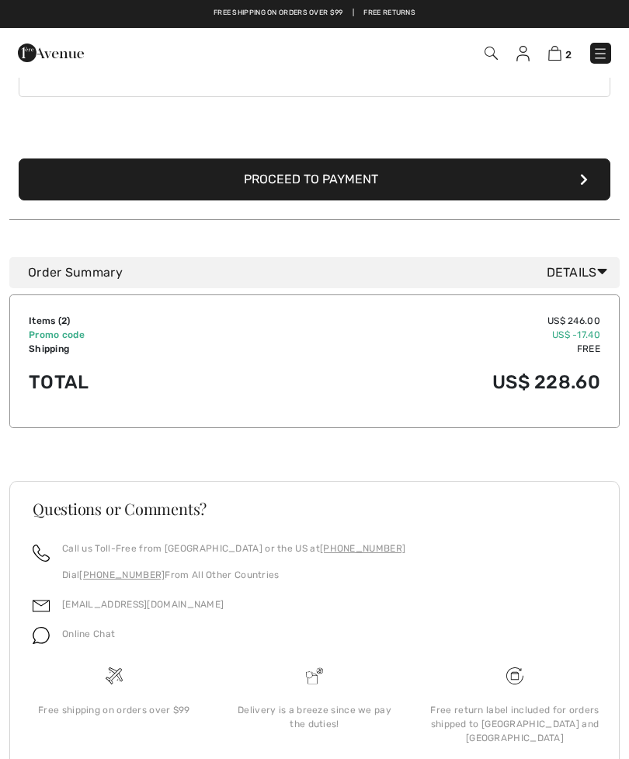
click at [395, 179] on button "Proceed to Payment" at bounding box center [315, 179] width 592 height 42
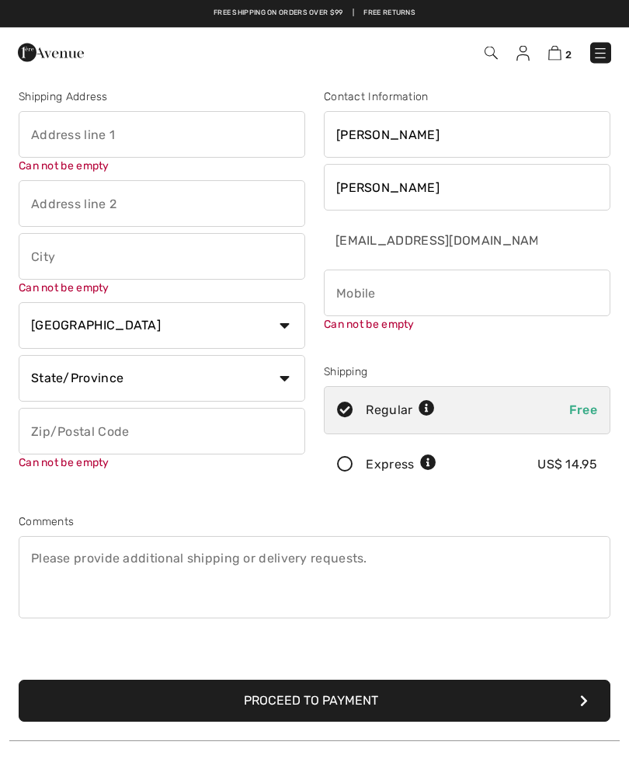
scroll to position [5, 0]
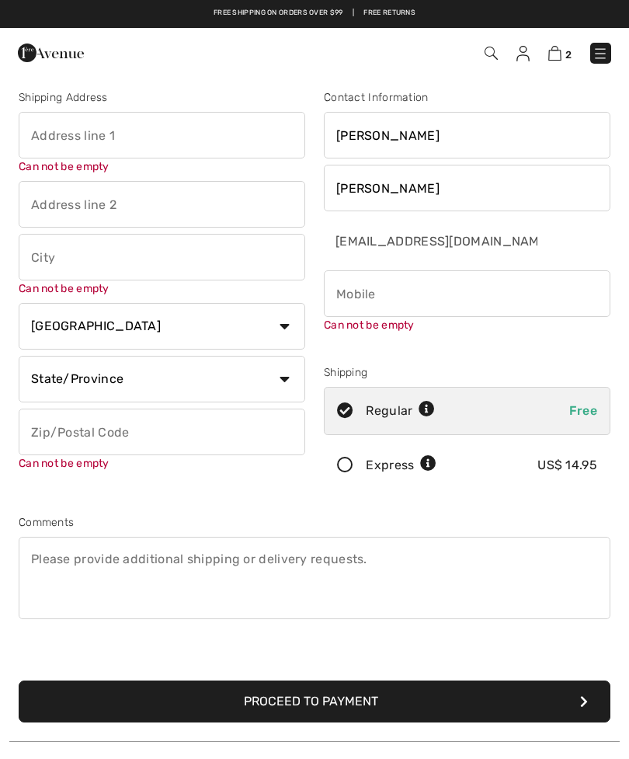
click at [550, 61] on link "2" at bounding box center [559, 52] width 23 height 19
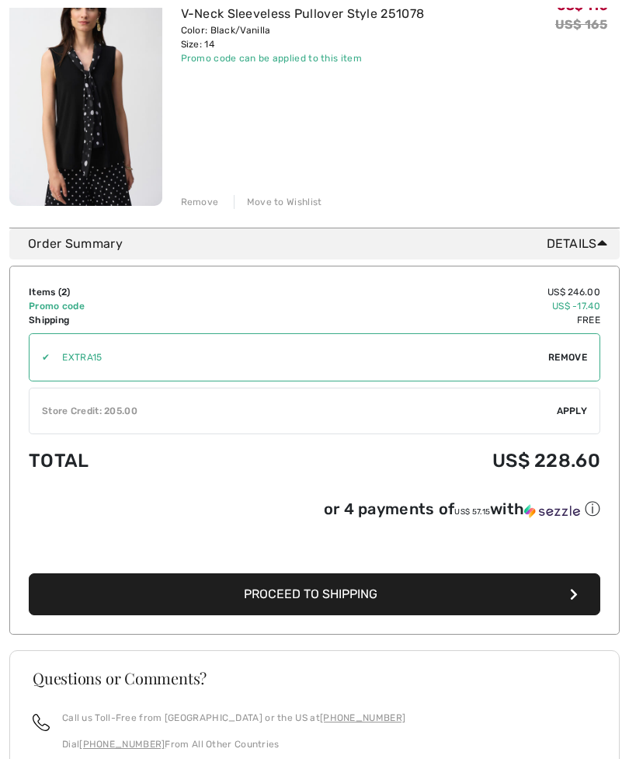
scroll to position [504, 0]
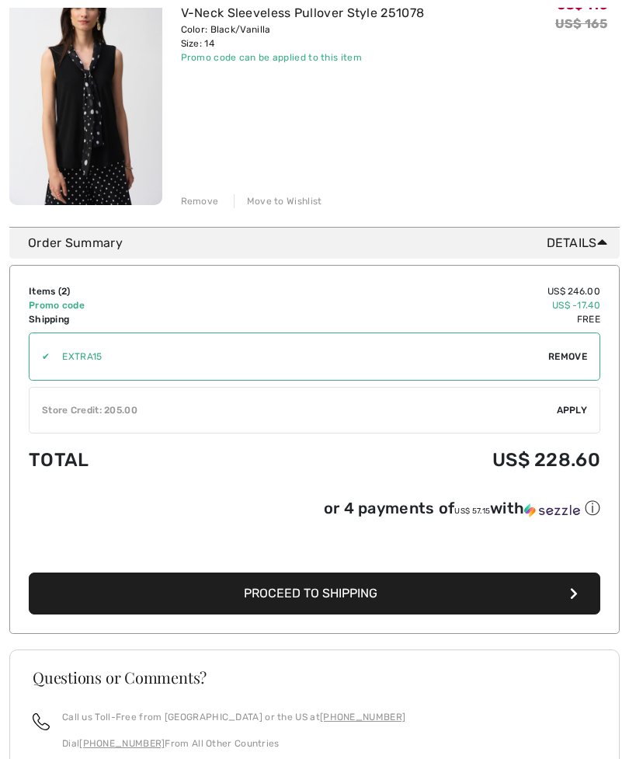
click at [222, 412] on div "Store Credit: 205.00" at bounding box center [293, 410] width 527 height 14
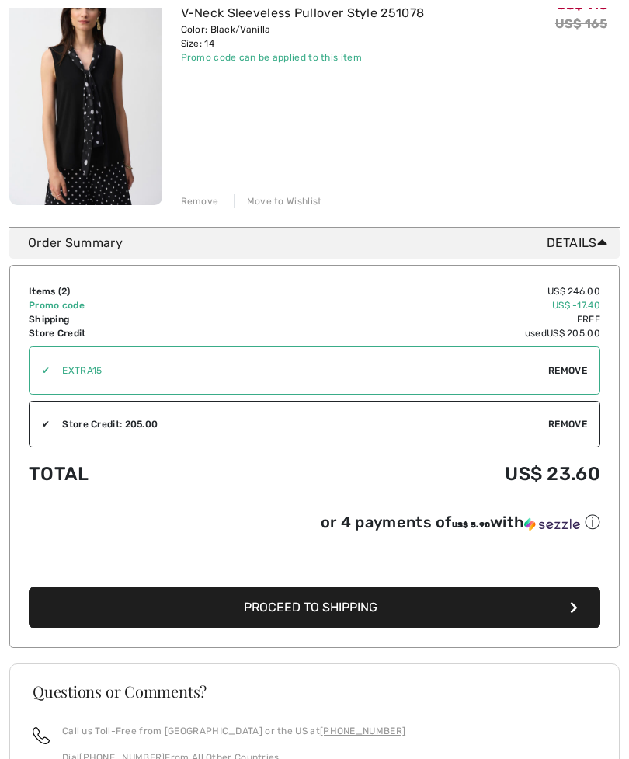
scroll to position [529, 0]
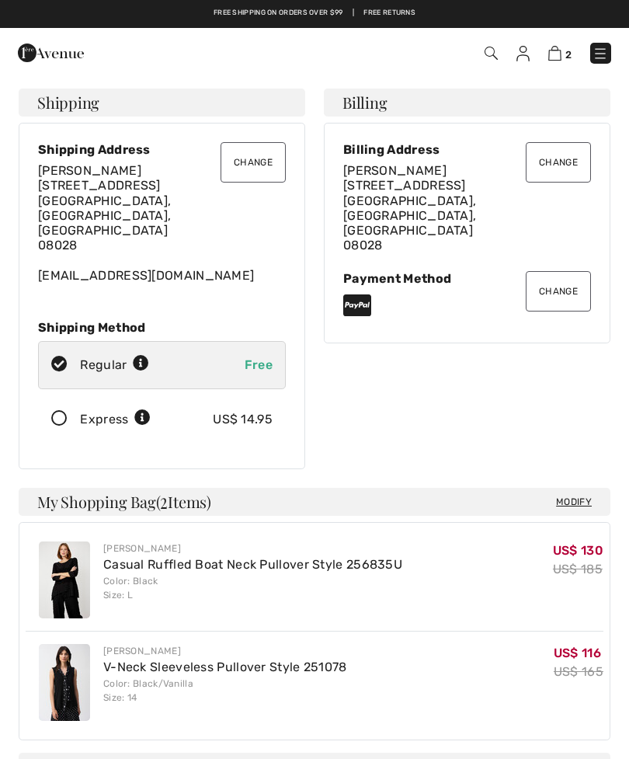
checkbox input "true"
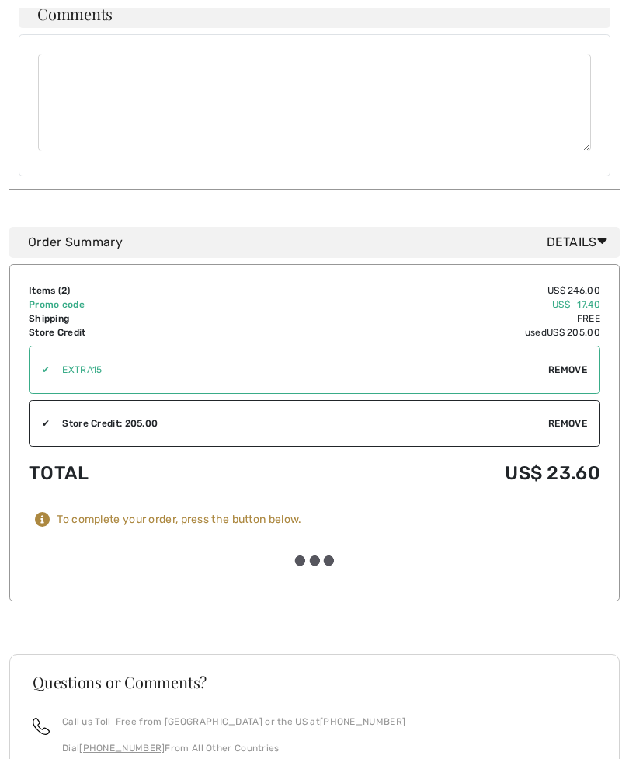
scroll to position [818, 0]
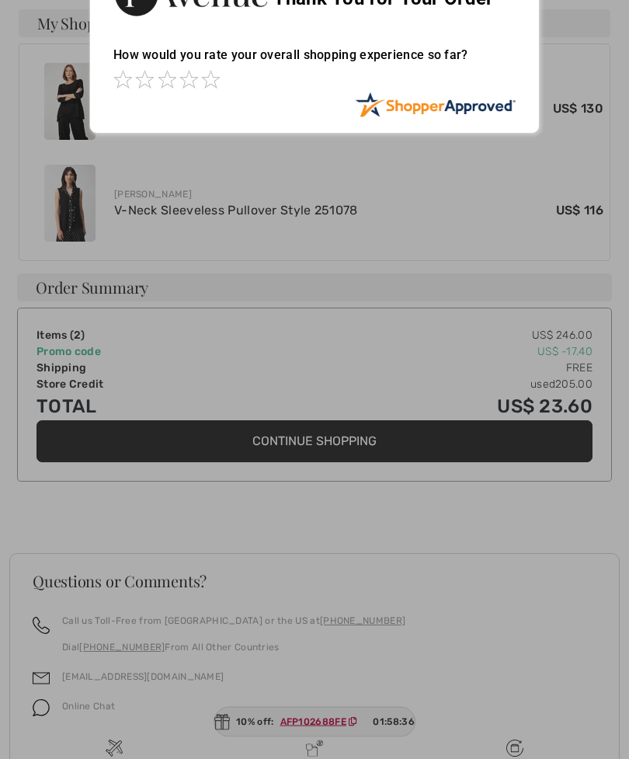
scroll to position [627, 0]
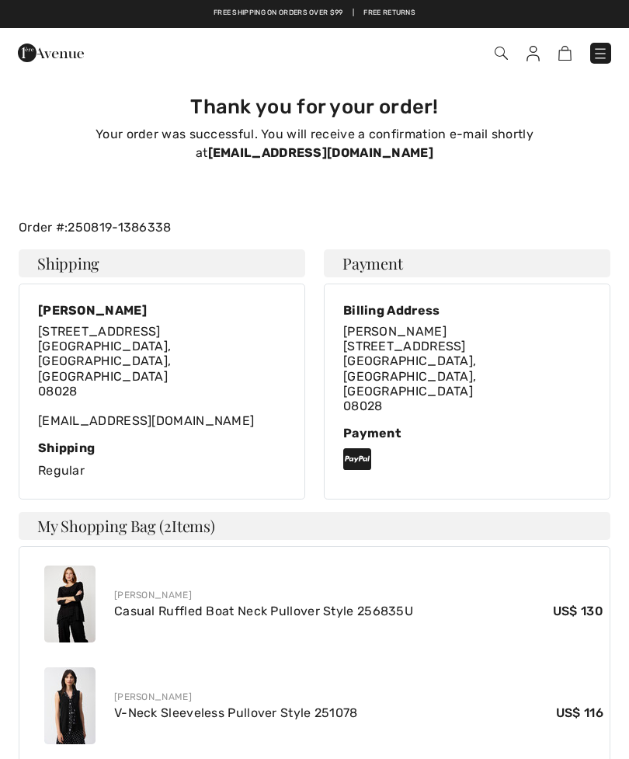
checkbox input "true"
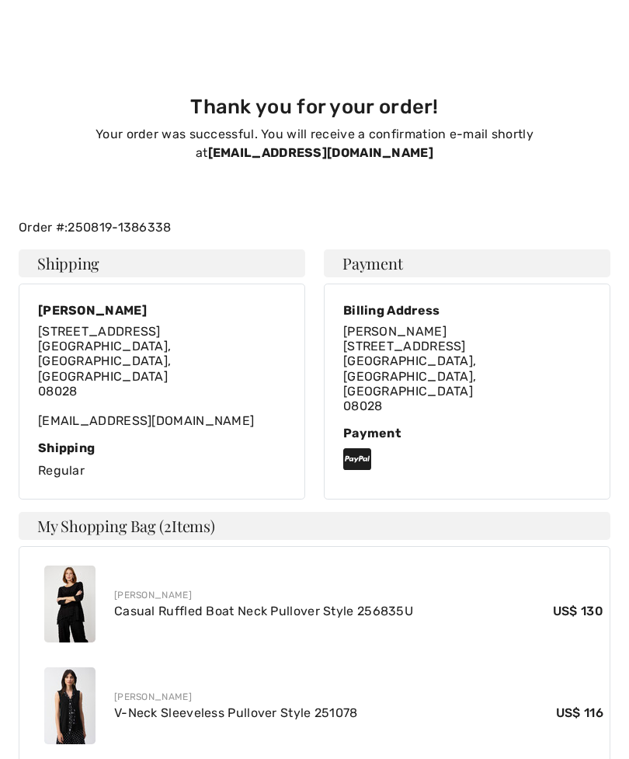
scroll to position [593, 0]
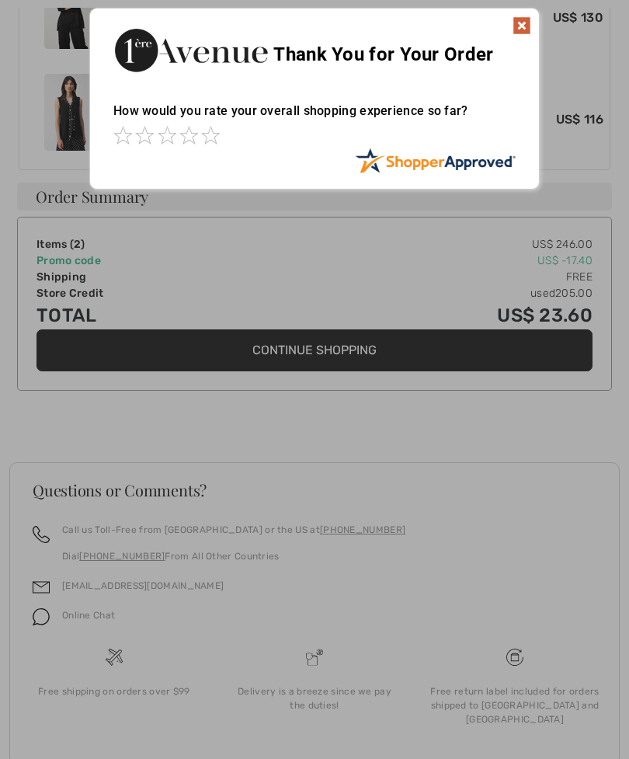
click at [527, 27] on img at bounding box center [522, 25] width 19 height 19
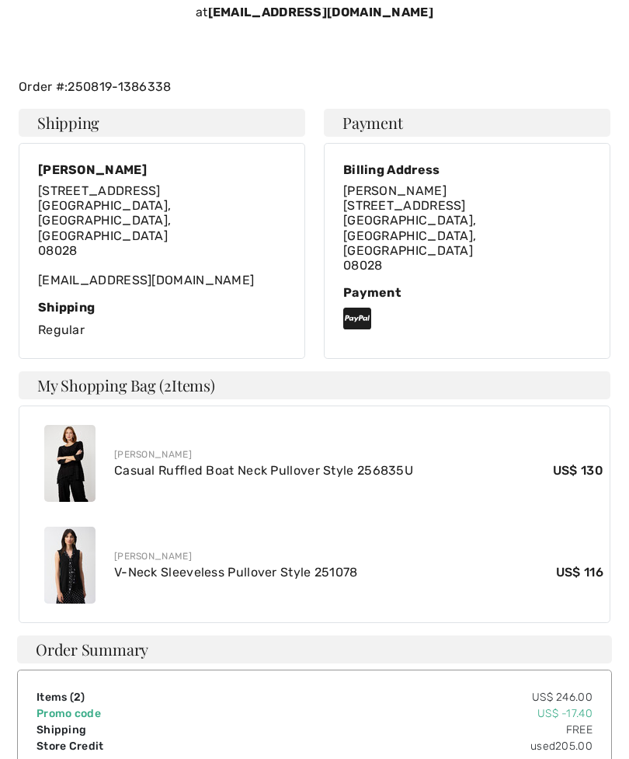
scroll to position [141, 0]
